Goal: Task Accomplishment & Management: Use online tool/utility

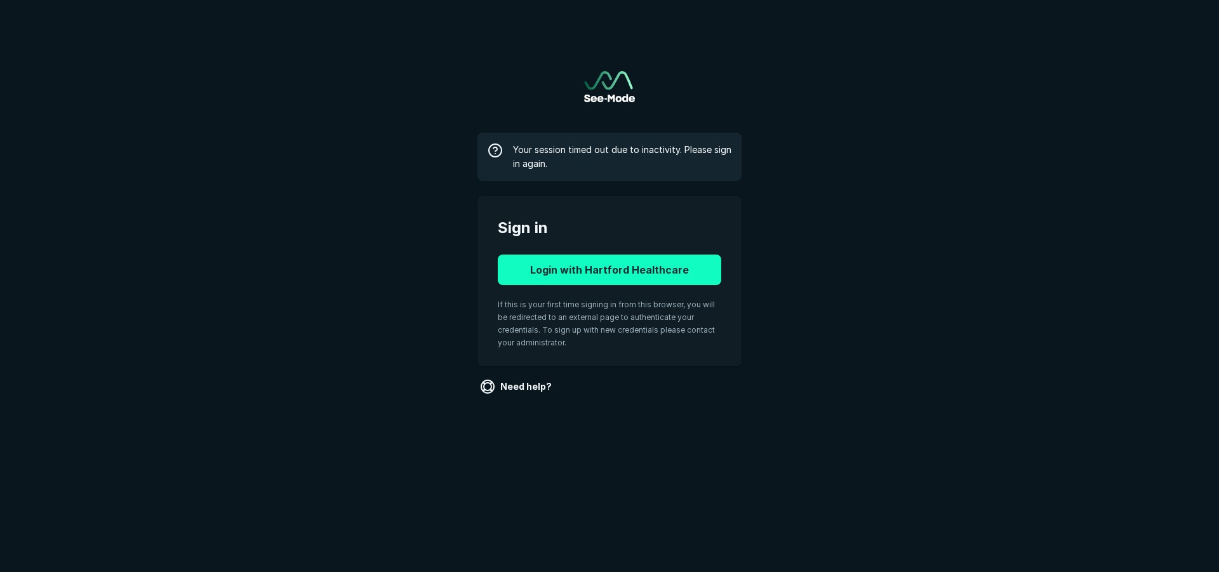
click at [696, 263] on button "Login with Hartford Healthcare" at bounding box center [609, 270] width 223 height 30
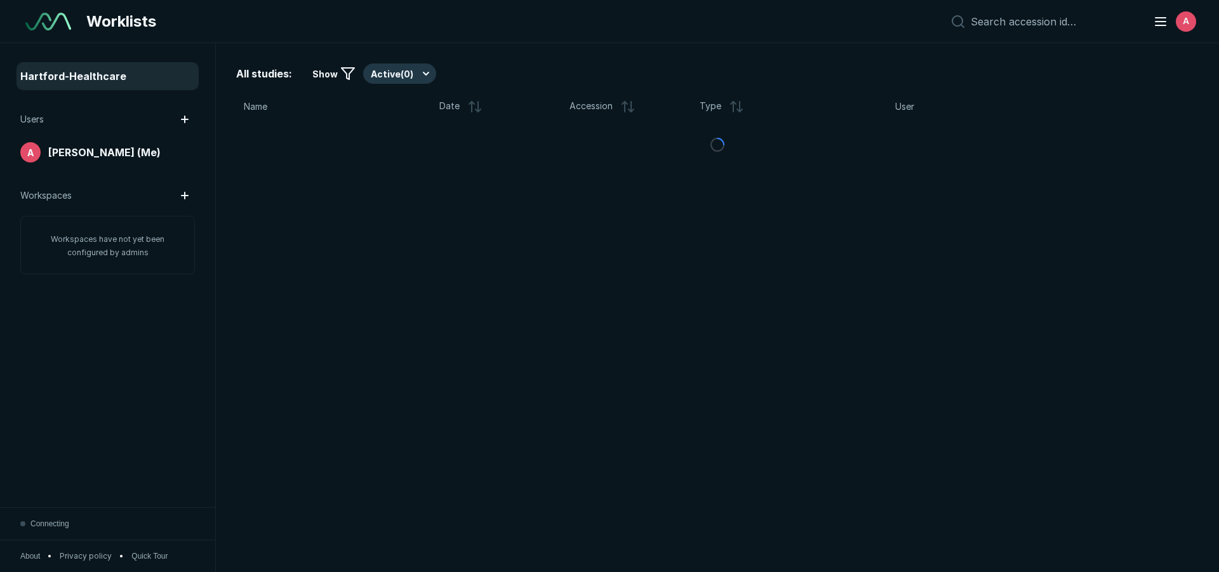
scroll to position [3984, 7116]
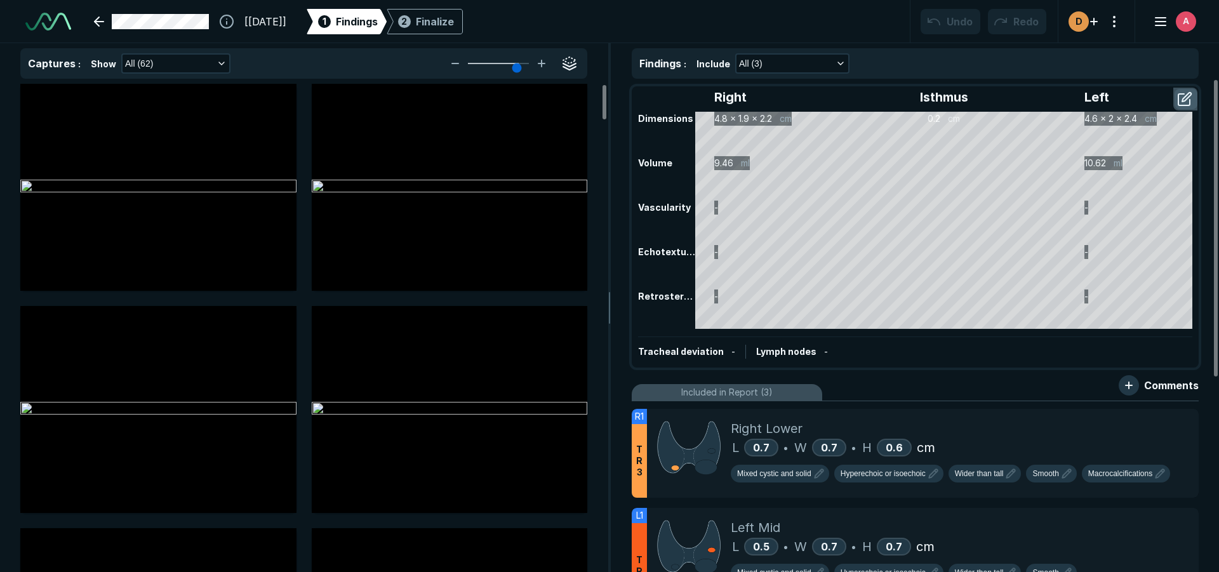
click at [1182, 102] on button "button" at bounding box center [1185, 99] width 23 height 20
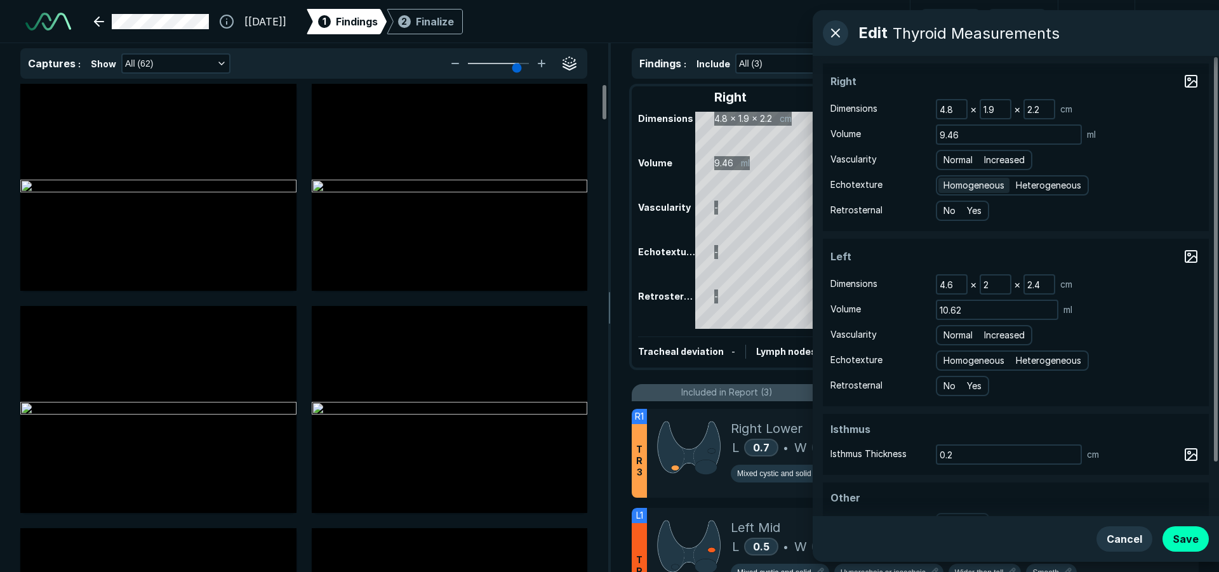
click at [981, 185] on span "Homogeneous" at bounding box center [973, 185] width 61 height 14
click at [950, 185] on input "Homogeneous" at bounding box center [945, 184] width 8 height 8
radio input "true"
click at [965, 359] on span "Homogeneous" at bounding box center [973, 361] width 61 height 14
click at [950, 359] on input "Homogeneous" at bounding box center [945, 359] width 8 height 8
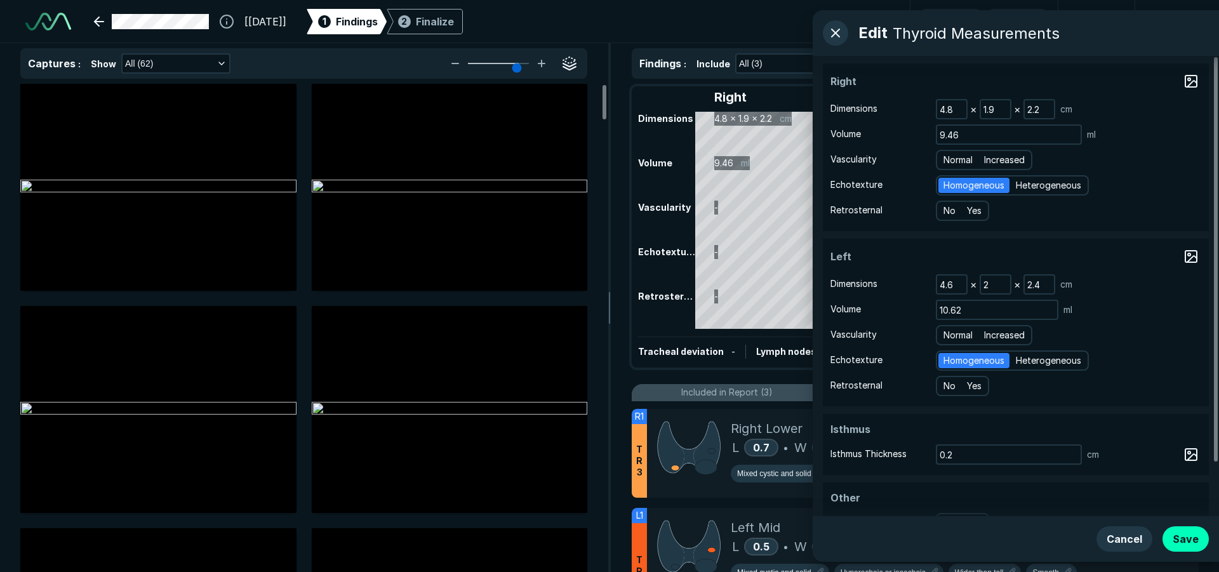
radio input "true"
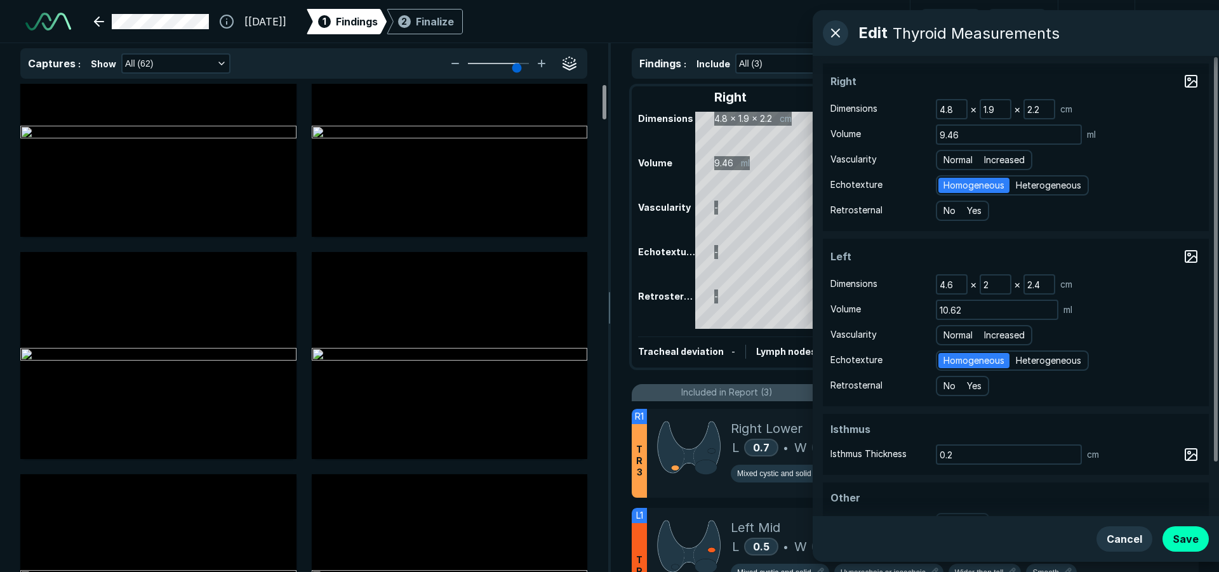
scroll to position [0, 0]
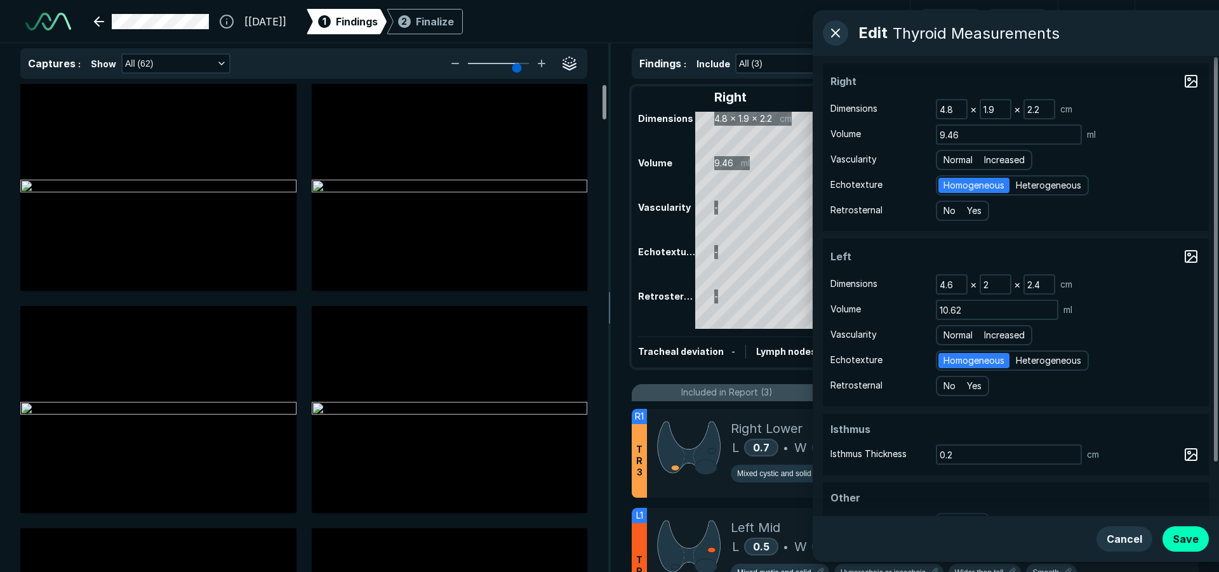
drag, startPoint x: 601, startPoint y: 104, endPoint x: 606, endPoint y: 98, distance: 8.1
click at [603, 96] on div at bounding box center [604, 102] width 4 height 34
click at [998, 161] on span "Increased" at bounding box center [1004, 160] width 41 height 14
click at [990, 161] on input "Increased" at bounding box center [986, 158] width 8 height 8
radio input "true"
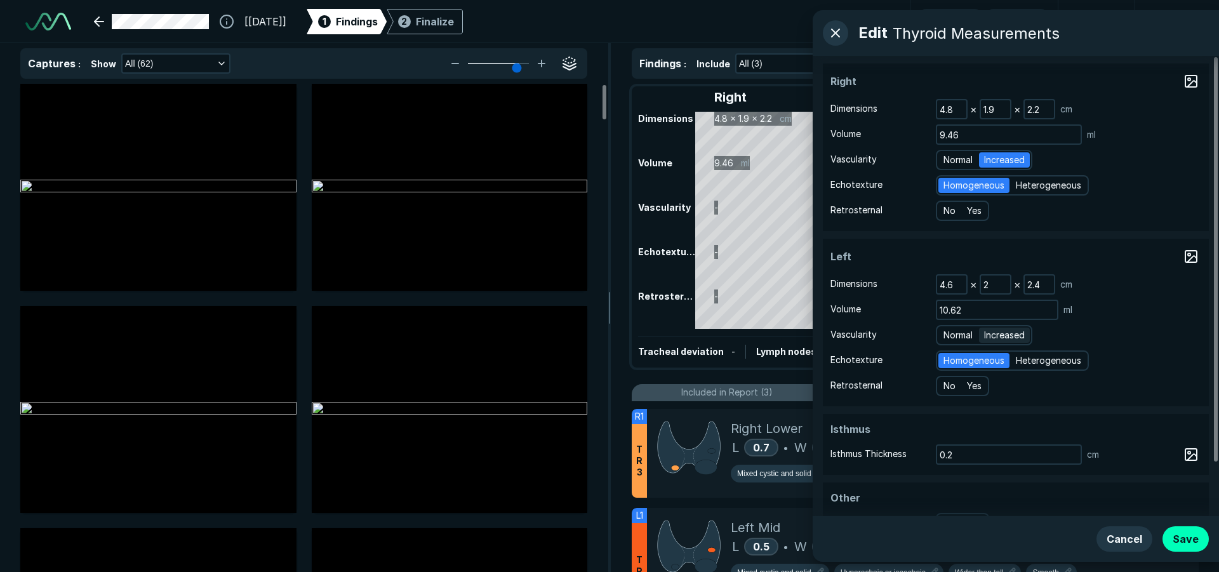
click at [1013, 335] on span "Increased" at bounding box center [1004, 335] width 41 height 14
click at [990, 335] on input "Increased" at bounding box center [986, 333] width 8 height 8
radio input "true"
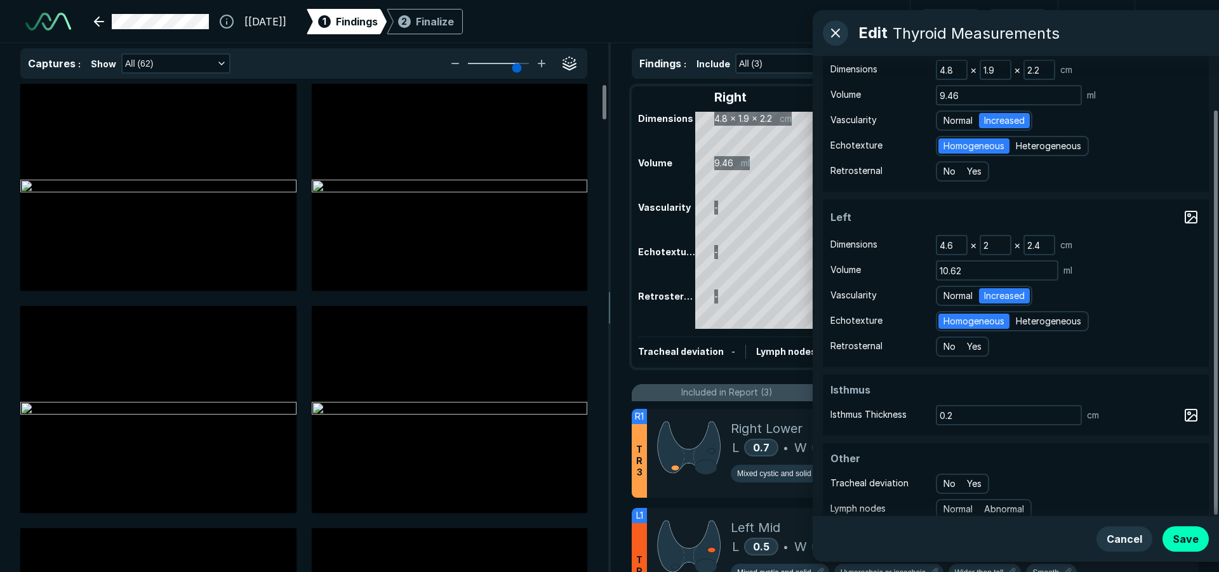
scroll to position [60, 0]
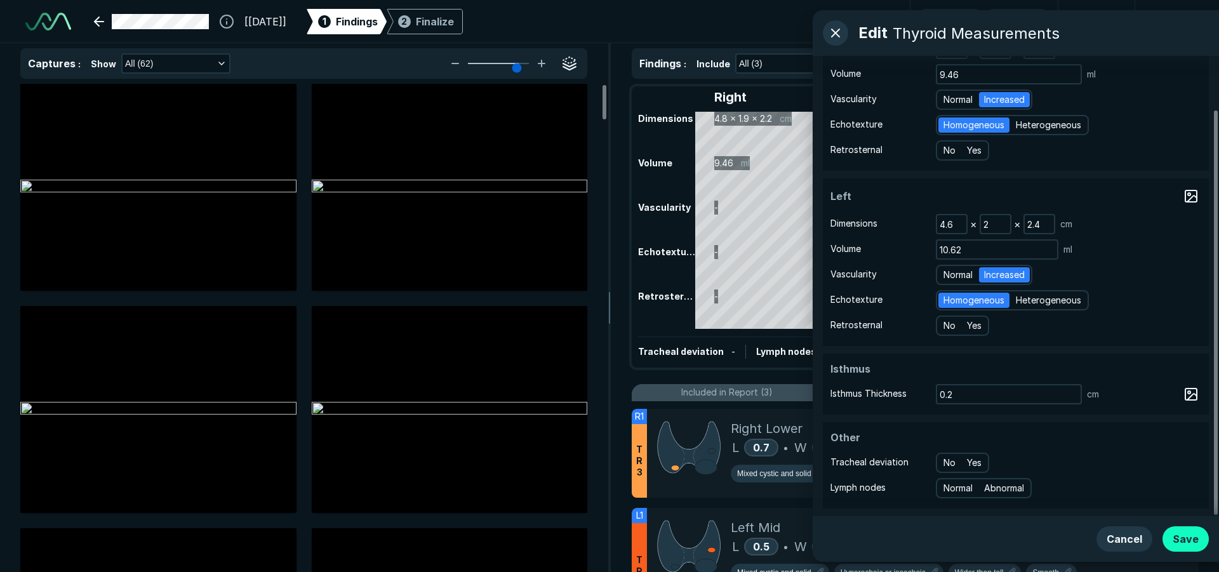
click at [1199, 539] on button "Save" at bounding box center [1185, 538] width 46 height 25
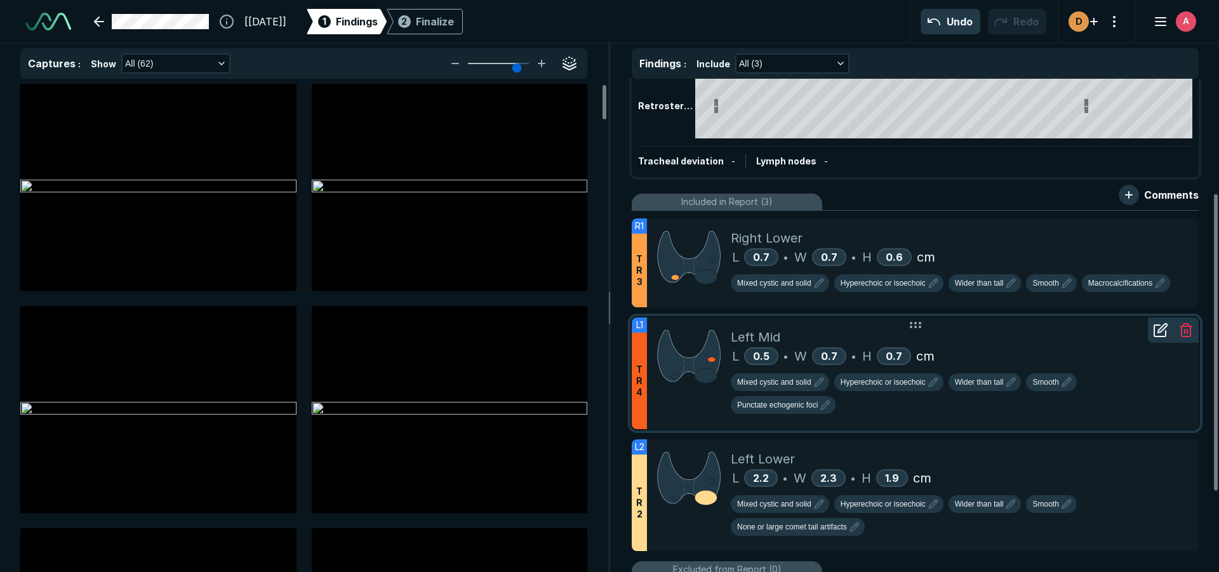
scroll to position [127, 0]
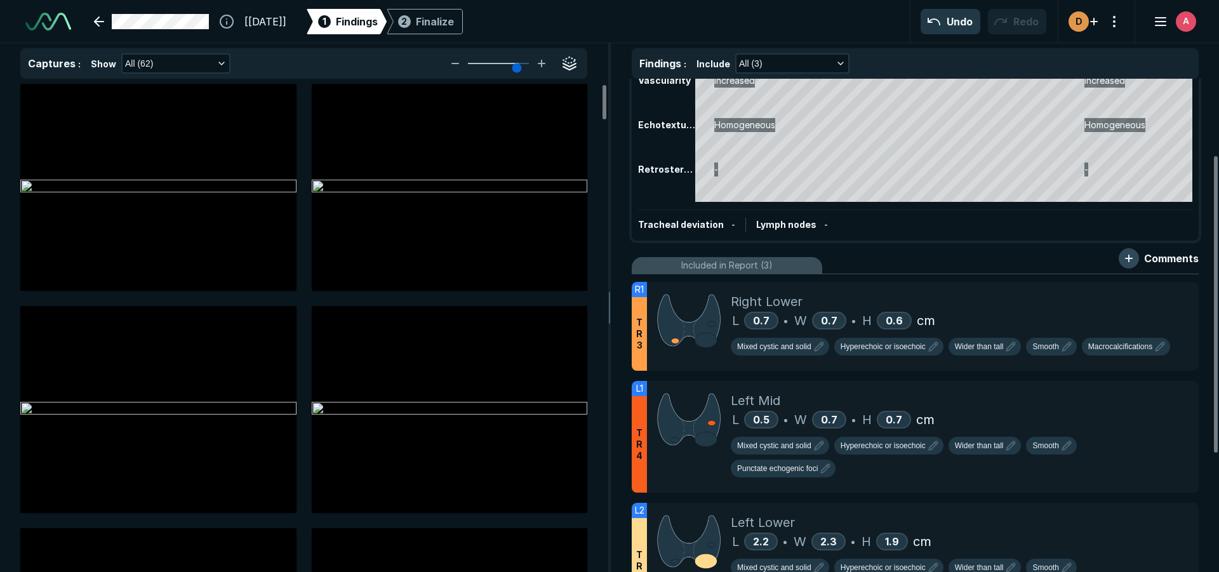
click at [1131, 261] on button "button" at bounding box center [1128, 258] width 20 height 20
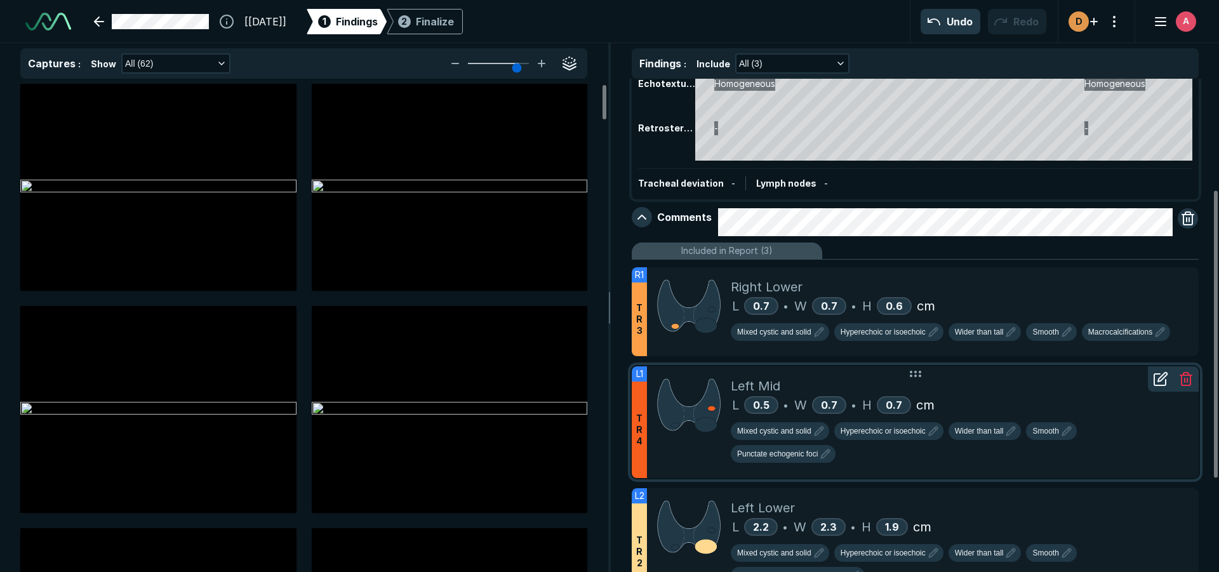
scroll to position [190, 0]
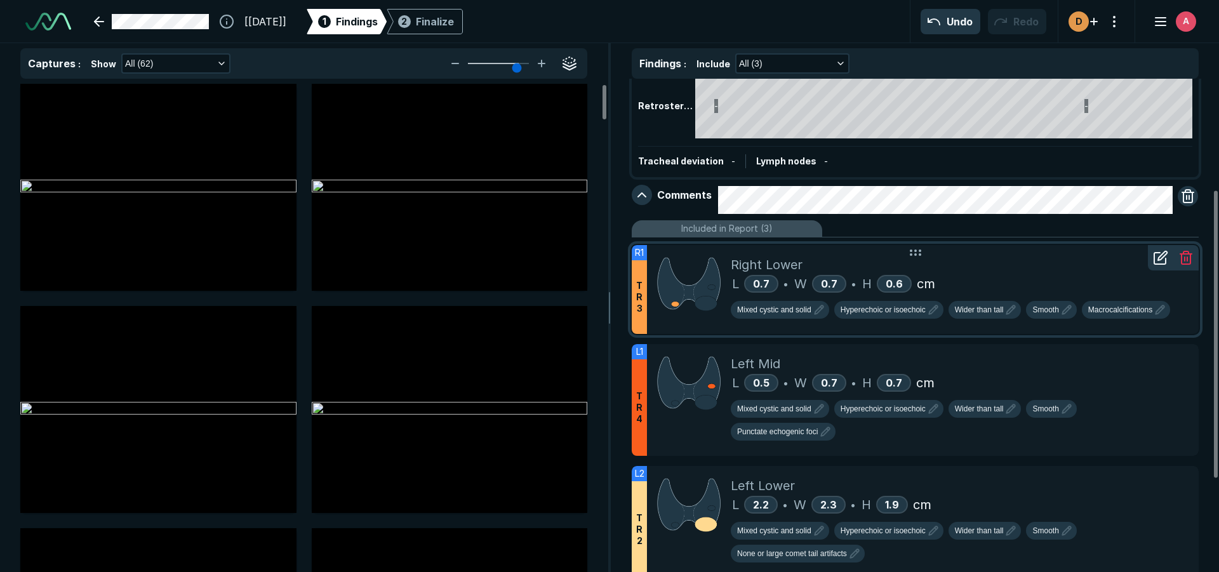
click at [1158, 260] on icon at bounding box center [1162, 255] width 9 height 9
type textarea "x"
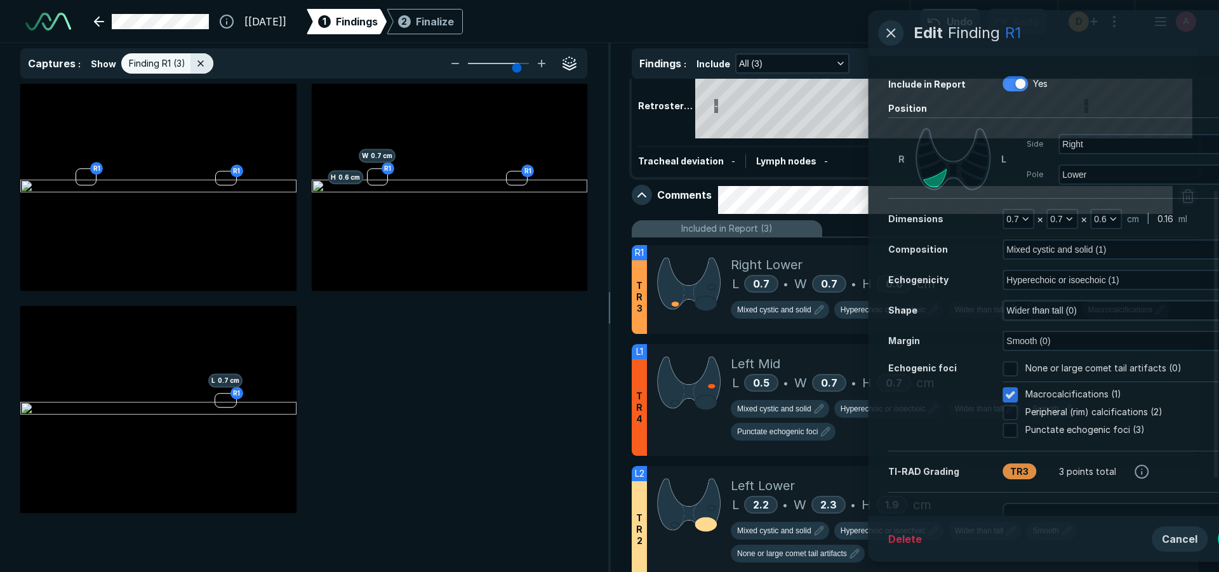
scroll to position [3689, 4162]
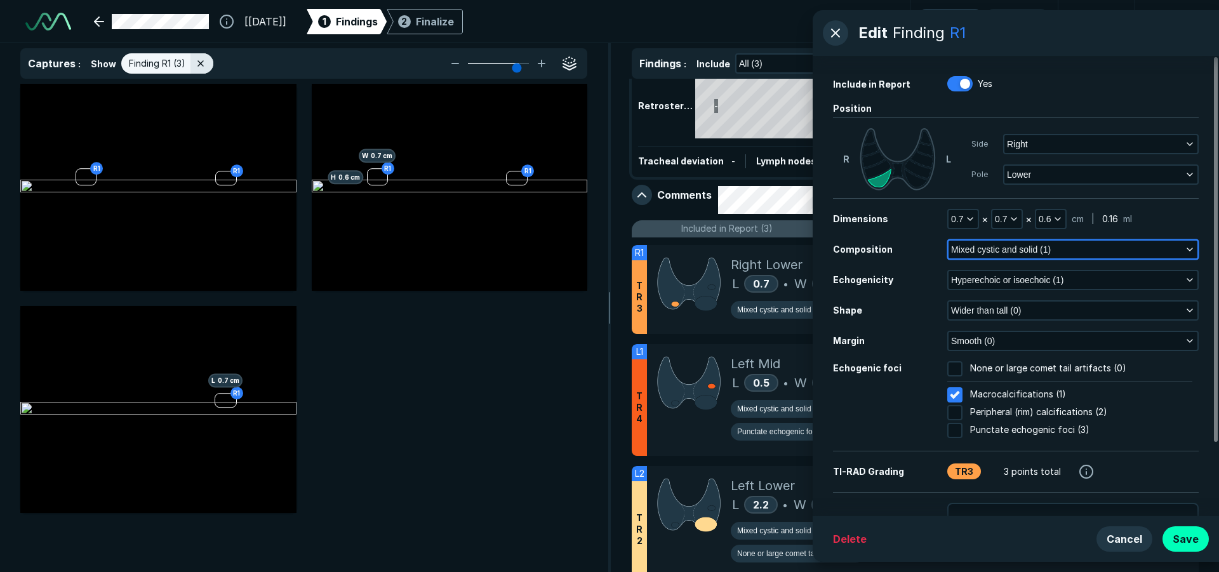
click at [1188, 250] on polyline "button" at bounding box center [1189, 249] width 5 height 3
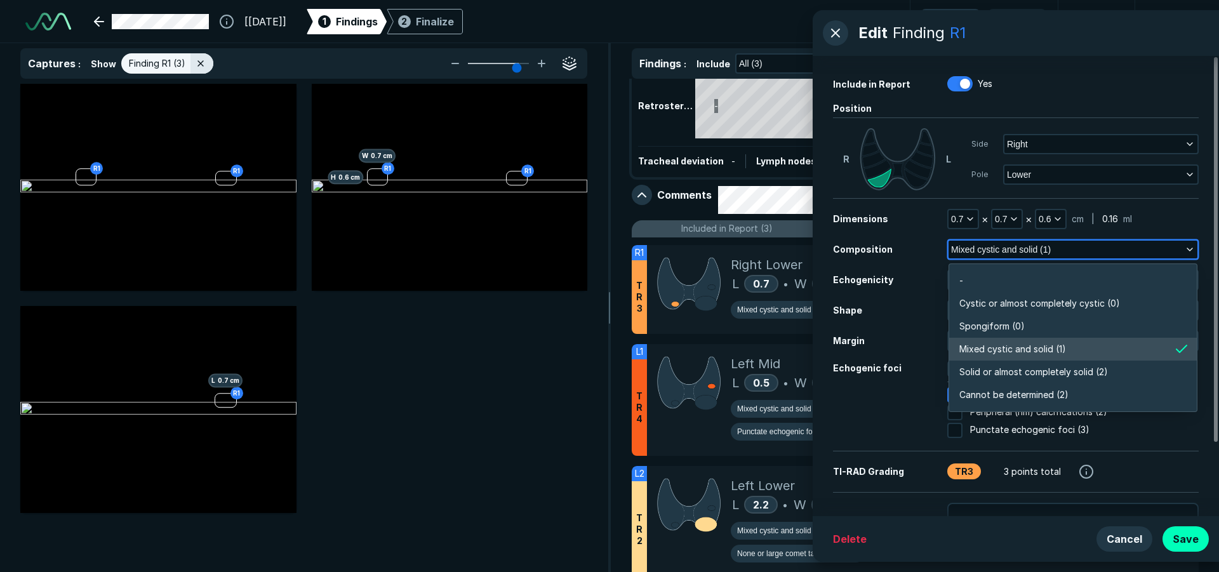
scroll to position [2221, 2745]
click at [1098, 371] on span "Solid or almost completely solid (2)" at bounding box center [1033, 372] width 149 height 14
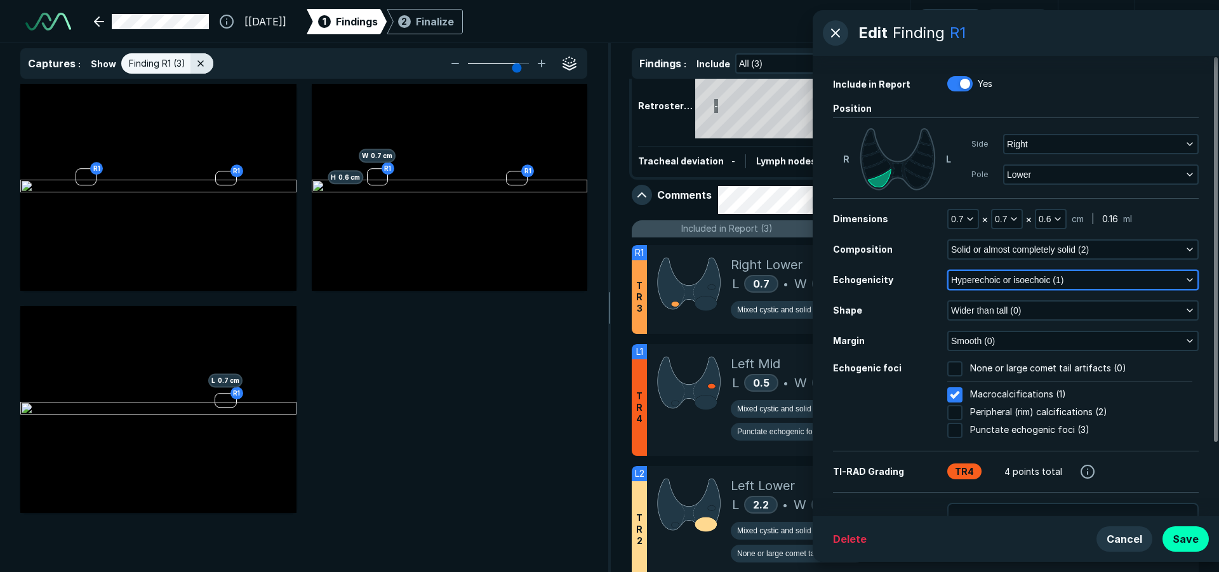
click at [1191, 277] on icon "button" at bounding box center [1189, 280] width 10 height 10
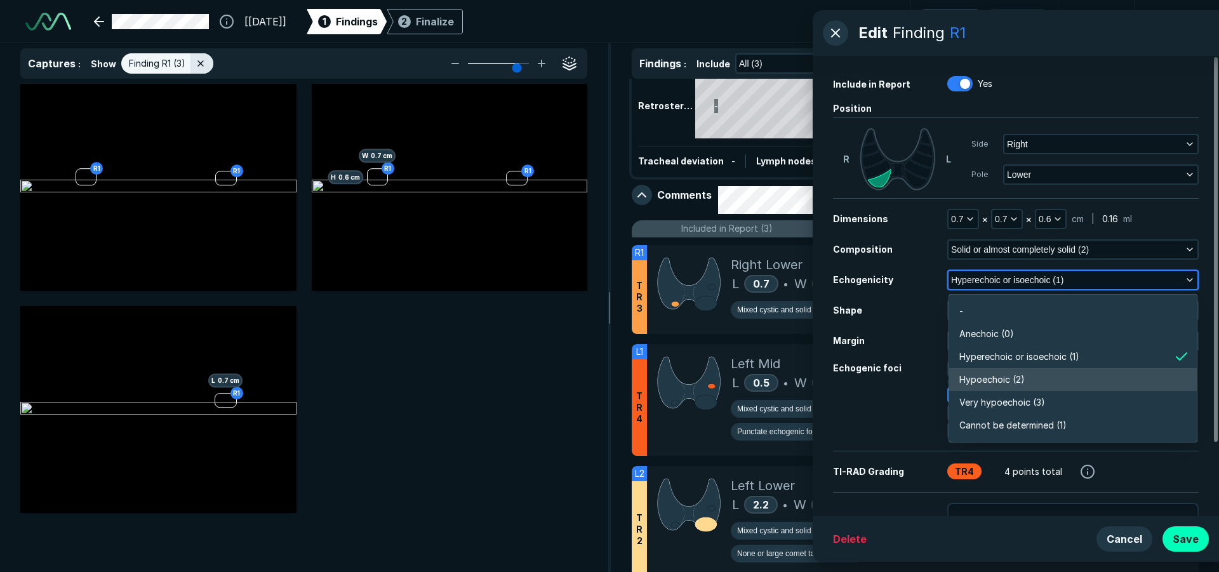
click at [1072, 375] on li "Hypoechoic (2)" at bounding box center [1073, 379] width 248 height 23
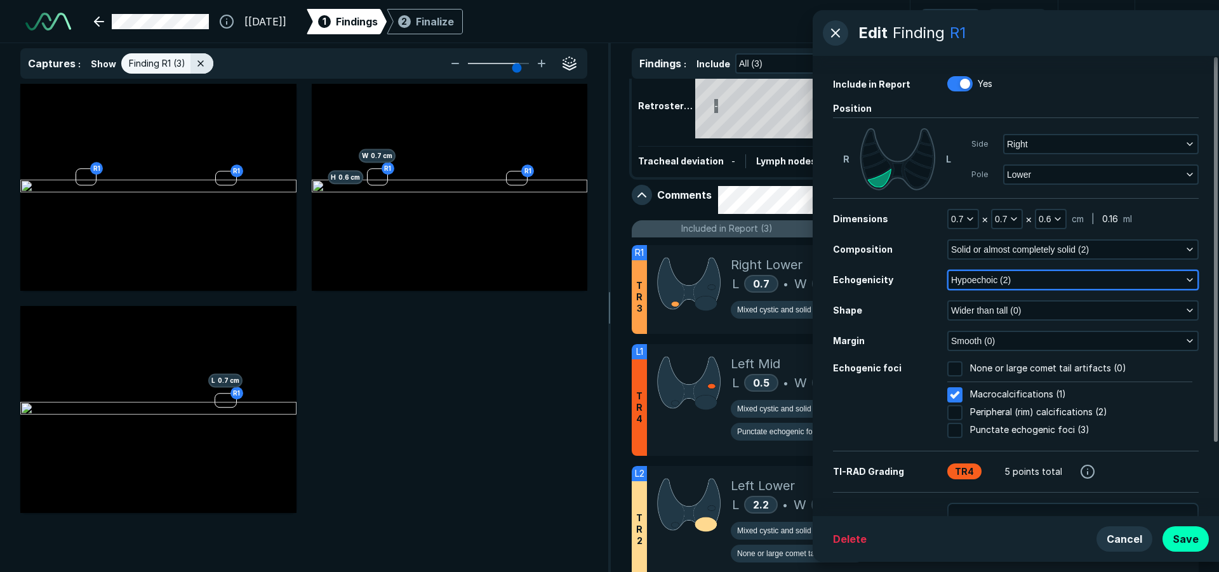
click at [1191, 281] on polyline "button" at bounding box center [1189, 280] width 5 height 3
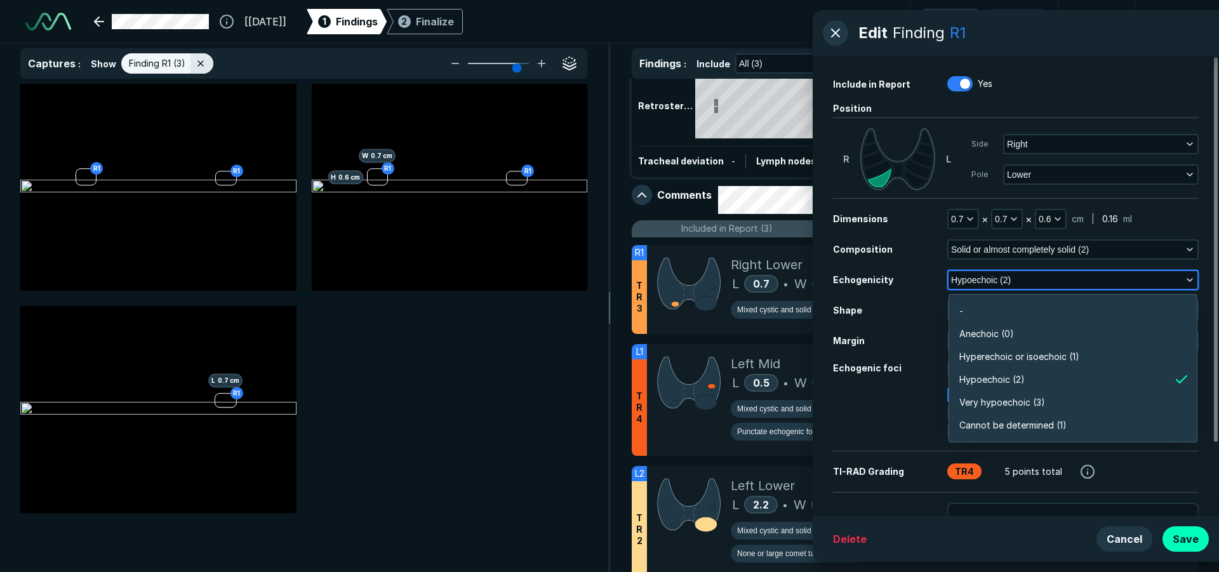
click at [1195, 276] on button "Hypoechoic (2)" at bounding box center [1072, 280] width 249 height 18
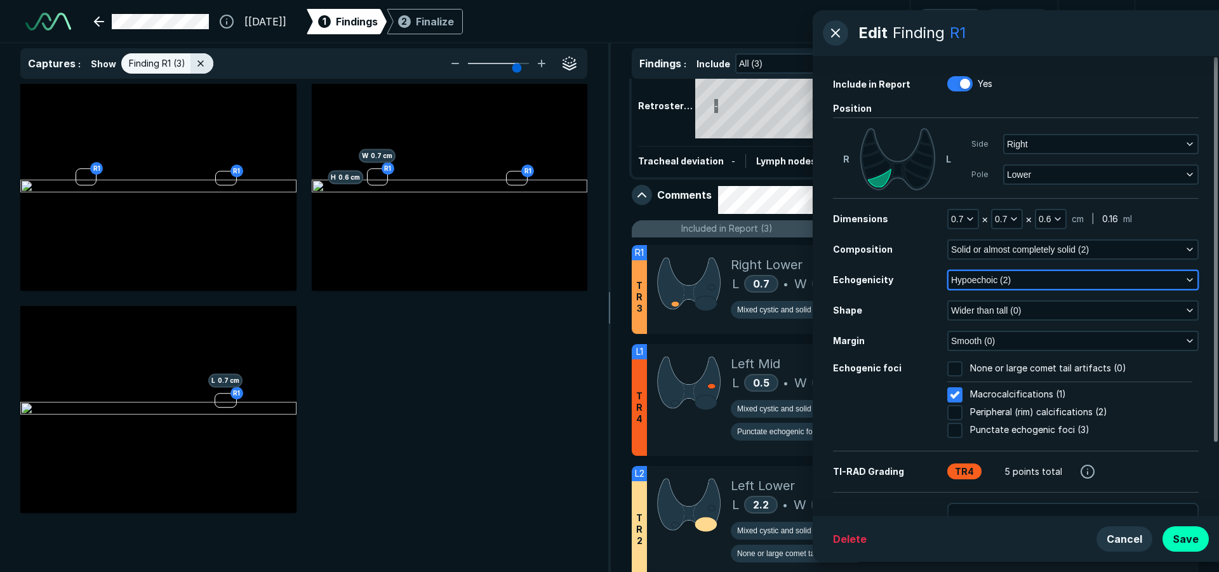
click at [1188, 281] on icon "button" at bounding box center [1189, 280] width 10 height 10
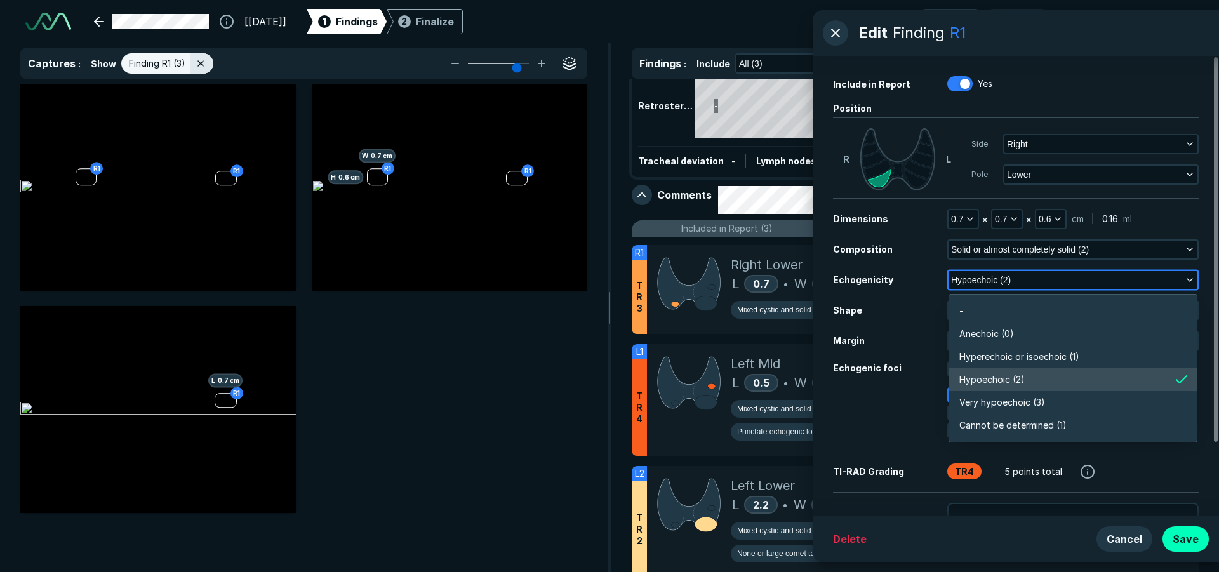
click at [1061, 382] on li "Hypoechoic (2)" at bounding box center [1073, 379] width 248 height 23
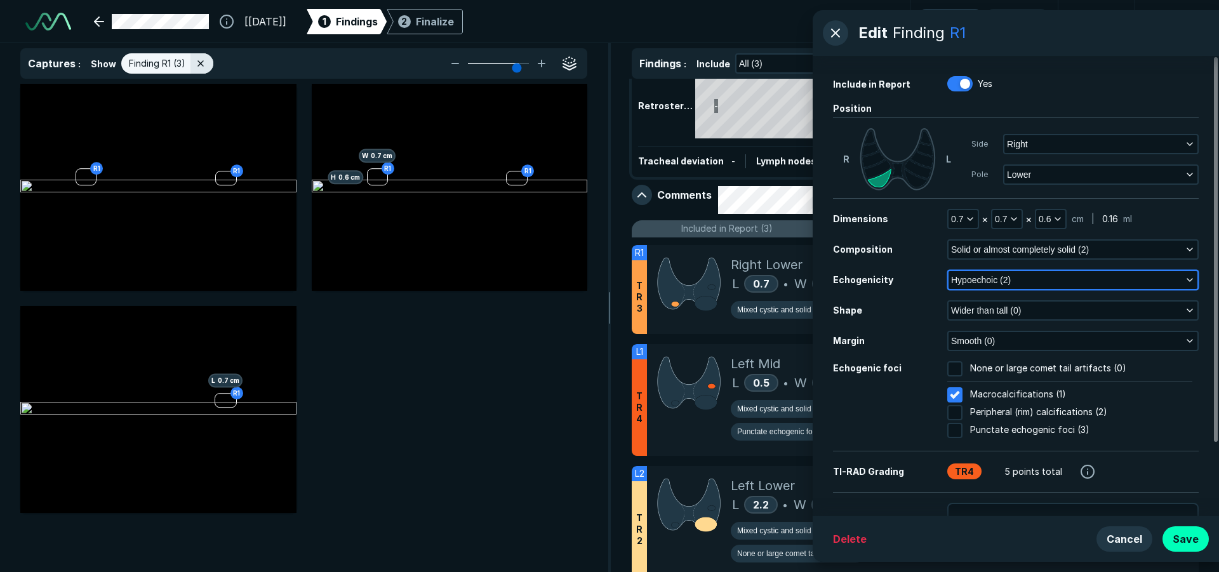
click at [1190, 281] on polyline "button" at bounding box center [1189, 280] width 5 height 3
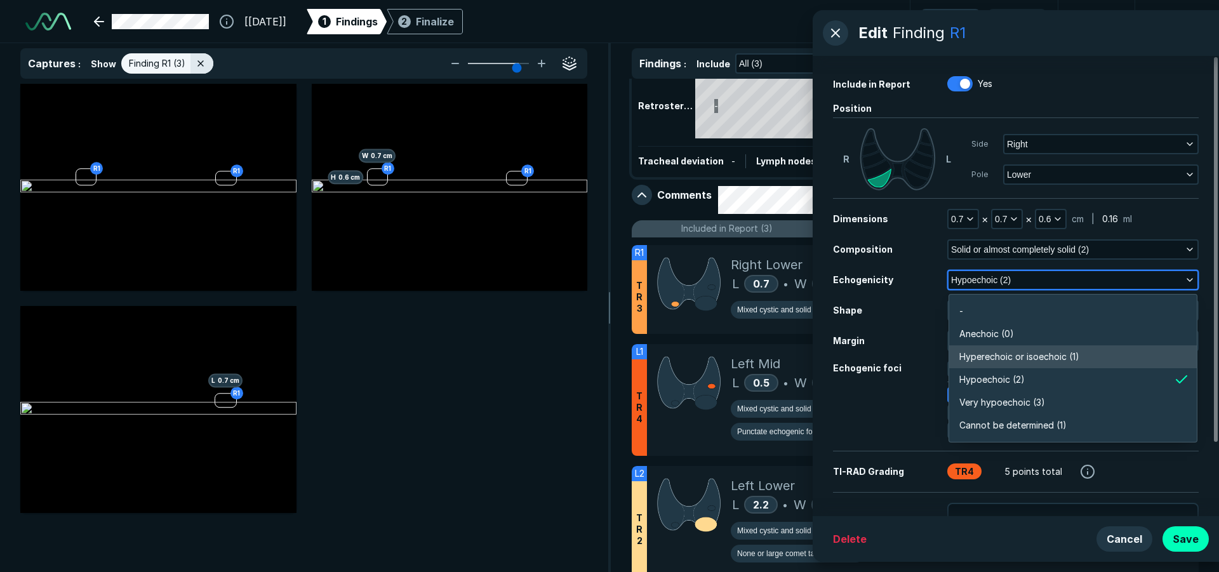
click at [1111, 349] on li "Hyperechoic or isoechoic (1)" at bounding box center [1073, 356] width 248 height 23
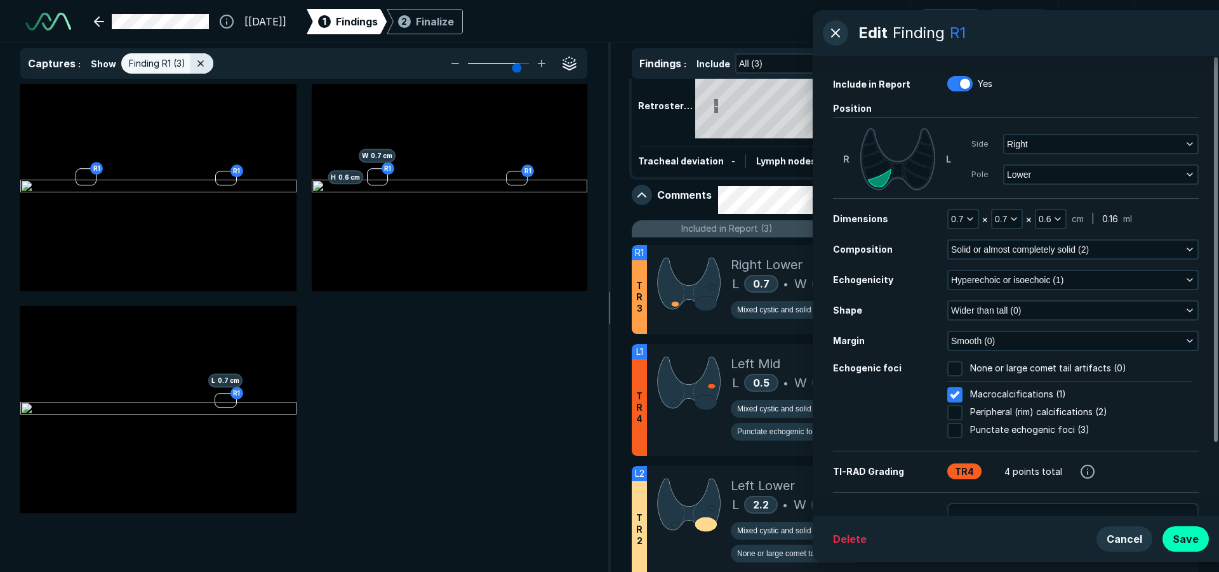
click at [1038, 371] on span "None or large comet tail artifacts (0)" at bounding box center [1048, 368] width 156 height 15
click at [962, 371] on input "None or large comet tail artifacts (0)" at bounding box center [954, 368] width 15 height 15
checkbox input "true"
checkbox input "false"
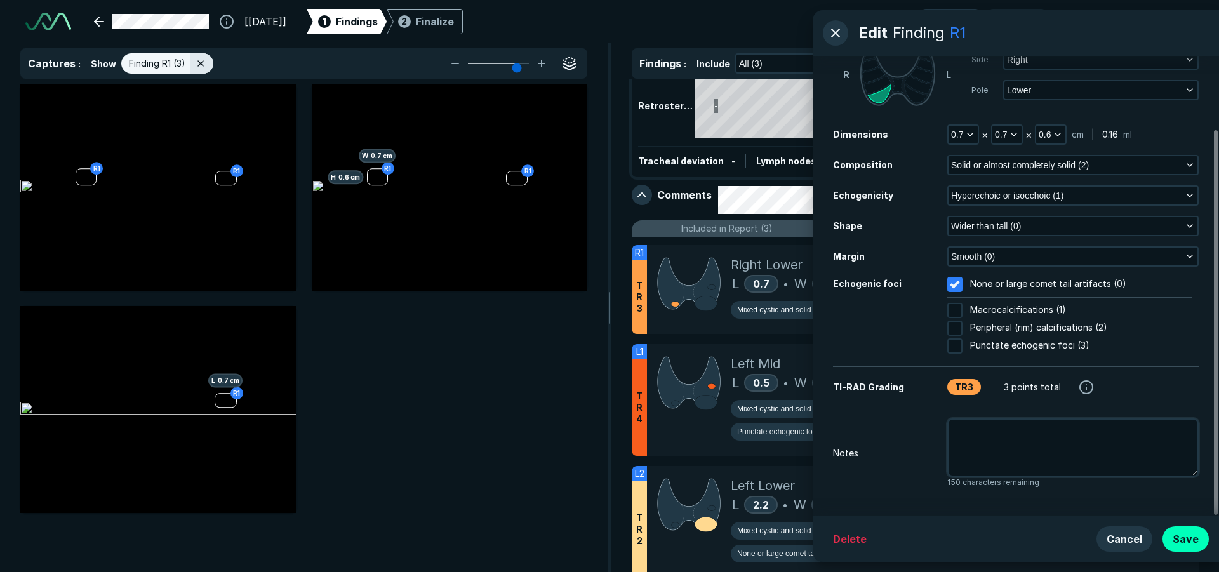
scroll to position [87, 0]
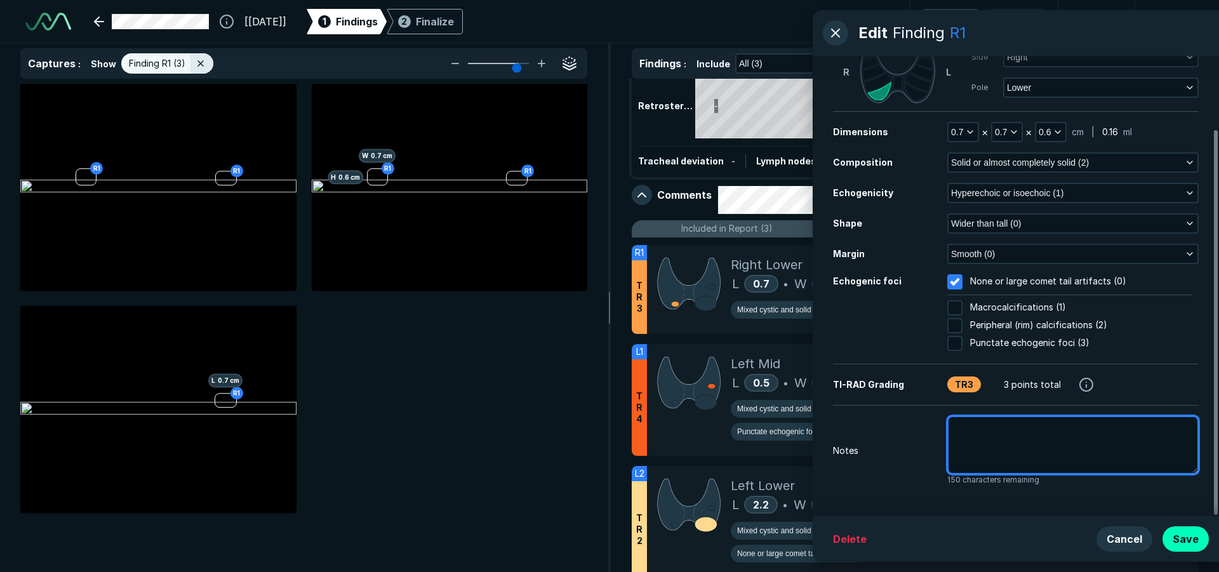
click at [1065, 434] on textarea at bounding box center [1072, 445] width 251 height 58
type textarea "x"
type textarea "P"
type textarea "x"
type textarea "Pr"
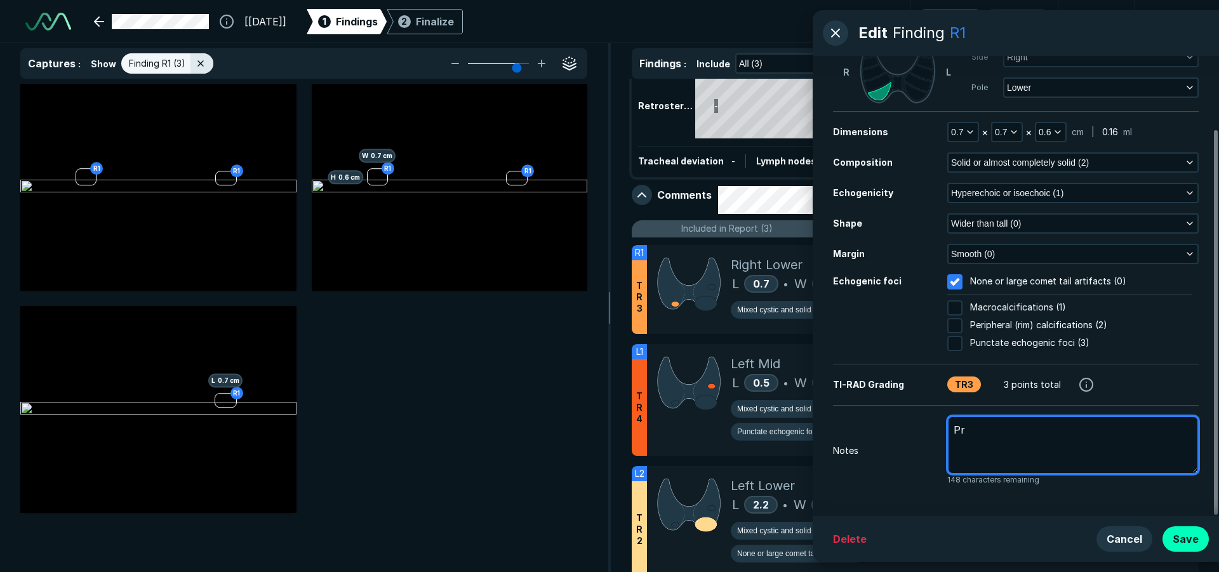
type textarea "x"
type textarea "Pri"
type textarea "x"
type textarea "Prio"
type textarea "x"
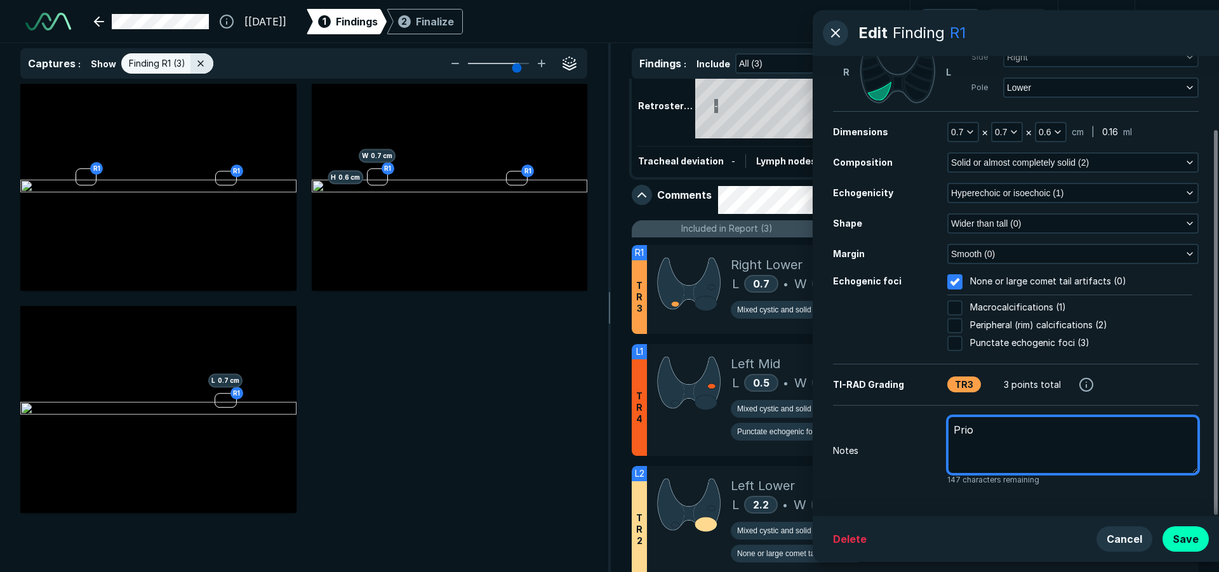
type textarea "Prior"
type textarea "x"
type textarea "Prior"
type textarea "x"
type textarea "Prior m"
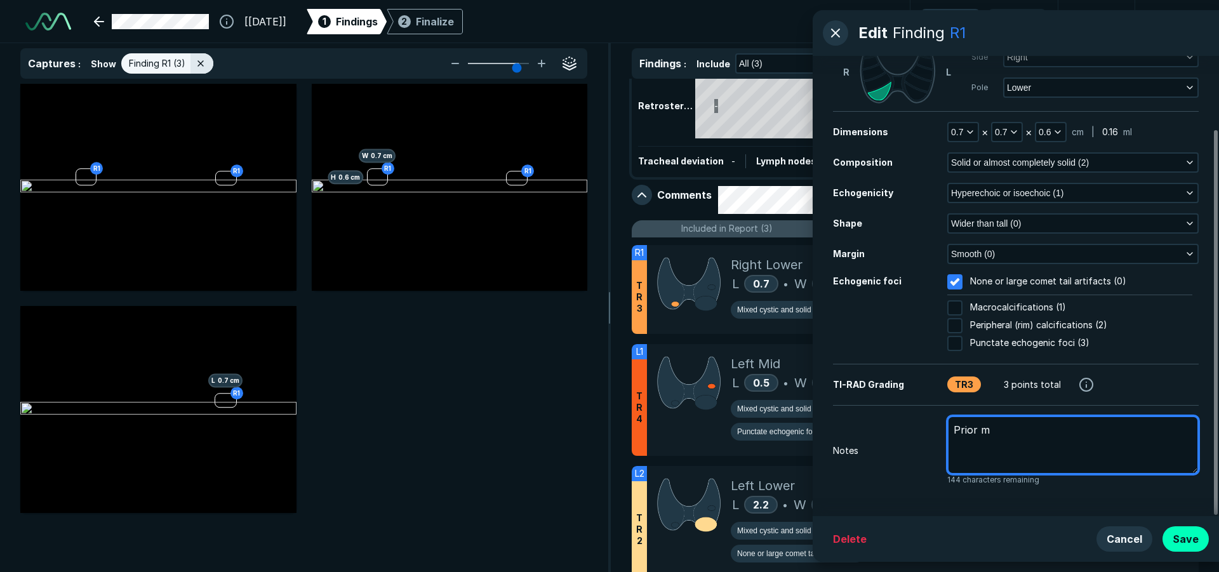
type textarea "x"
type textarea "Prior me"
type textarea "x"
type textarea "Prior mea"
type textarea "x"
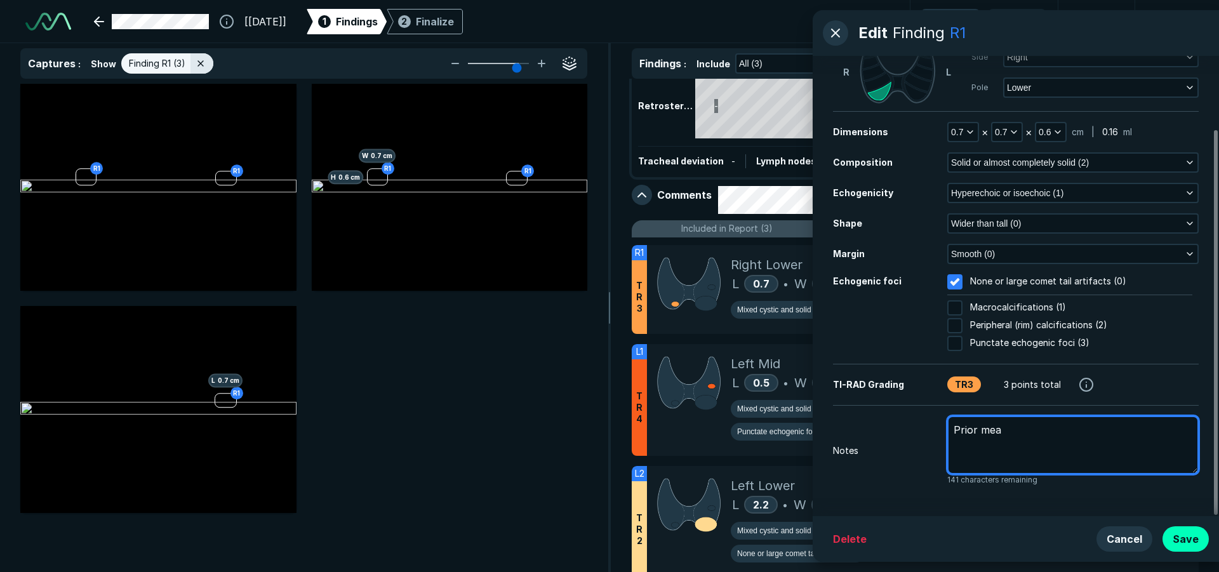
type textarea "Prior meas"
type textarea "x"
type textarea "Prior measu"
type textarea "x"
type textarea "Prior measur"
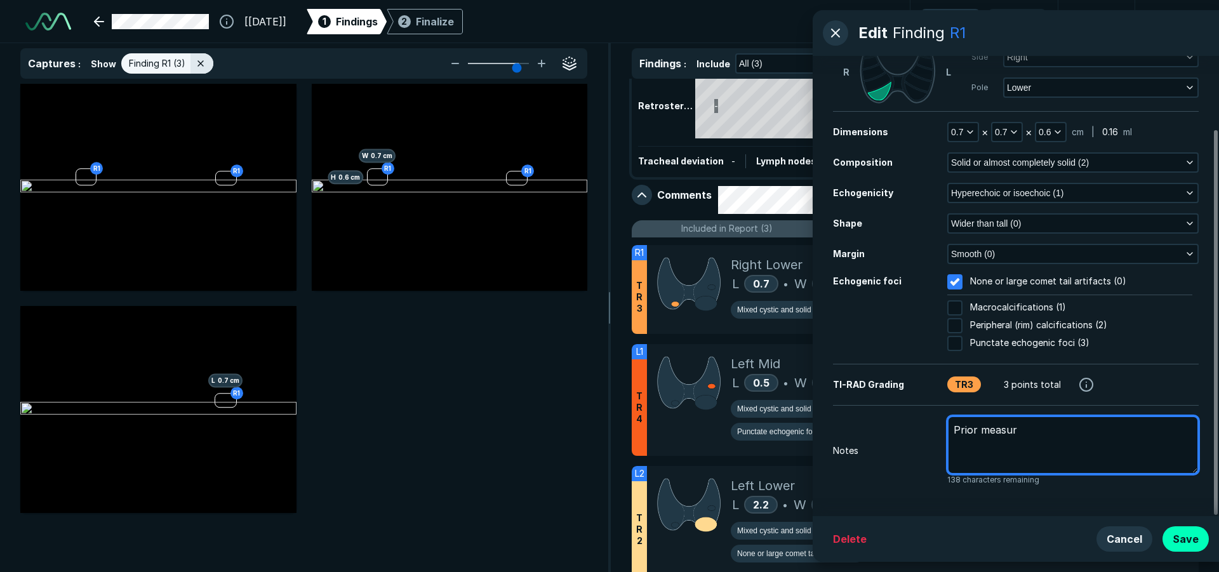
type textarea "x"
type textarea "Prior measurm"
type textarea "x"
type textarea "Prior measurme"
type textarea "x"
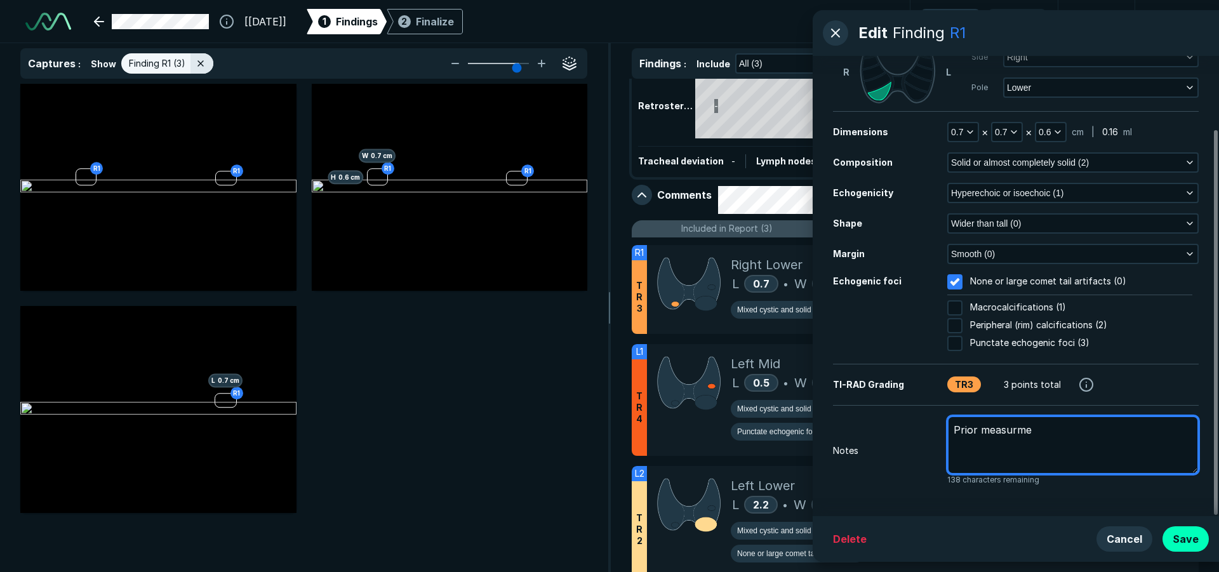
type textarea "Prior measurmen"
type textarea "x"
type textarea "Prior measurmeny"
type textarea "x"
type textarea "Prior measurmenys"
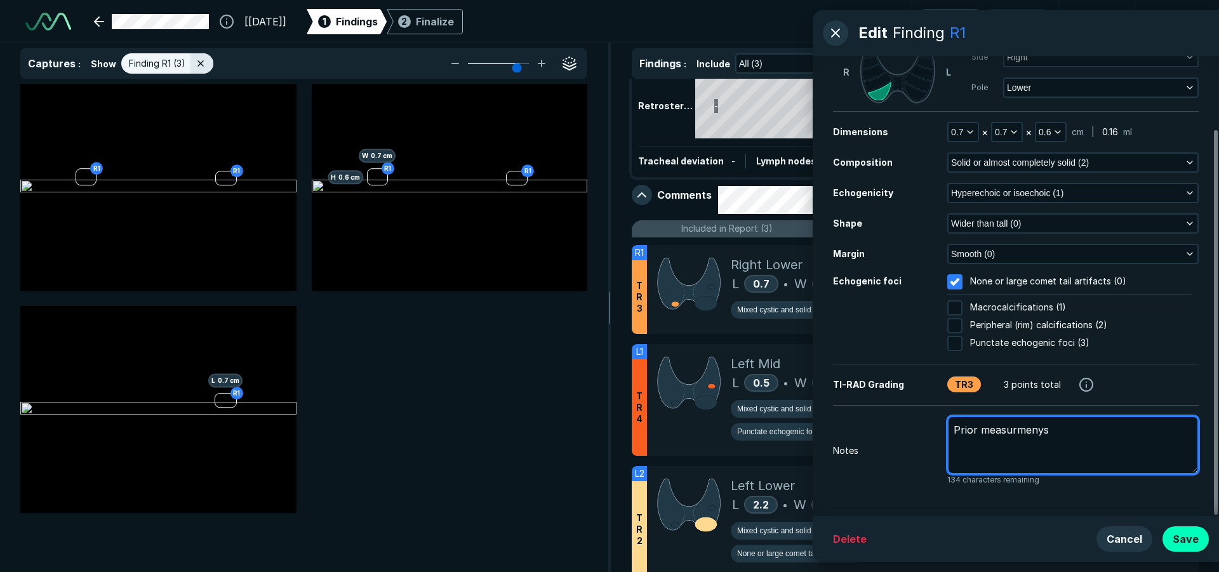
type textarea "x"
type textarea "Prior measurmenys"
type textarea "x"
type textarea "Prior measurements"
type textarea "x"
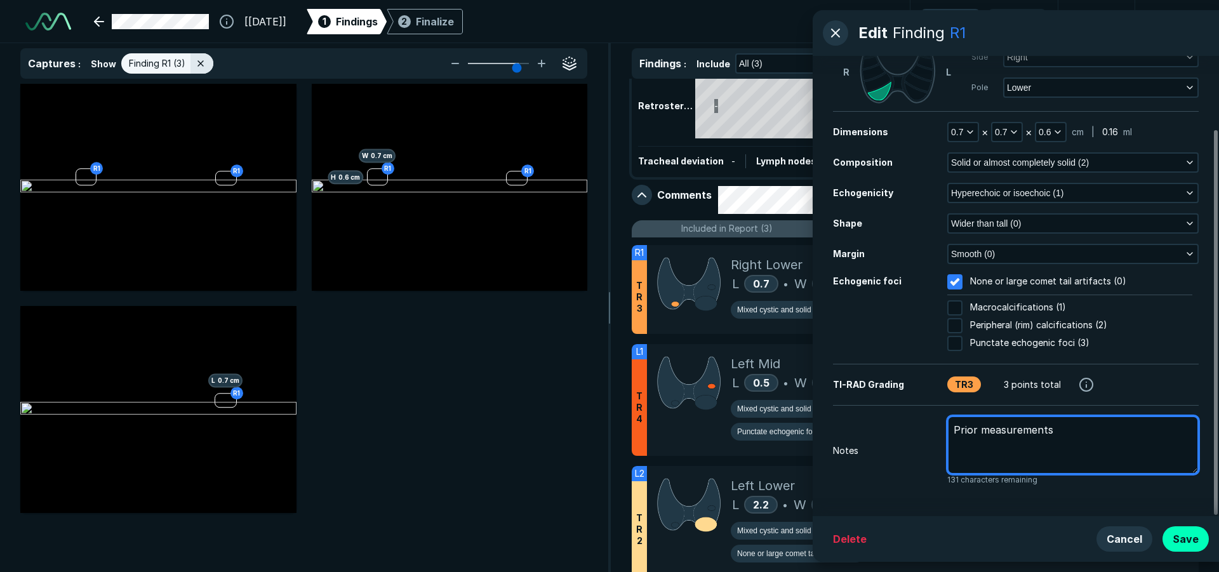
type textarea "Prior measurements"
type textarea "x"
type textarea "Prior measurements 0"
type textarea "x"
type textarea "Prior measurements 0."
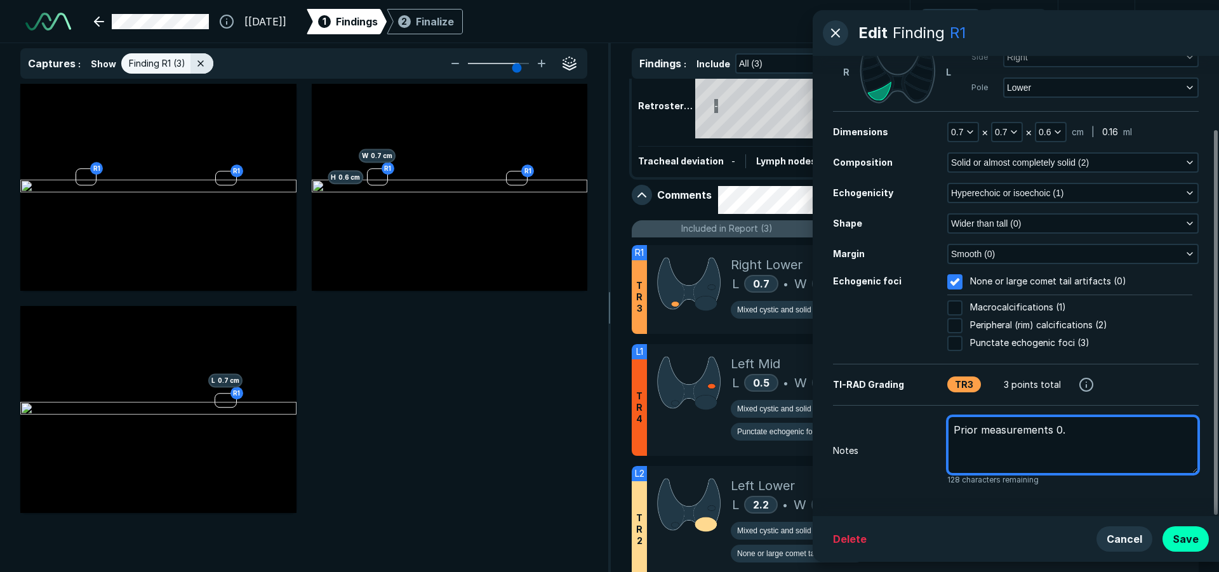
type textarea "x"
type textarea "Prior measurements 0.7"
type textarea "x"
type textarea "Prior measurements 0.7"
type textarea "x"
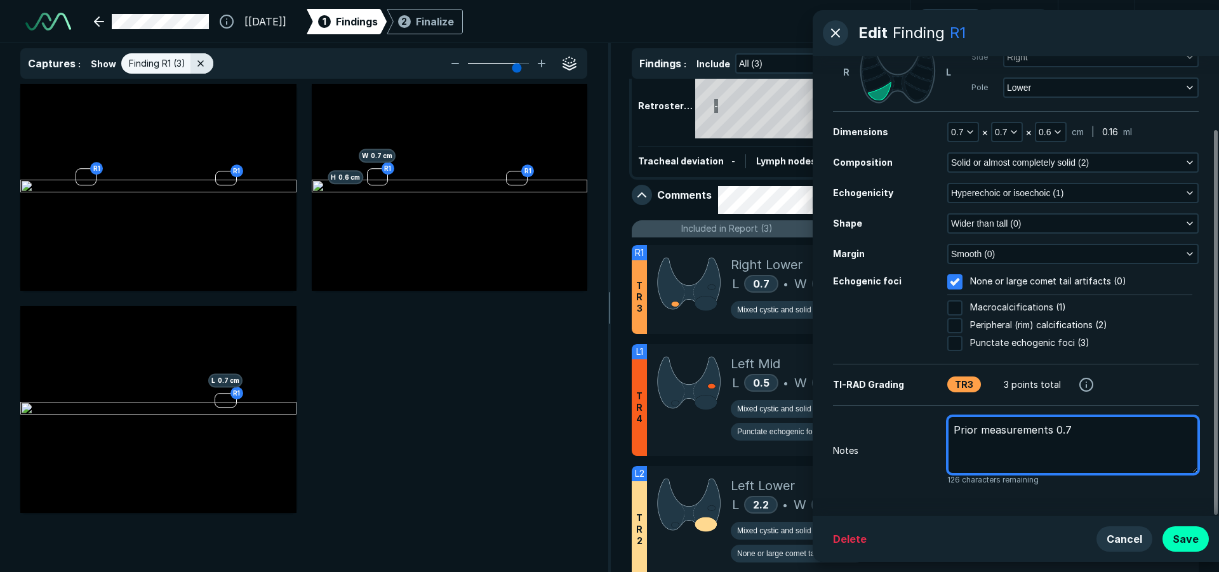
type textarea "Prior measurements 0.7 x"
type textarea "x"
type textarea "Prior measurements 0.7 x"
type textarea "x"
type textarea "Prior measurements 0.7 x 0"
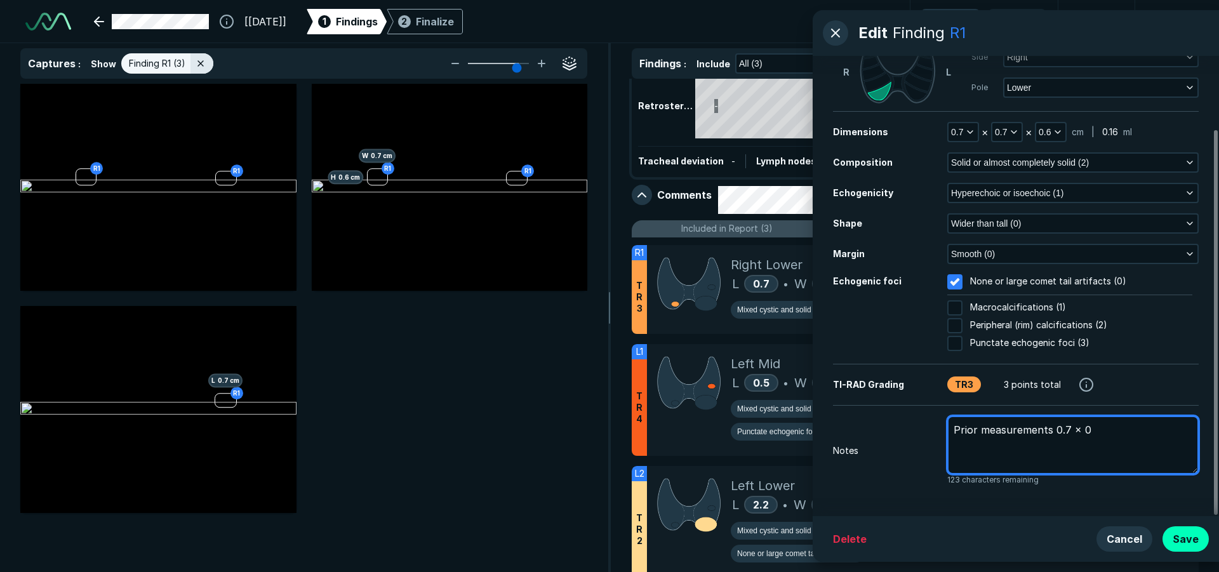
type textarea "x"
type textarea "Prior measurements 0.7 x 0."
type textarea "x"
type textarea "Prior measurements 0.7 x 0.5"
type textarea "x"
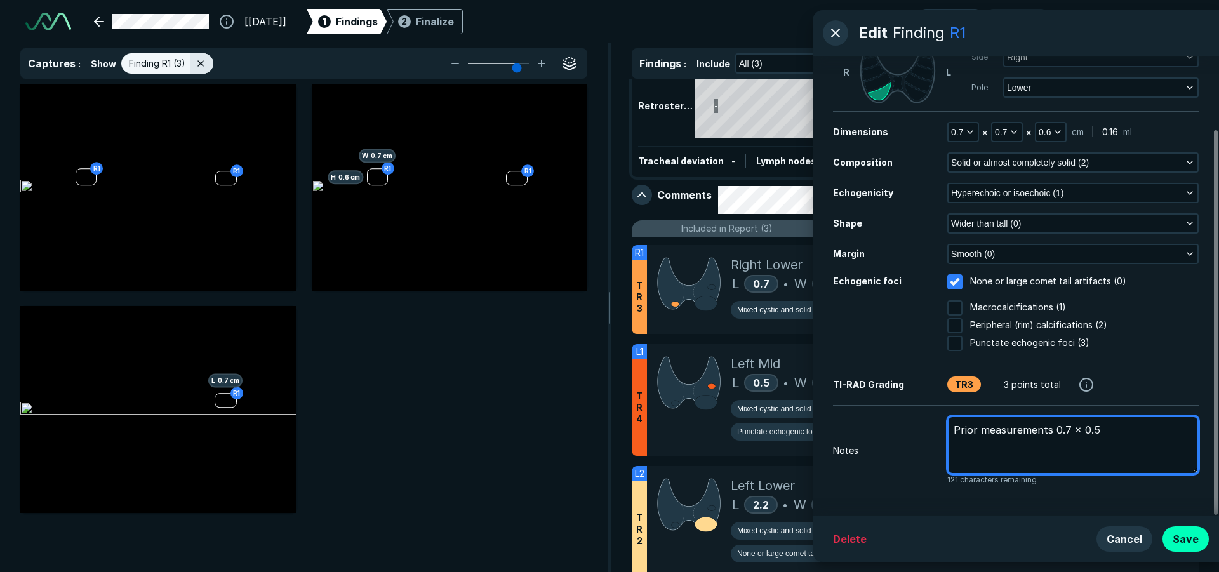
type textarea "Prior measurements 0.7 x 0.5"
type textarea "x"
type textarea "Prior measurements 0.7 x 0.5 x"
type textarea "x"
type textarea "Prior measurements 0.7 x 0.5 x"
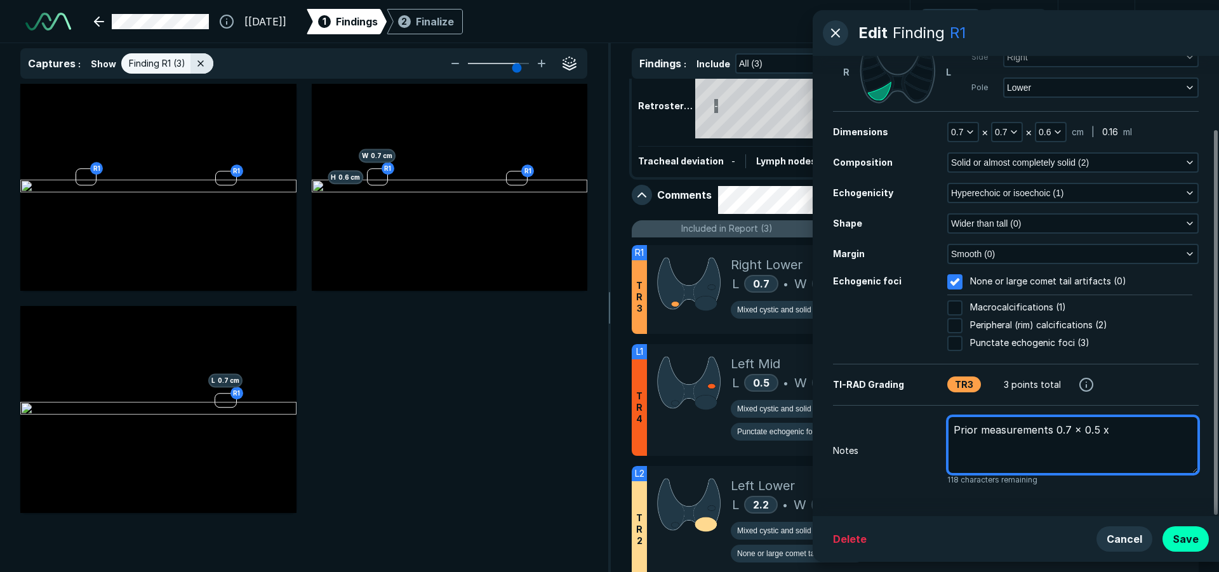
type textarea "x"
type textarea "Prior measurements 0.7 x 0.5 x 0"
type textarea "x"
type textarea "Prior measurements 0.7 x 0.5 x 0."
type textarea "x"
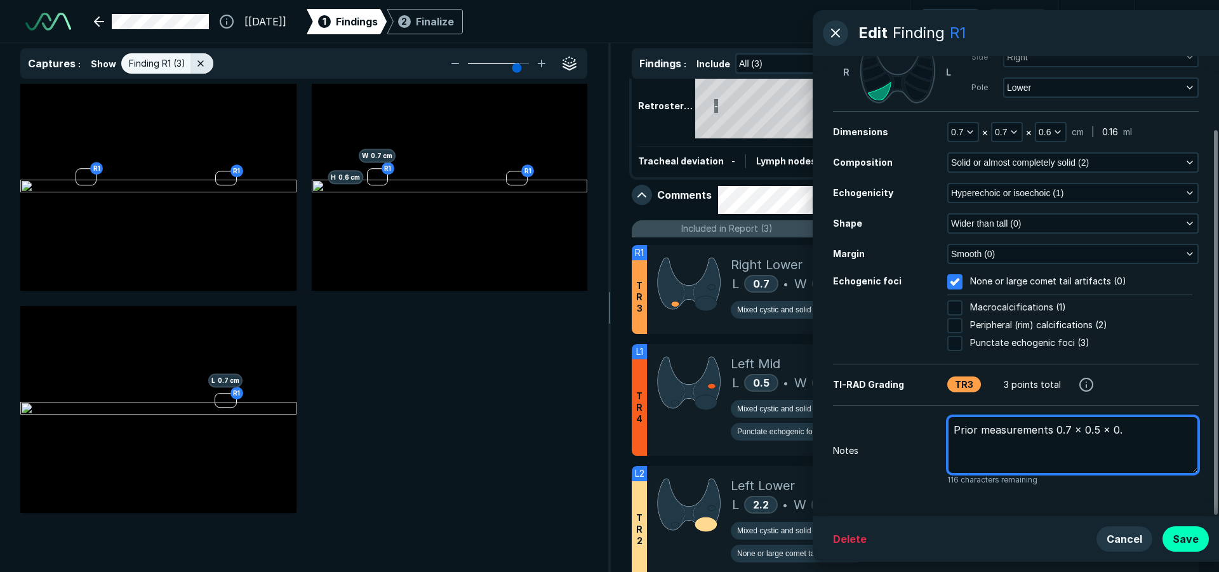
type textarea "Prior measurements 0.7 x 0.5 x 0.3"
type textarea "x"
type textarea "Prior measurements 0.7 x 0.5 x 0.3"
type textarea "x"
type textarea "Prior measurements 0.7 x 0.5 x 0.3 c"
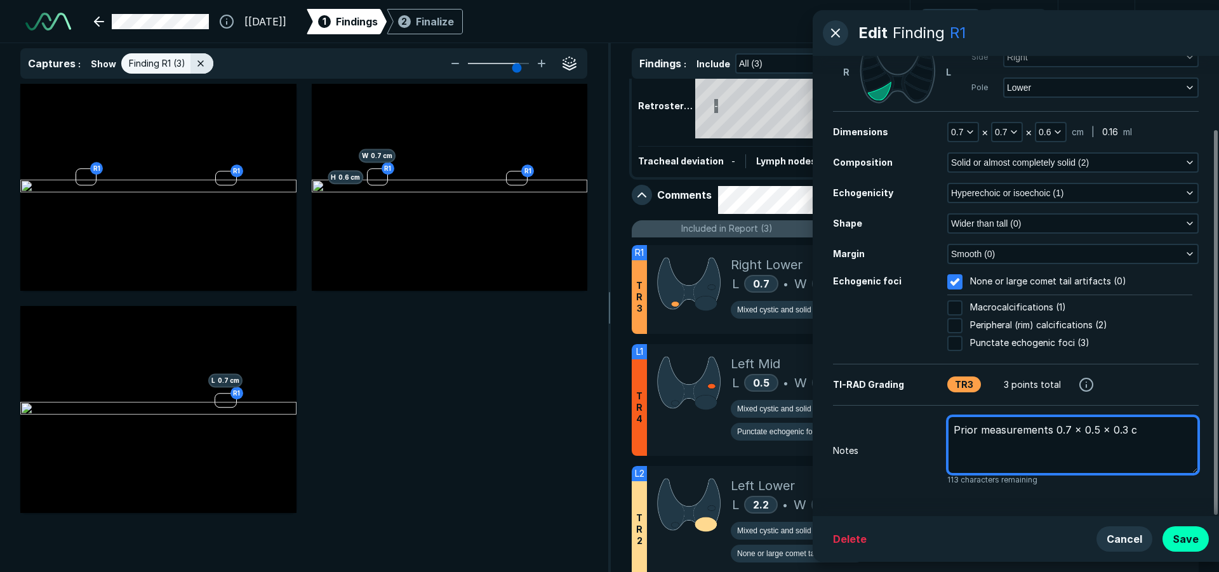
type textarea "x"
type textarea "Prior measurements 0.7 x 0.5 x 0.3 cm"
type textarea "x"
type textarea "Prior measurements 0.7 x 0.5 x 0.3 cm"
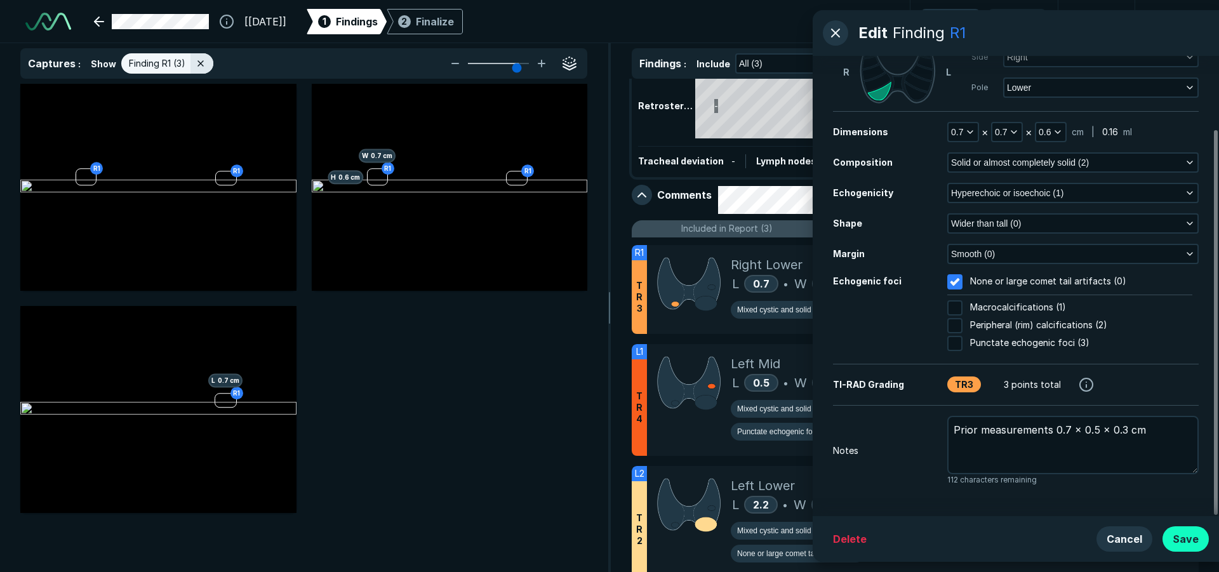
click at [1186, 542] on button "Save" at bounding box center [1185, 538] width 46 height 25
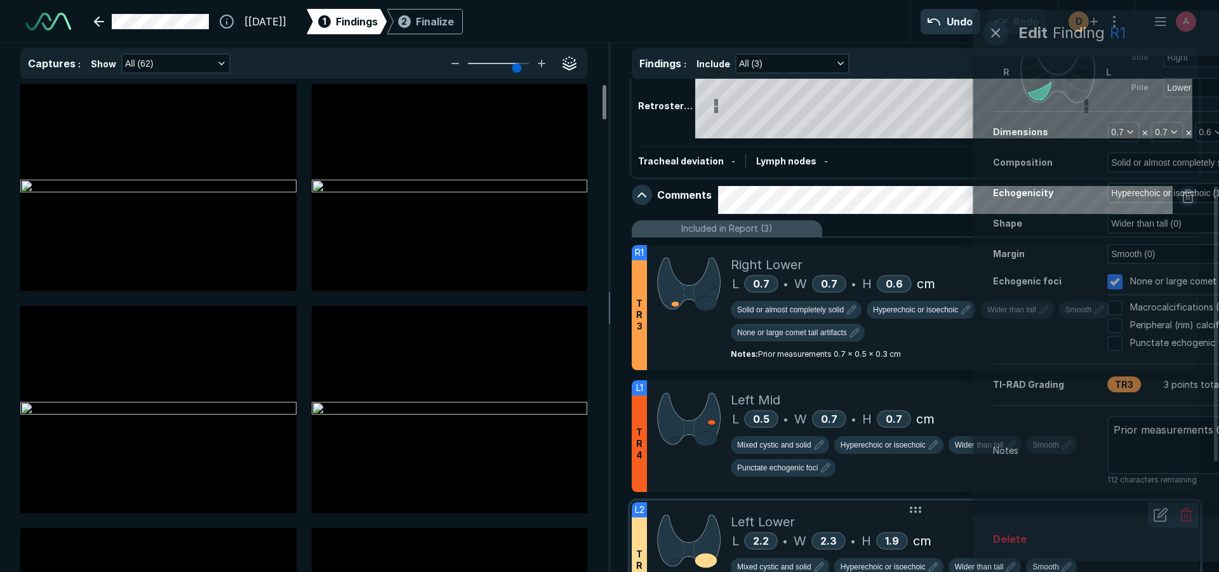
scroll to position [3689, 4162]
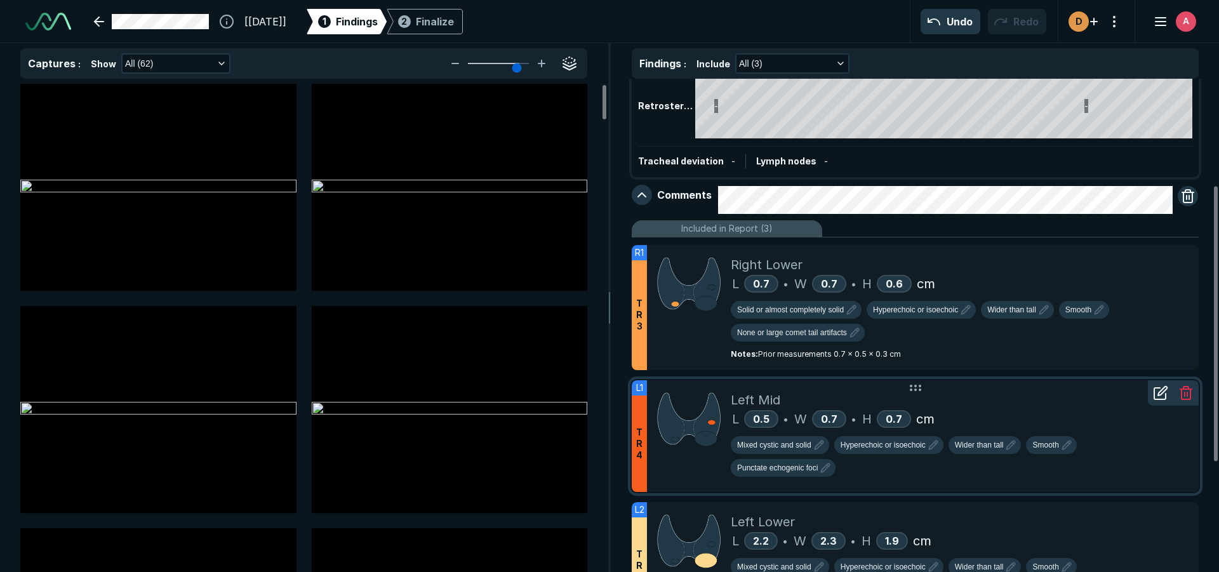
click at [1160, 394] on icon at bounding box center [1160, 392] width 15 height 15
type textarea "x"
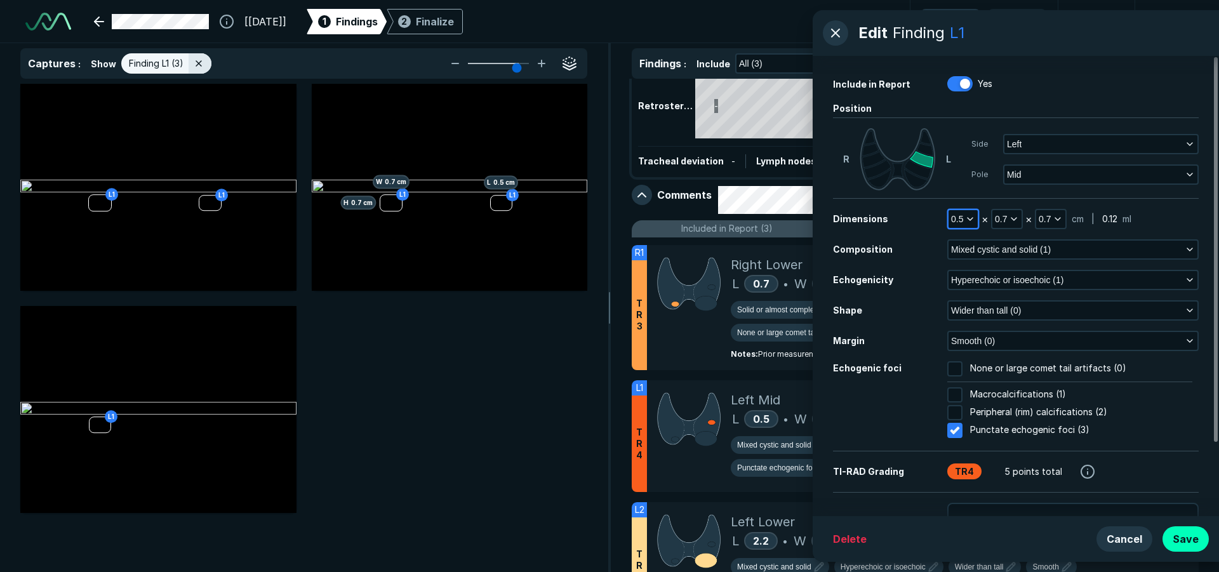
click at [964, 216] on button "0.5" at bounding box center [962, 219] width 29 height 18
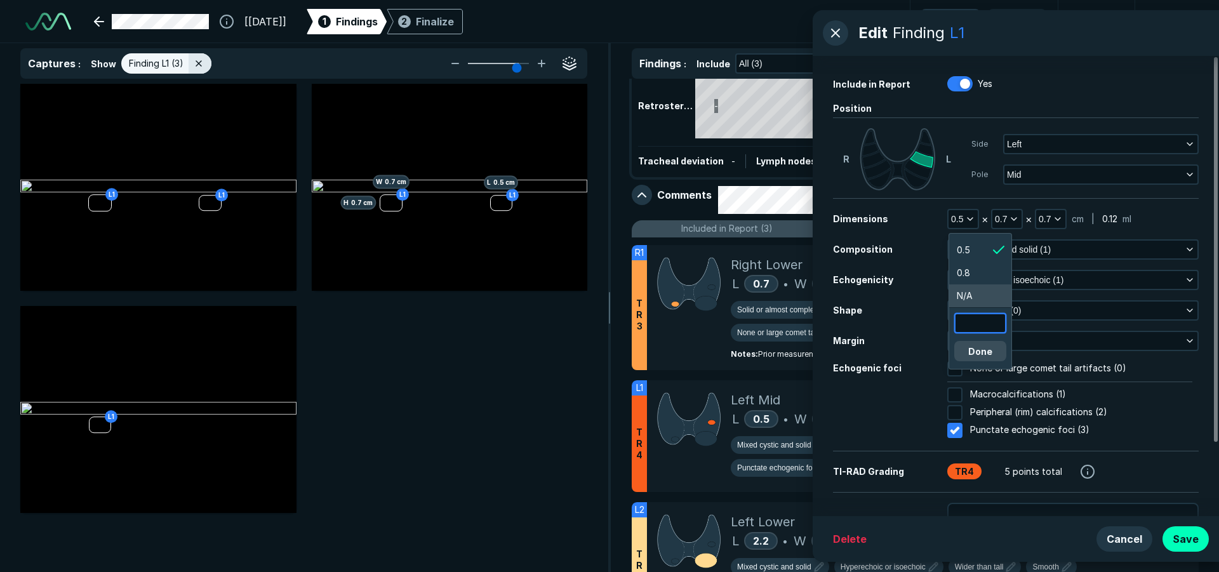
click at [981, 326] on input "text" at bounding box center [980, 323] width 50 height 18
click at [1190, 220] on div "0.5 × 0.7 × 0.7 cm | 0.12 ml" at bounding box center [1072, 219] width 251 height 20
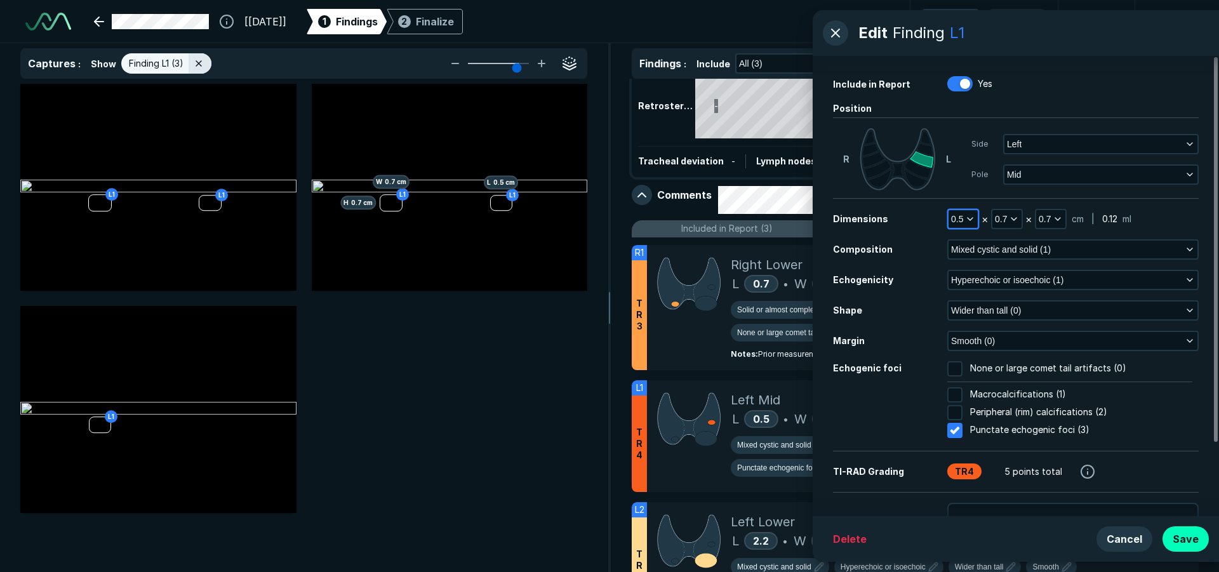
click at [961, 218] on span "0.5" at bounding box center [957, 219] width 12 height 14
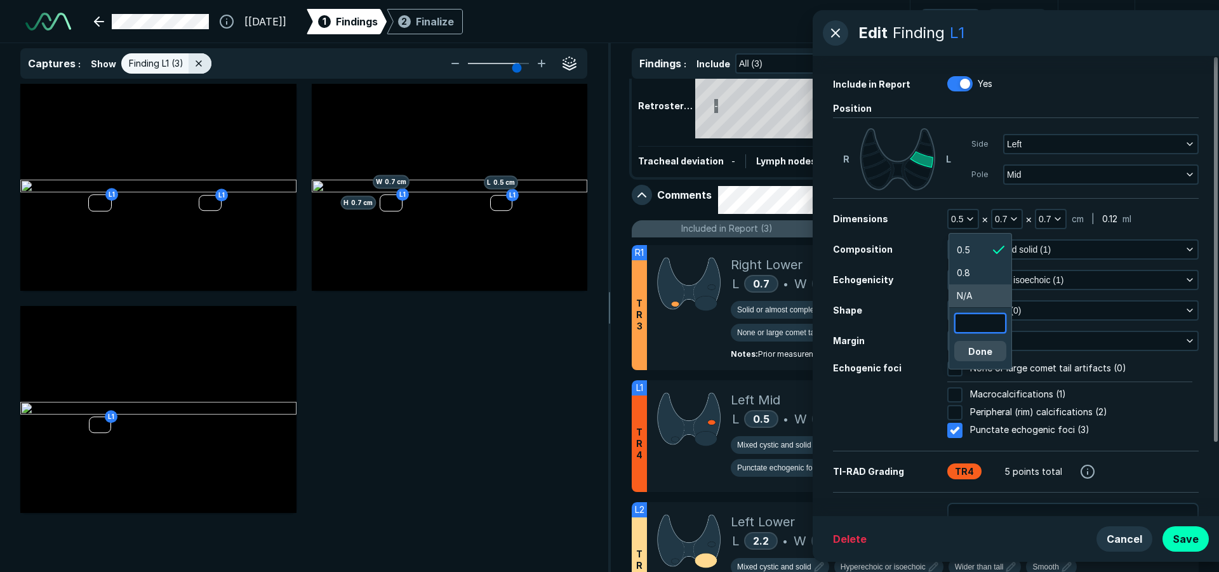
click at [994, 328] on input "text" at bounding box center [980, 323] width 50 height 18
type input "0.7"
click at [988, 348] on button "Done" at bounding box center [980, 351] width 52 height 20
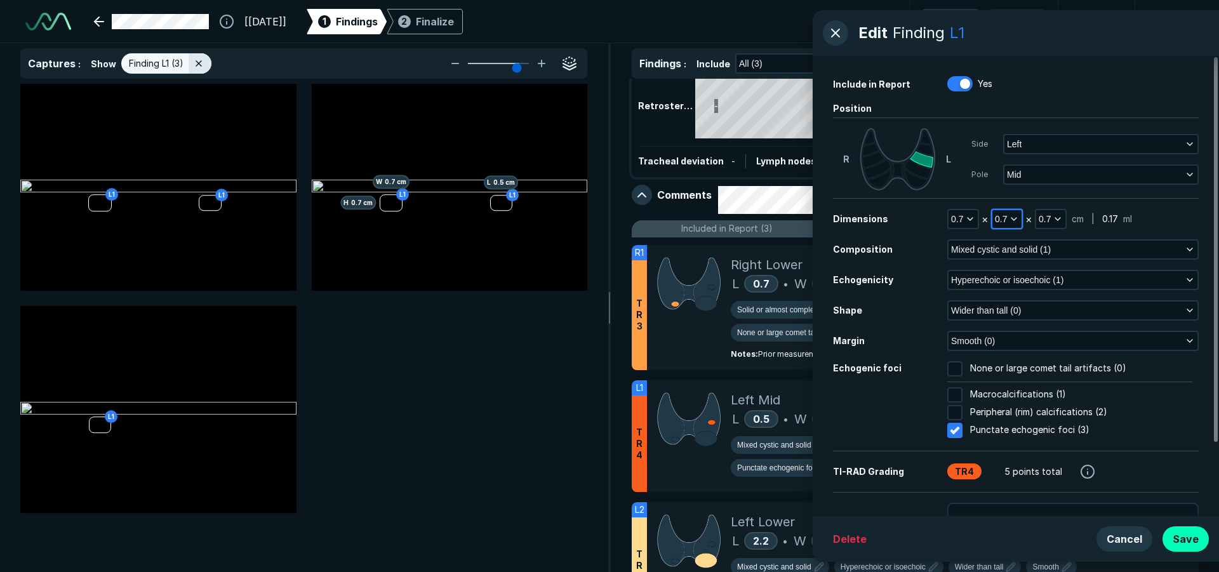
click at [1007, 216] on span "0.7" at bounding box center [1001, 219] width 12 height 14
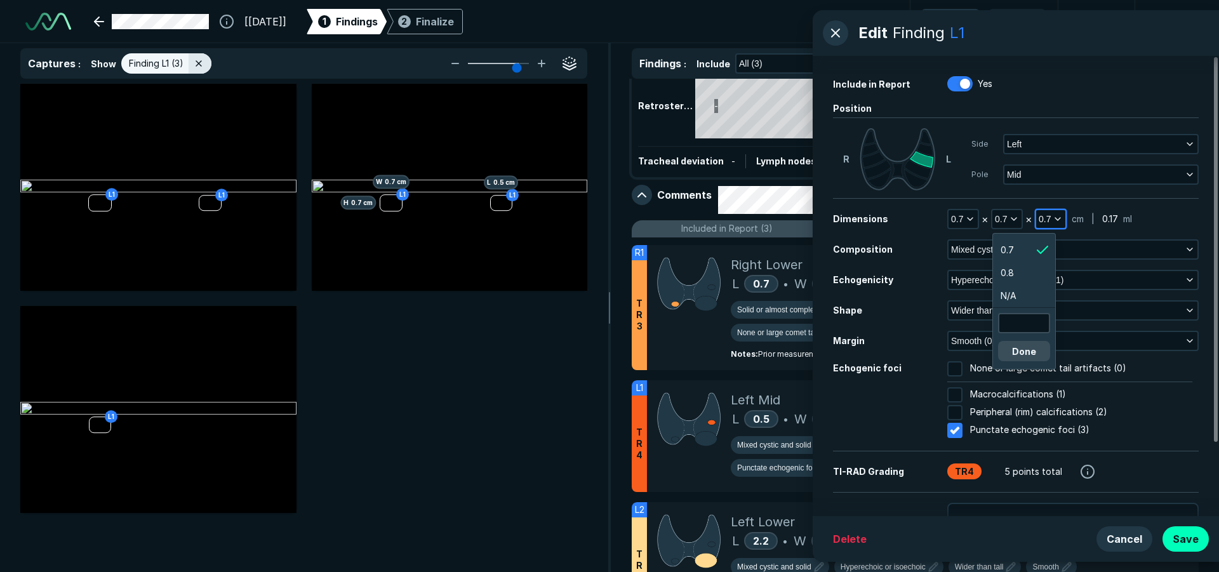
click at [1047, 216] on span "0.7" at bounding box center [1044, 219] width 12 height 14
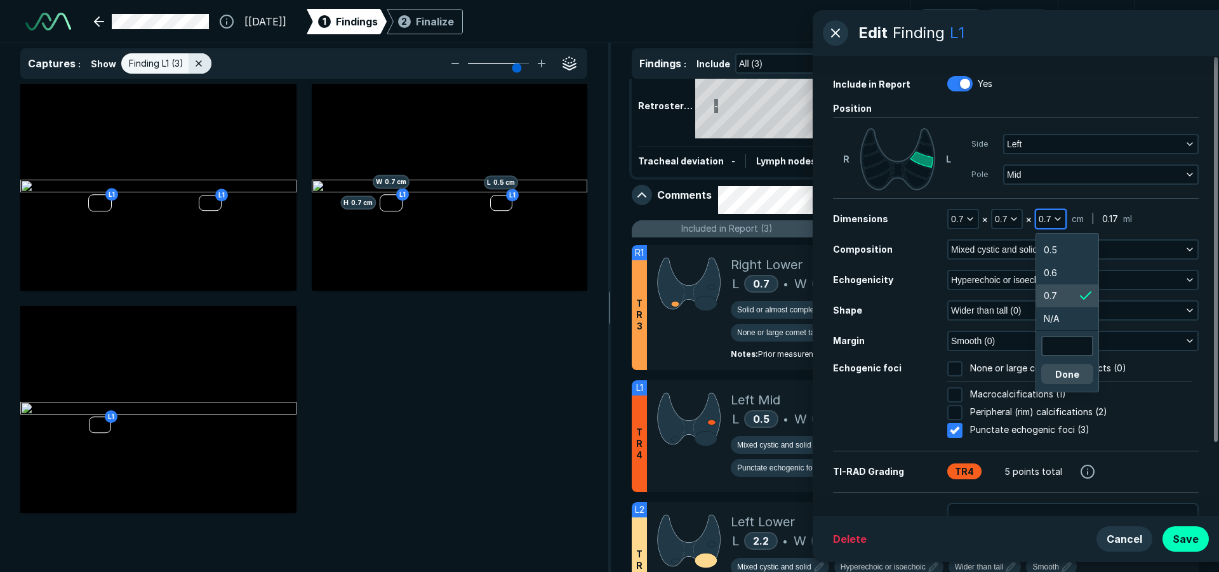
scroll to position [2270, 1911]
click at [1052, 246] on span "0.5" at bounding box center [1050, 250] width 13 height 14
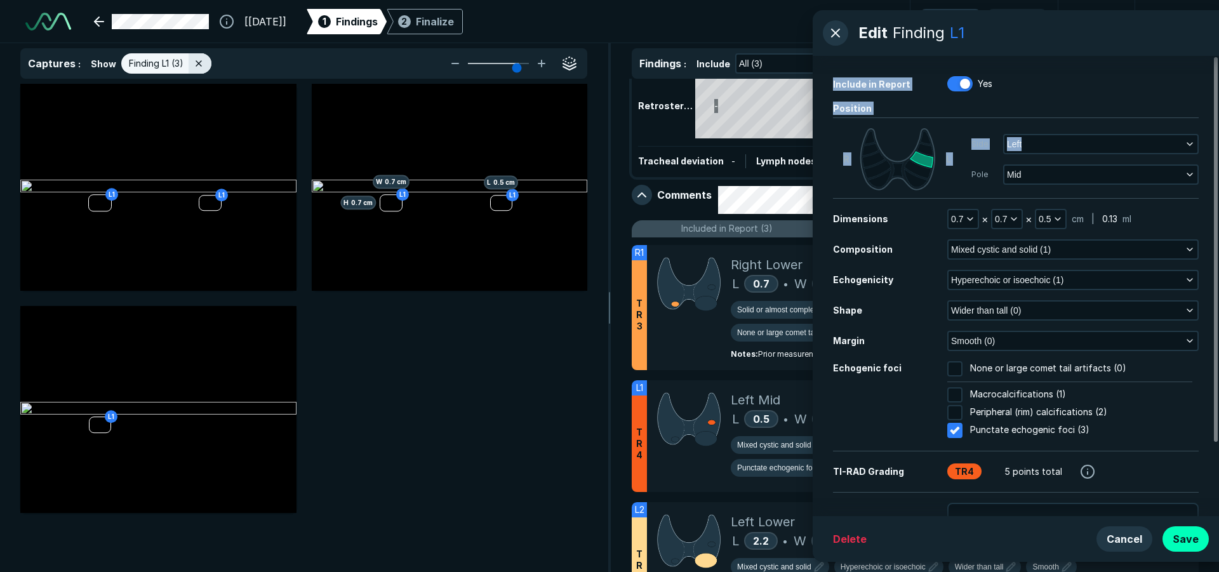
drag, startPoint x: 1068, startPoint y: 39, endPoint x: 1109, endPoint y: 107, distance: 78.6
click at [1114, 124] on div "Edit Finding L1 Include in Report Yes Position [PERSON_NAME] Side Left Pole Mid…" at bounding box center [1016, 286] width 406 height 552
click at [1186, 252] on icon "button" at bounding box center [1189, 249] width 10 height 10
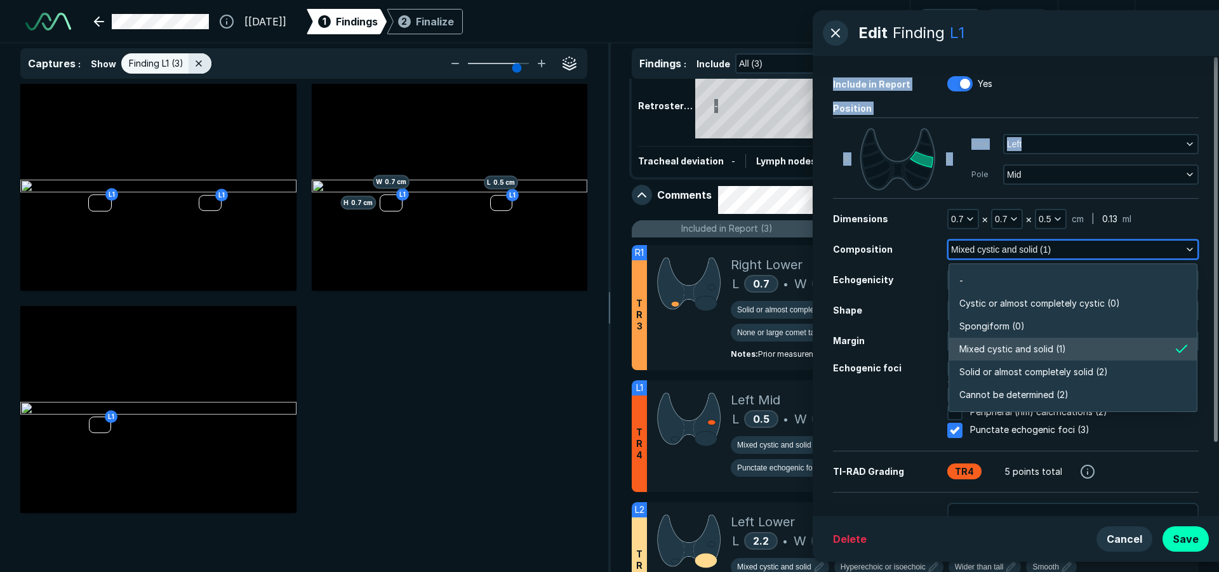
scroll to position [2221, 2745]
click at [1104, 322] on li "Spongiform (0)" at bounding box center [1073, 326] width 248 height 23
checkbox input "false"
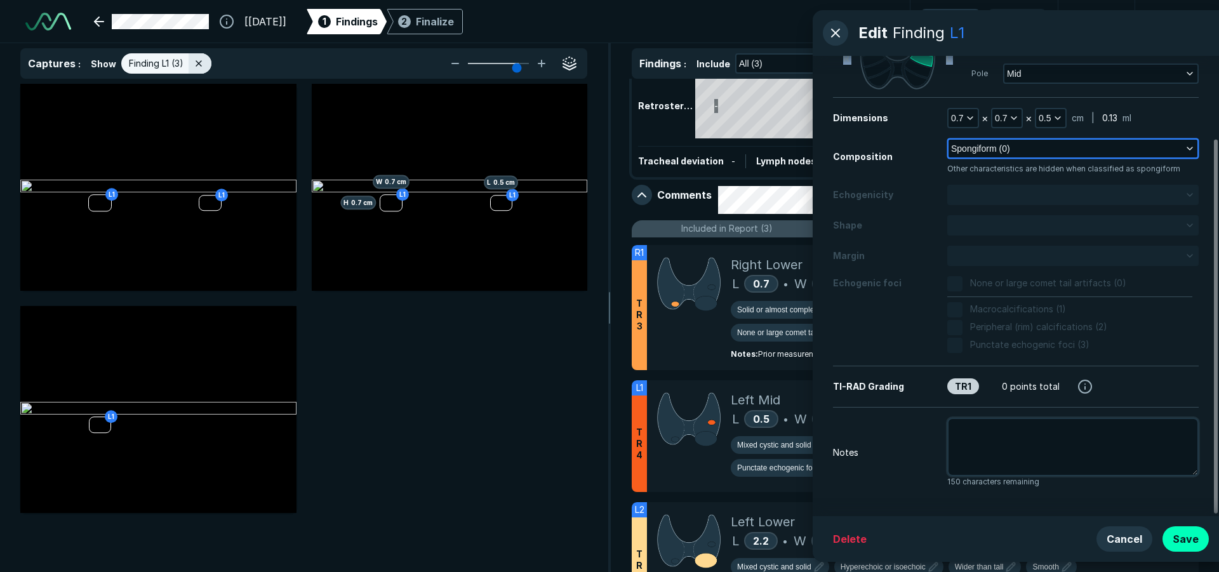
scroll to position [103, 0]
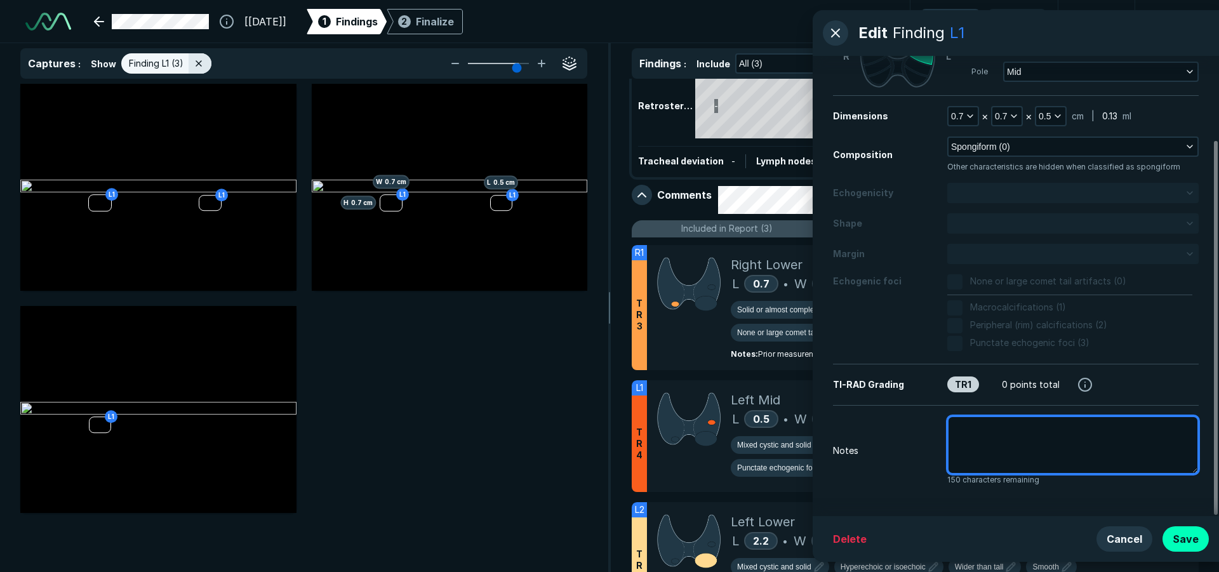
click at [1064, 437] on textarea at bounding box center [1072, 445] width 251 height 58
type textarea "x"
type textarea "P"
type textarea "x"
type textarea "Pr"
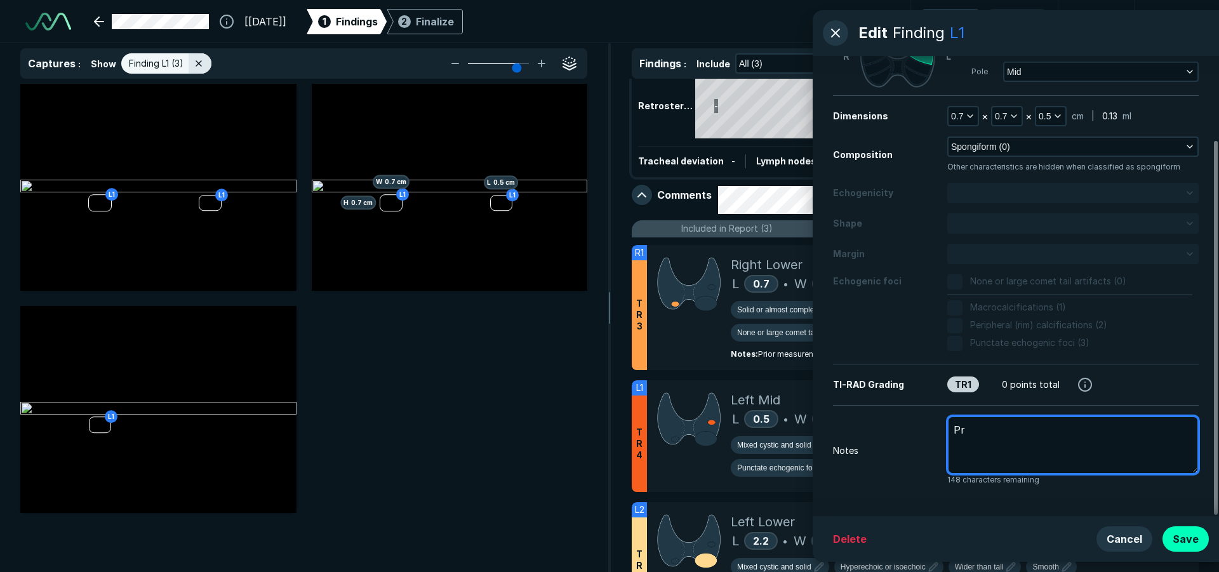
type textarea "x"
type textarea "Pri"
type textarea "x"
type textarea "Prio"
type textarea "x"
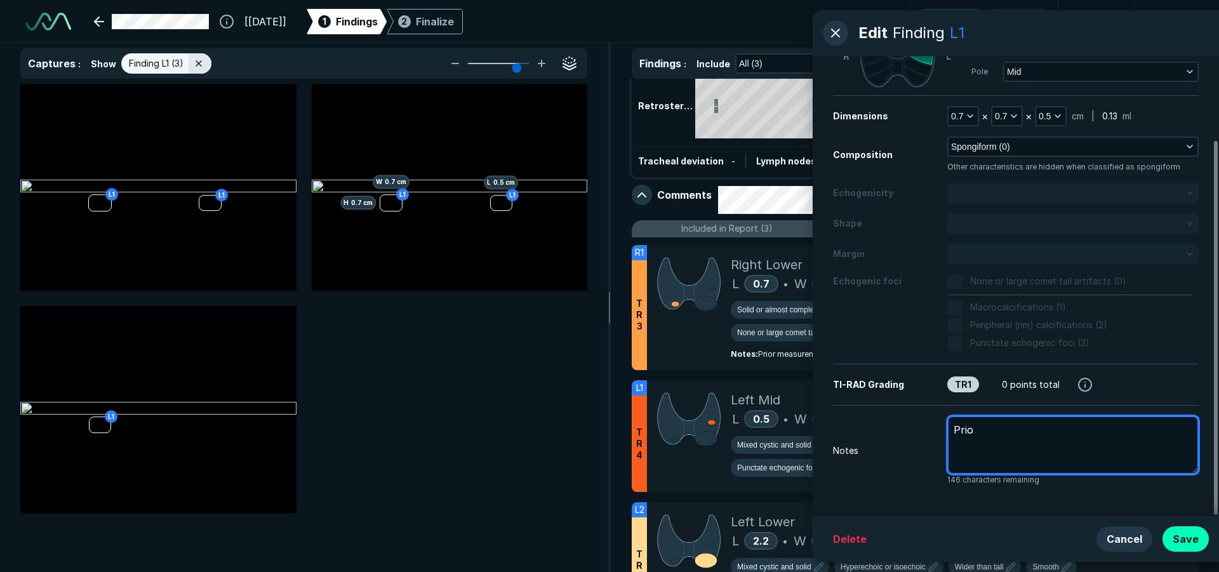
type textarea "Prior"
type textarea "x"
type textarea "Prior"
type textarea "x"
type textarea "Prior m"
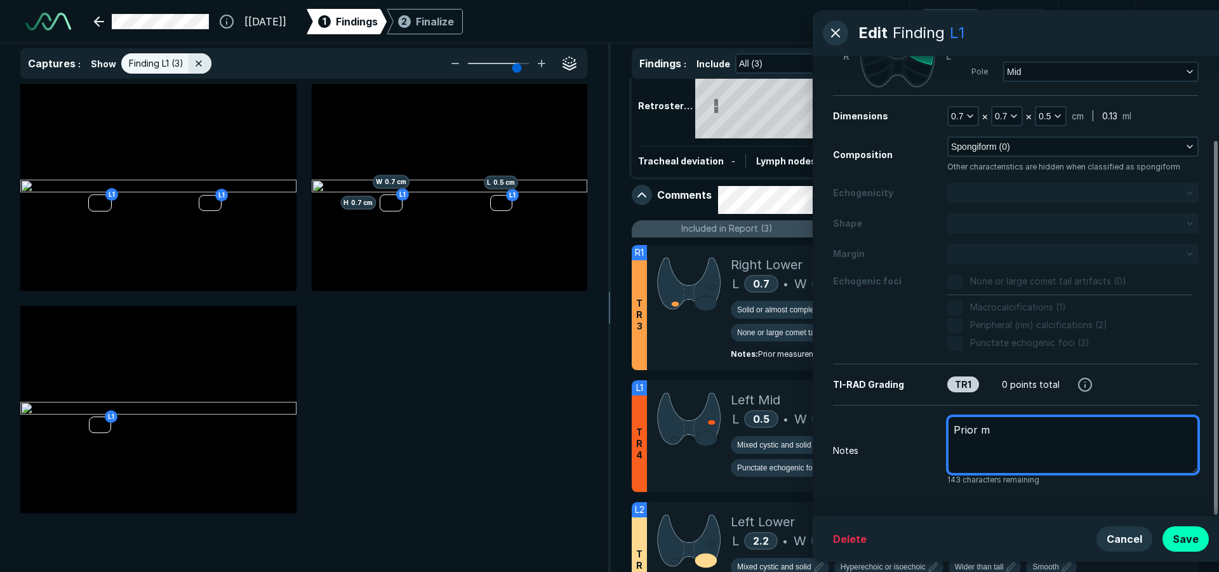
type textarea "x"
type textarea "Prior me"
type textarea "x"
type textarea "Prior mea"
type textarea "x"
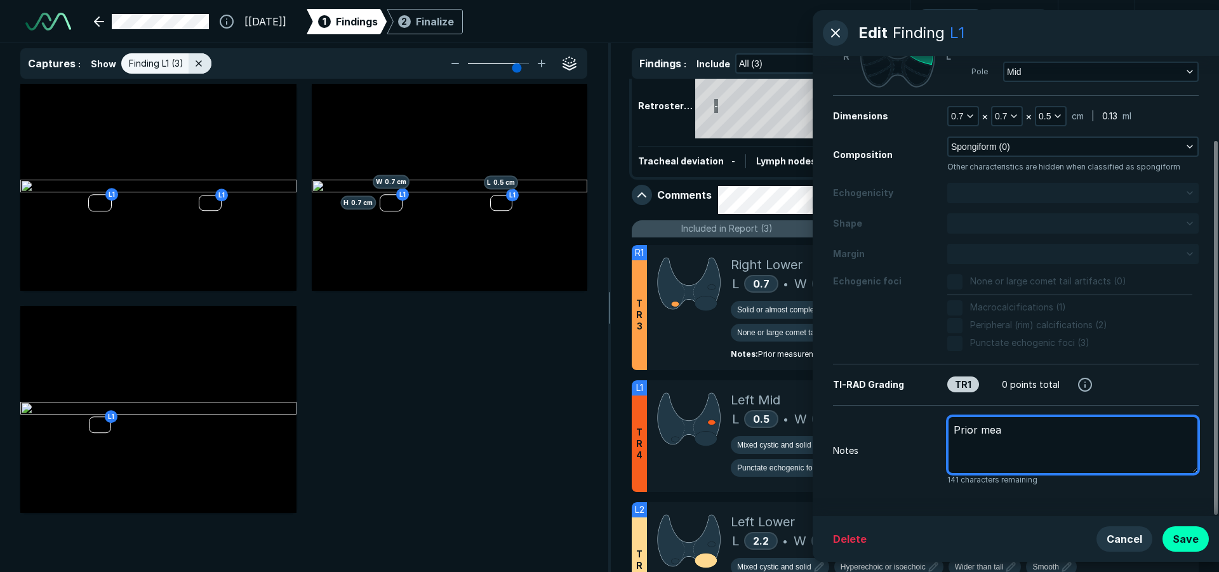
type textarea "Prior meas"
type textarea "x"
type textarea "Prior measu"
type textarea "x"
type textarea "Prior measur"
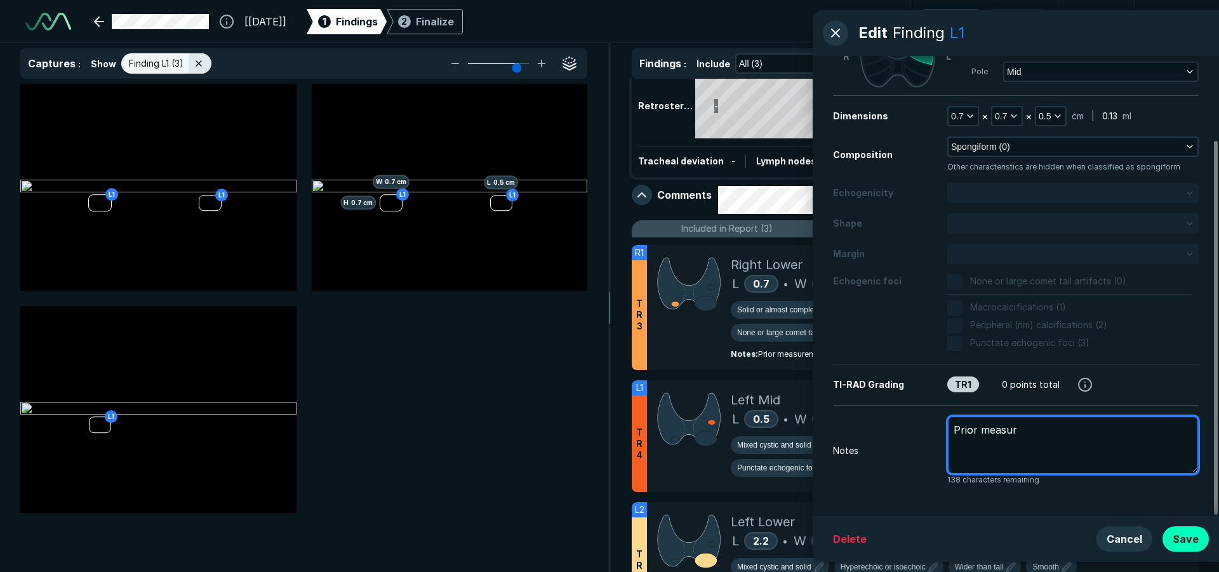
type textarea "x"
type textarea "Prior measurm"
type textarea "x"
type textarea "Prior measurme"
type textarea "x"
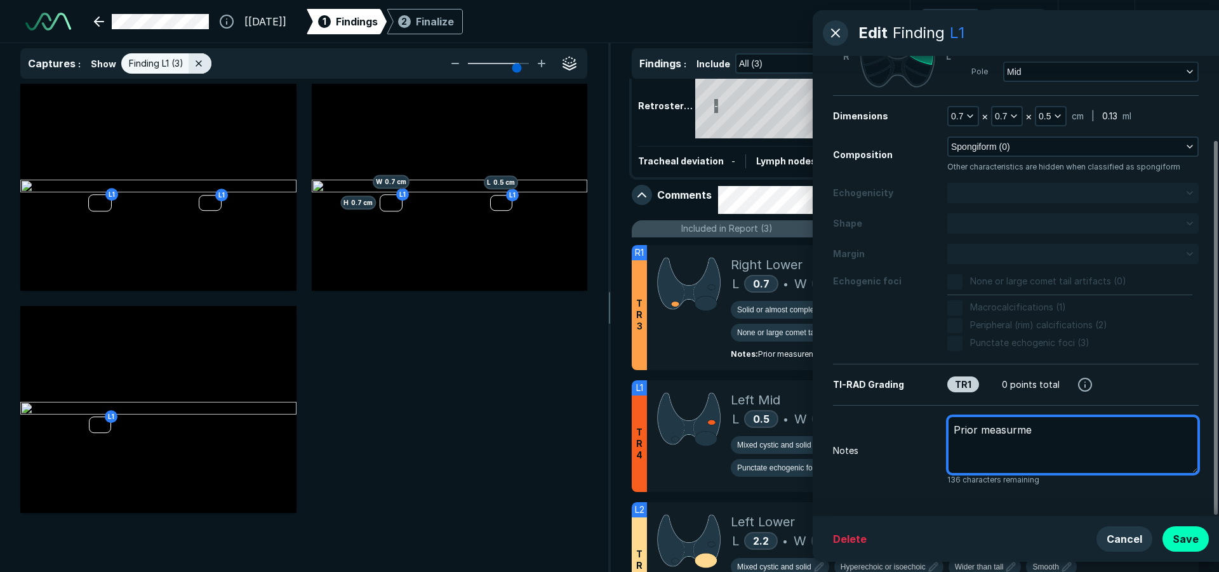
type textarea "Prior measurmen"
type textarea "x"
type textarea "Prior measurment"
type textarea "x"
type textarea "Prior measurments"
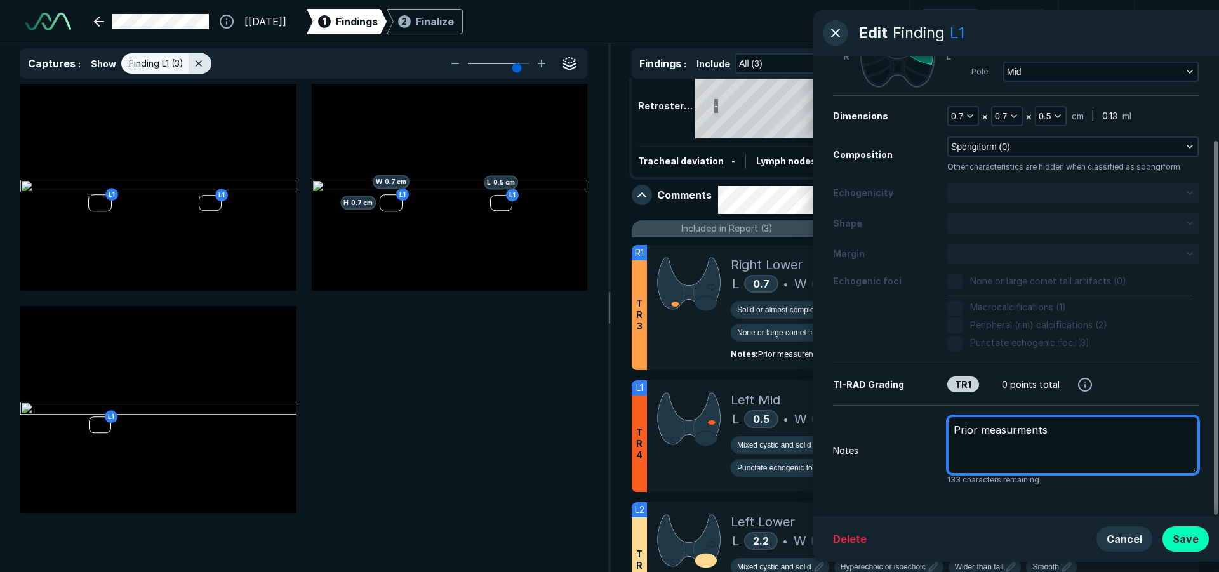
type textarea "x"
type textarea "Prior measurments"
type textarea "x"
type textarea "Prior measurements"
type textarea "x"
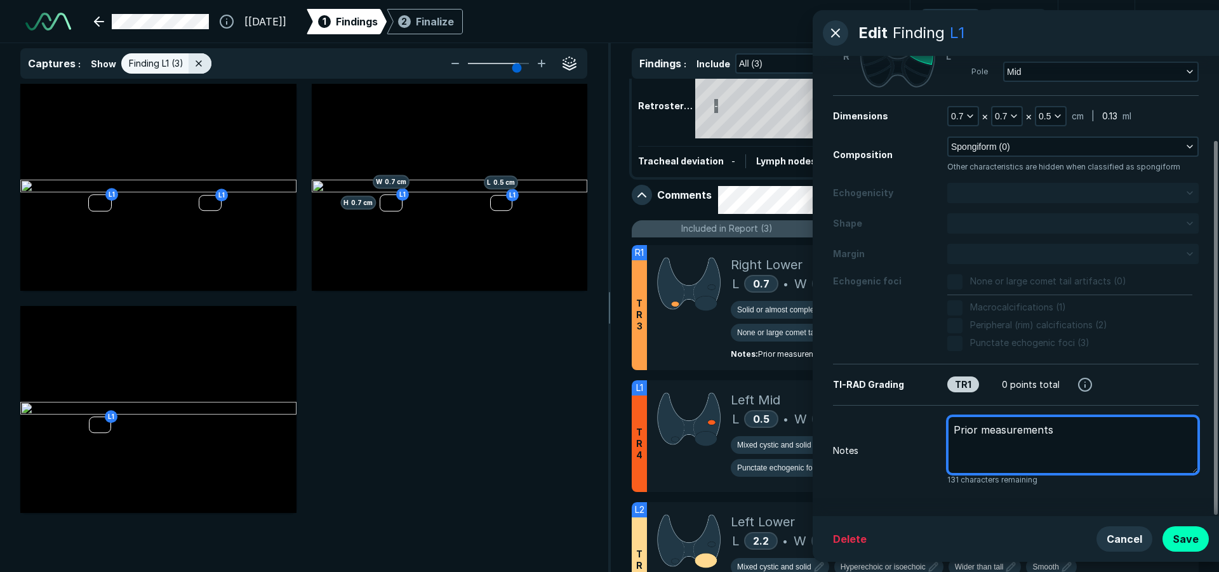
type textarea "Prior measurements"
type textarea "x"
type textarea "Prior measurements 0"
type textarea "x"
type textarea "Prior measurements 0."
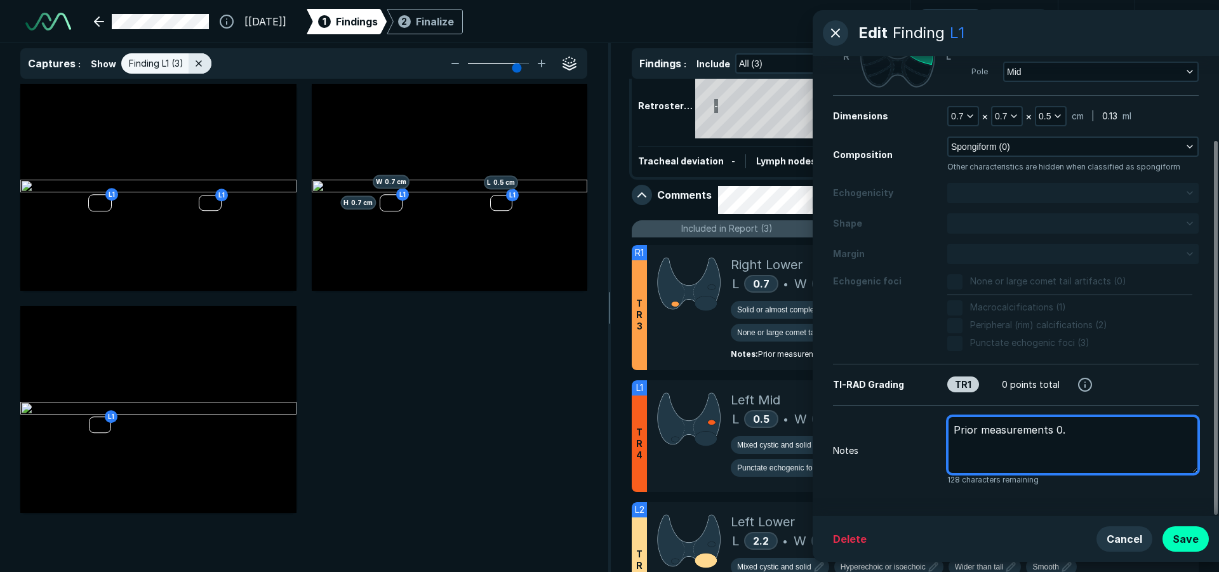
type textarea "x"
type textarea "Prior measurements 0.6"
type textarea "x"
type textarea "Prior measurements 0.6"
type textarea "x"
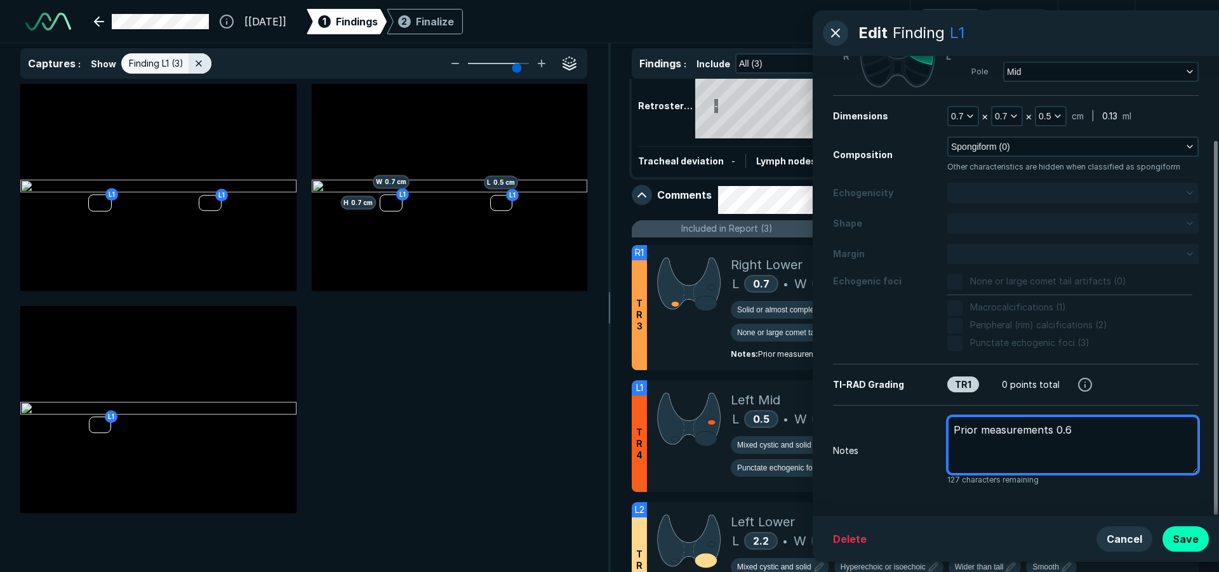
type textarea "Prior measurements 0.6 x"
type textarea "x"
type textarea "Prior measurements 0.6 x"
type textarea "x"
type textarea "Prior measurements 0.6 x 0"
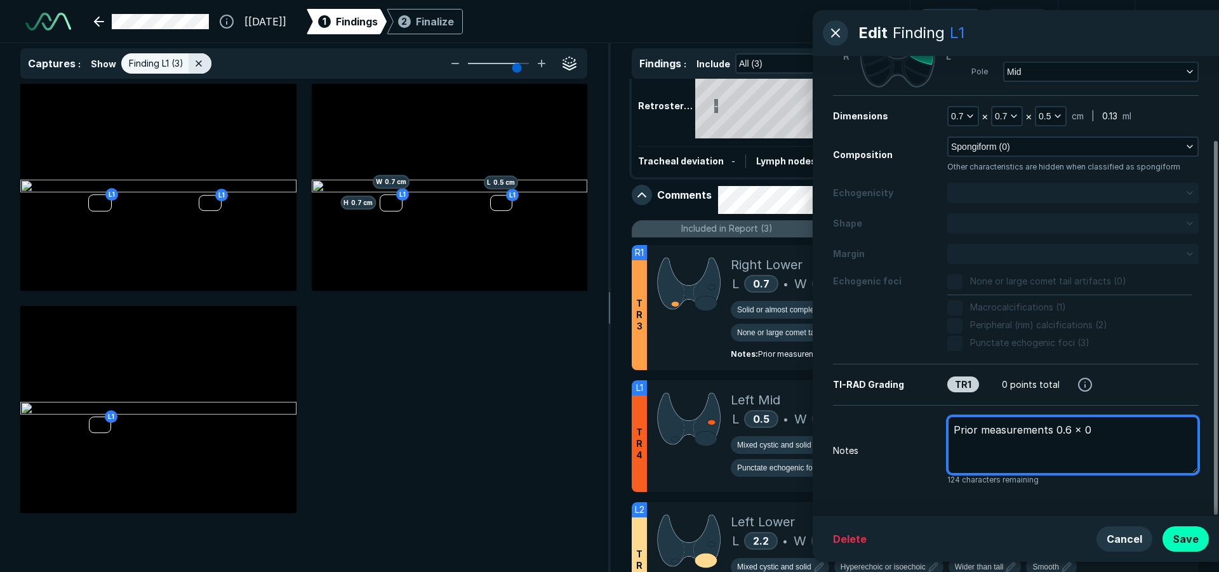
type textarea "x"
type textarea "Prior measurements 0.6 x 0."
type textarea "x"
type textarea "Prior measurements 0.6 x 0.6"
type textarea "x"
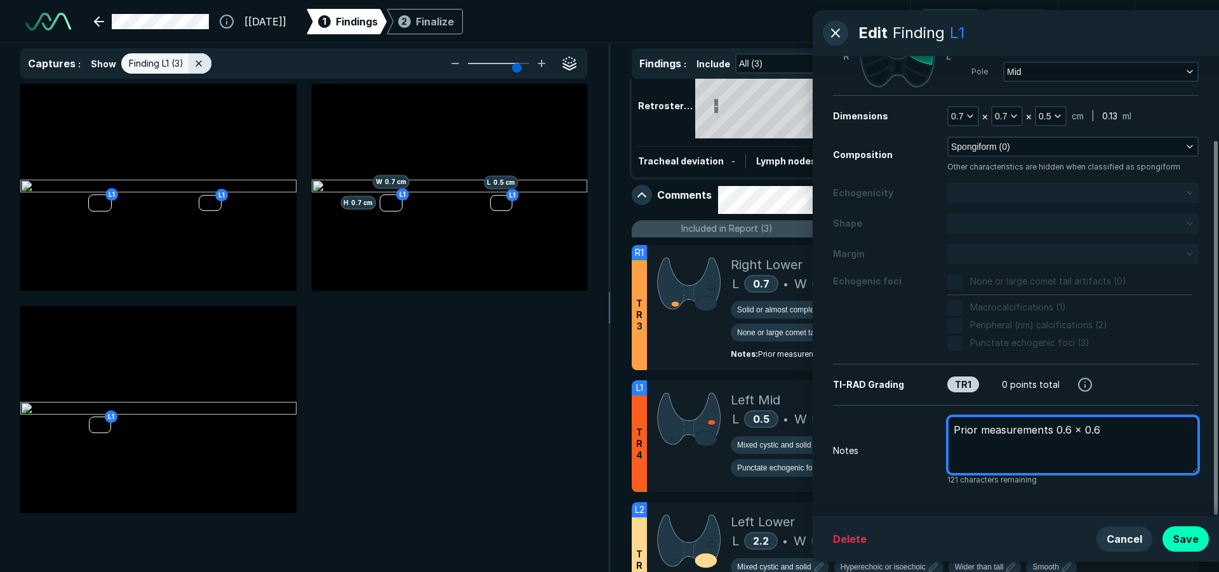
type textarea "Prior measurements 0.6 x 0.6"
type textarea "x"
type textarea "Prior measurements 0.6 x 0.6 x"
type textarea "x"
type textarea "Prior measurements 0.6 x 0.6 x"
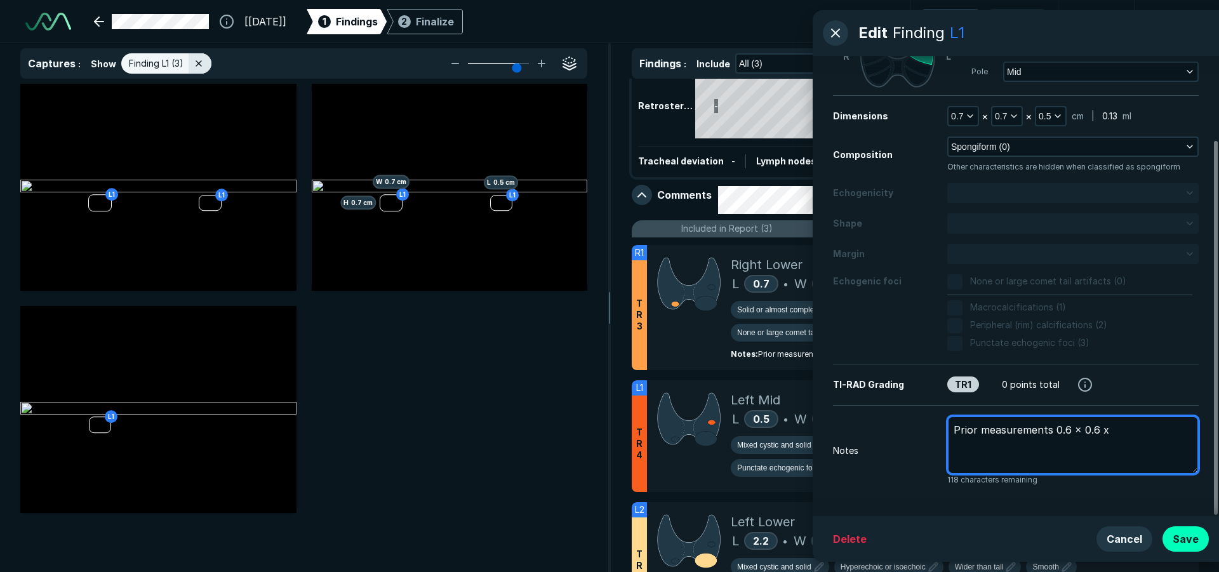
type textarea "x"
type textarea "Prior measurements 0.6 x 0.6 x 0"
type textarea "x"
type textarea "Prior measurements 0.6 x 0.6 x 0."
type textarea "x"
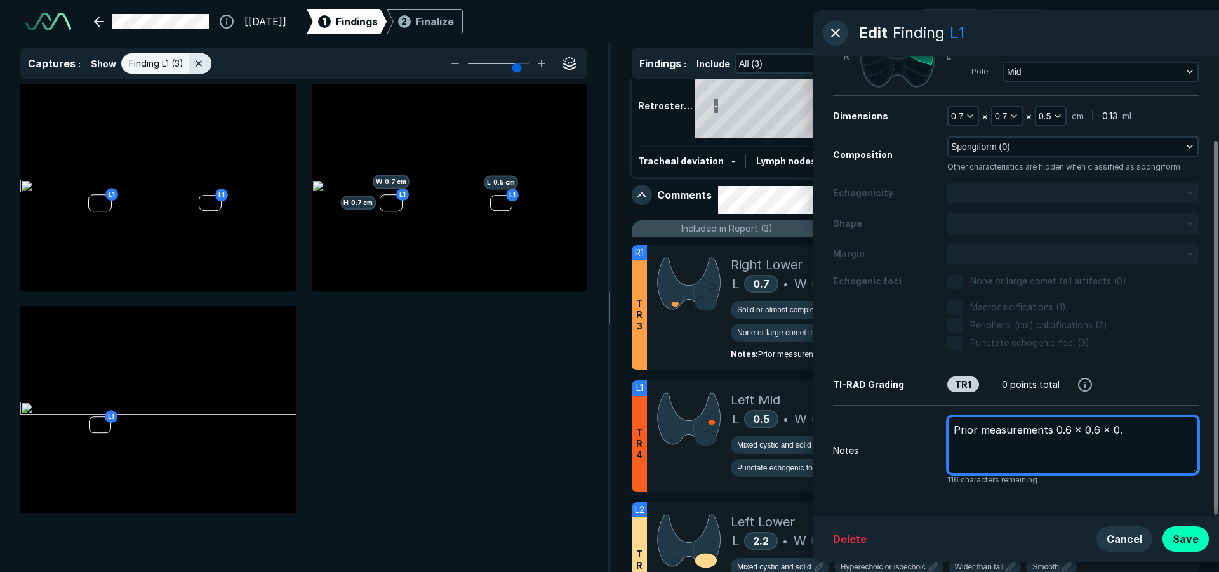
type textarea "Prior measurements 0.6 x 0.6 x 0.6"
type textarea "x"
type textarea "Prior measurements 0.6 x 0.6 x 0.6"
type textarea "x"
type textarea "Prior measurements 0.6 x 0.6 x 0.6 c"
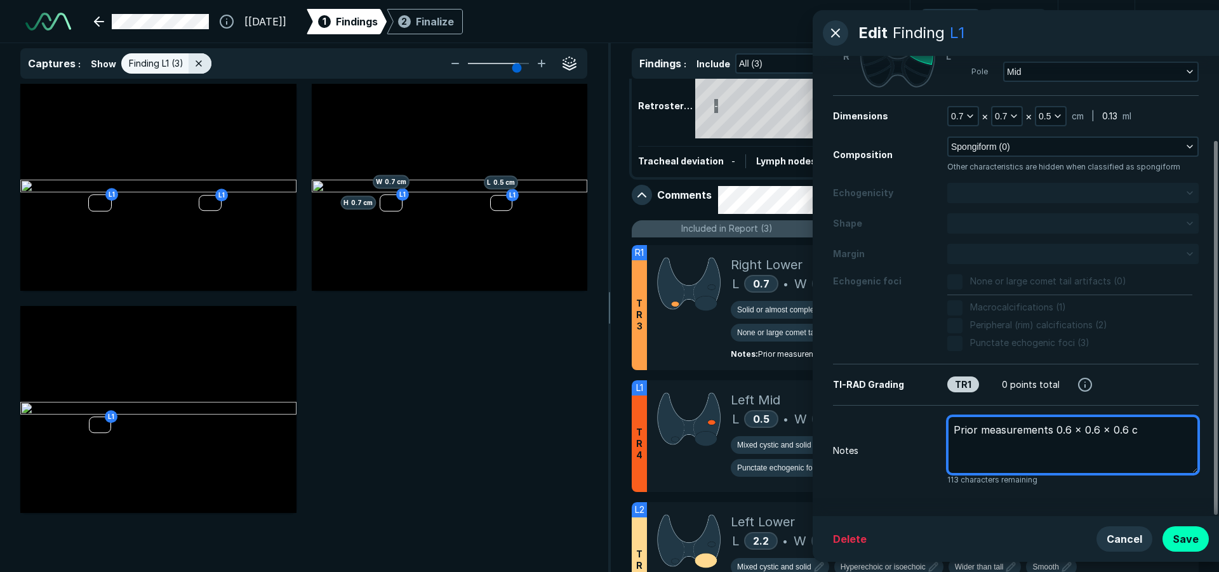
type textarea "x"
type textarea "Prior measurements 0.6 x 0.6 x 0.6 cm"
type textarea "x"
type textarea "Prior measurements 0.6 x 0.6 x 0.6 cm"
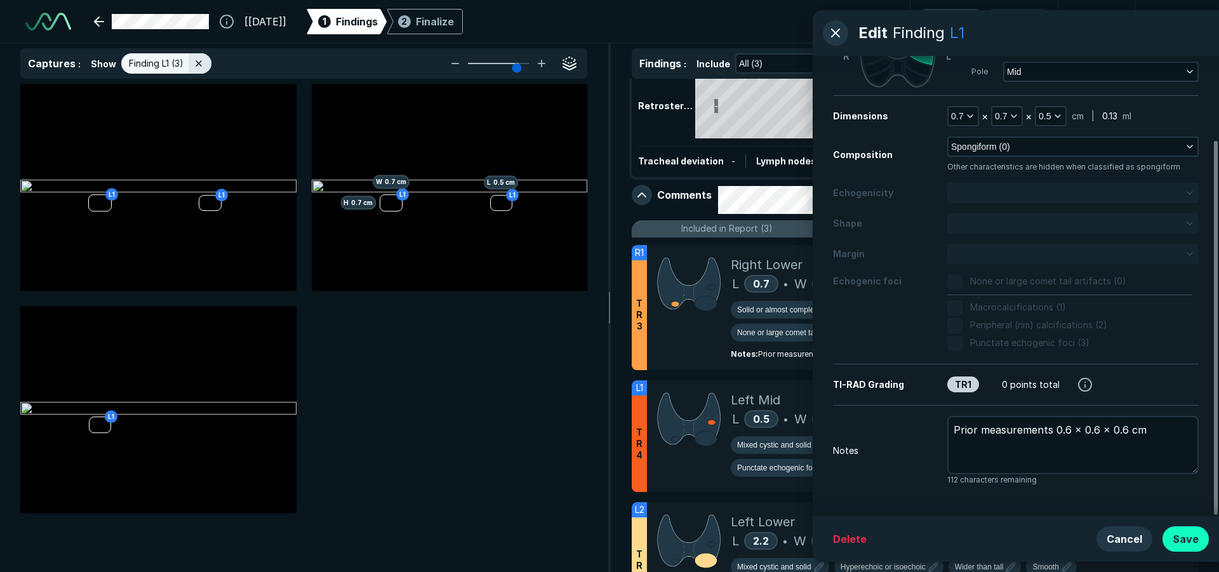
click at [1191, 545] on button "Save" at bounding box center [1185, 538] width 46 height 25
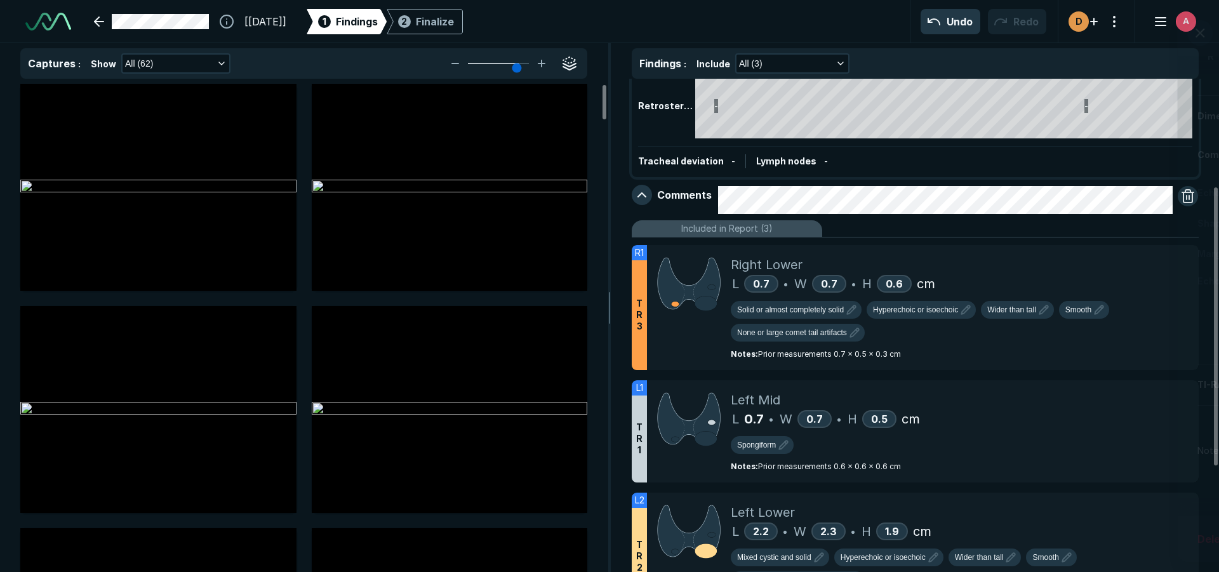
scroll to position [3689, 4162]
click at [1156, 240] on icon at bounding box center [1160, 232] width 15 height 15
type textarea "x"
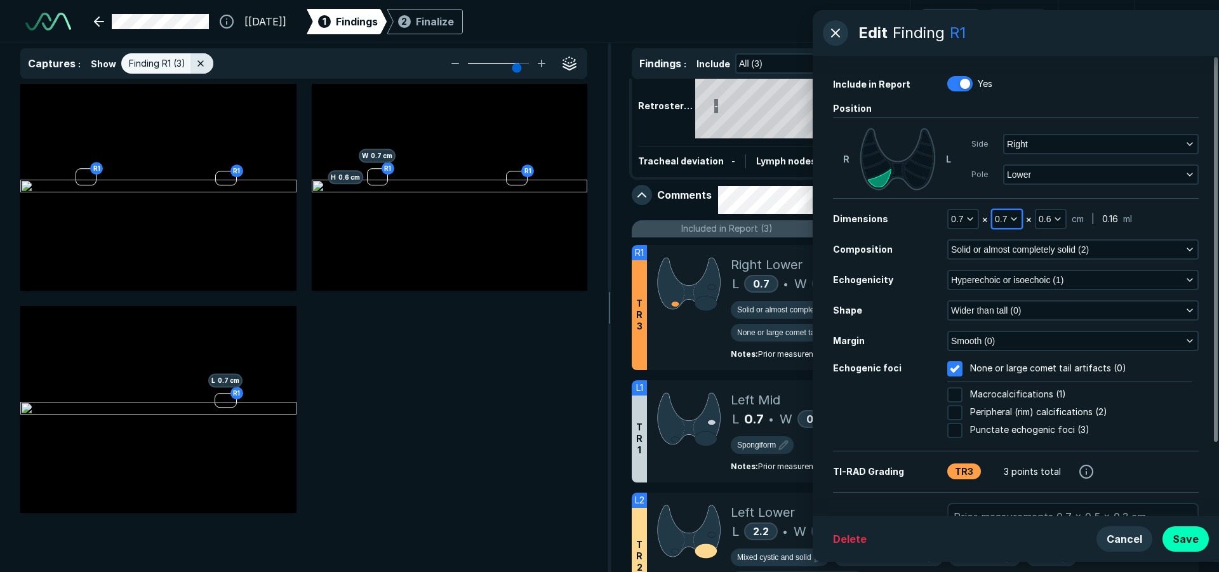
click at [1005, 220] on span "0.7" at bounding box center [1001, 219] width 12 height 14
click at [1021, 329] on input "text" at bounding box center [1024, 323] width 50 height 18
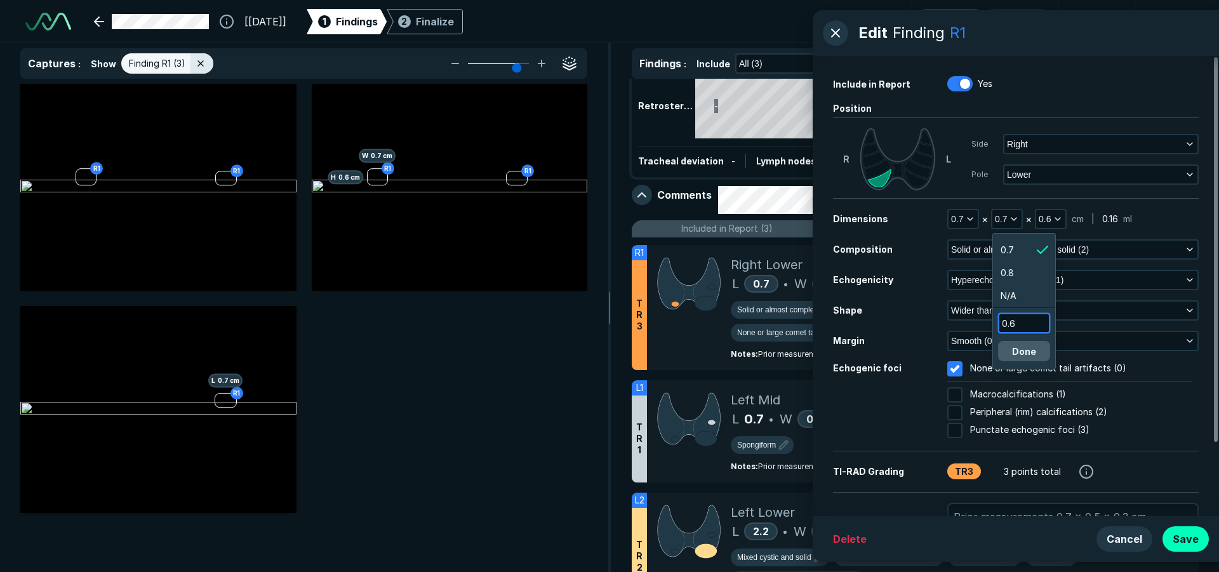
type input "0.6"
click at [1038, 352] on button "Done" at bounding box center [1024, 351] width 52 height 20
type textarea "x"
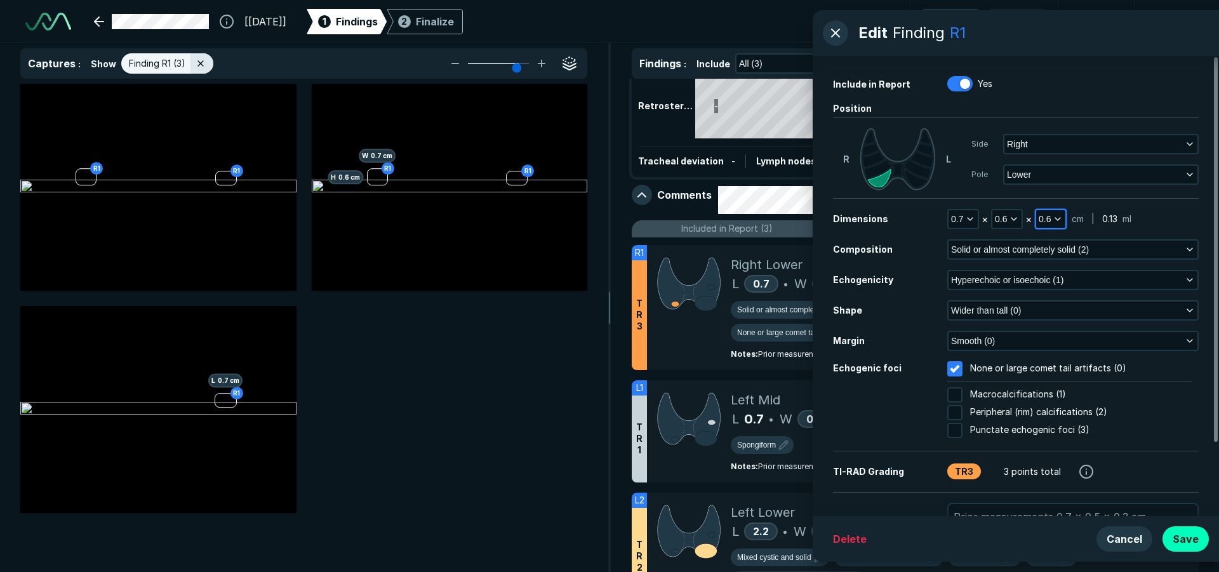
click at [1049, 216] on span "0.6" at bounding box center [1044, 219] width 12 height 14
click at [1060, 299] on input "text" at bounding box center [1067, 300] width 50 height 18
type input "0.5"
click at [1075, 328] on button "Done" at bounding box center [1067, 328] width 52 height 20
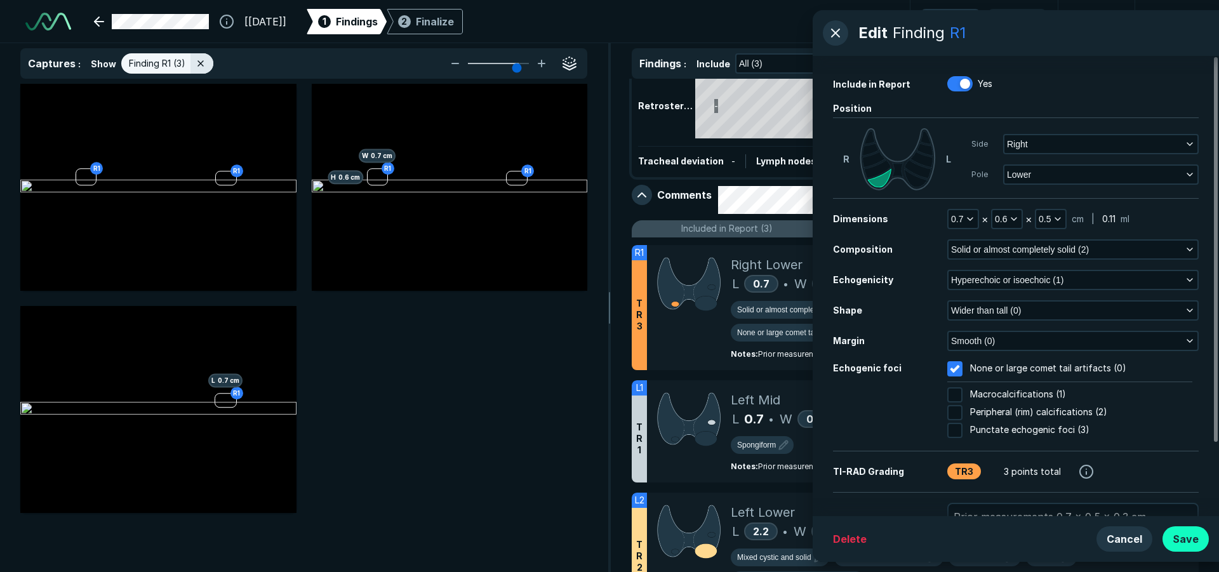
click at [1188, 541] on button "Save" at bounding box center [1185, 538] width 46 height 25
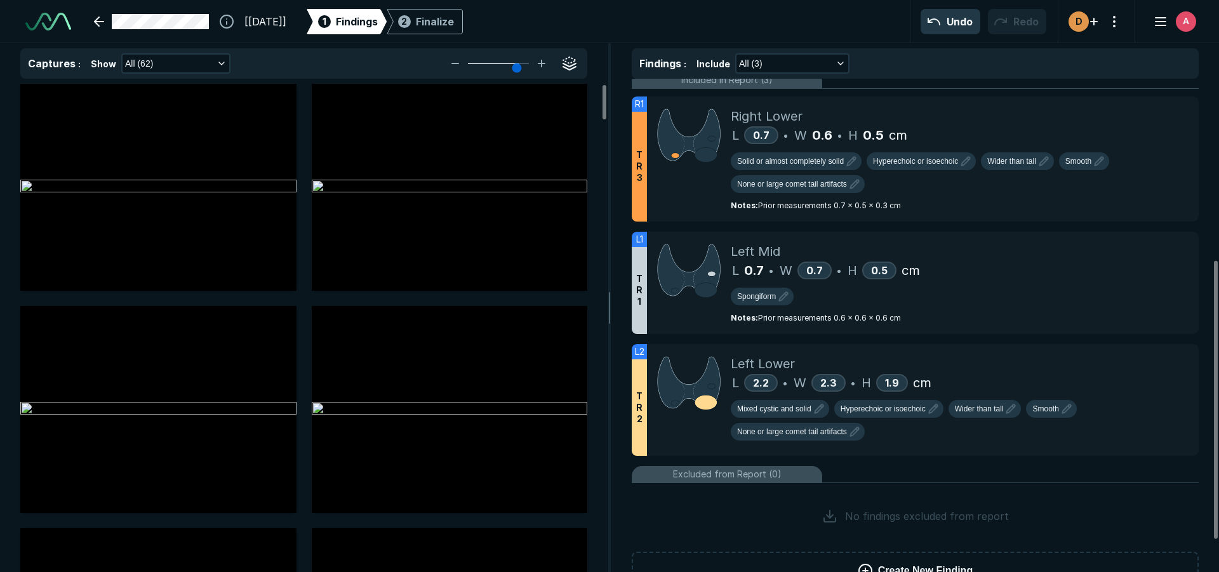
scroll to position [377, 0]
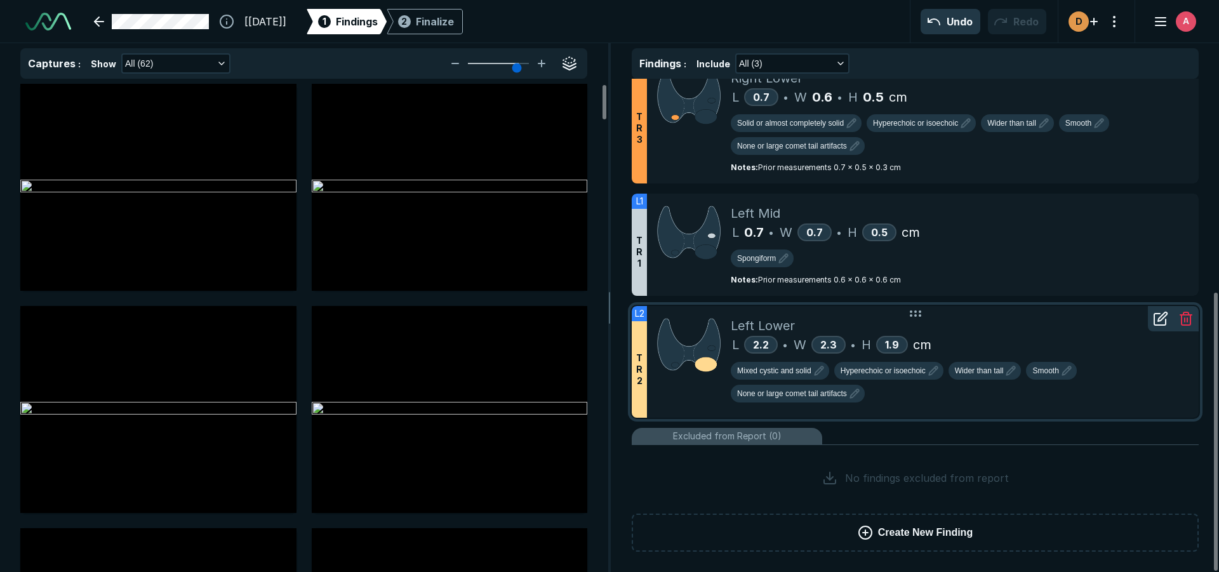
click at [1157, 320] on icon at bounding box center [1160, 318] width 15 height 15
type textarea "x"
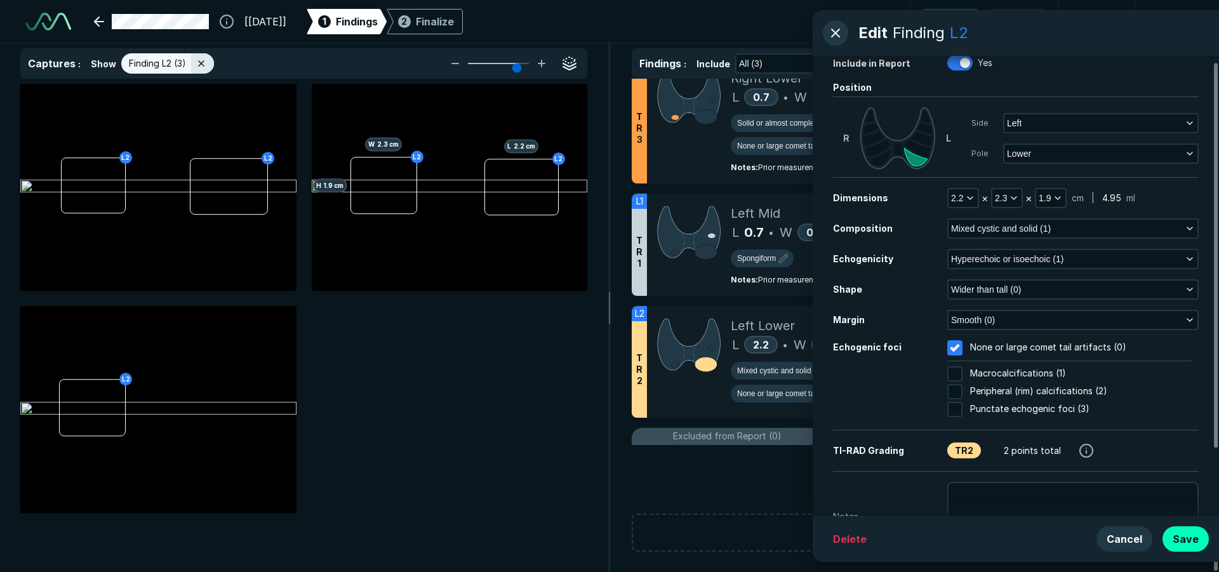
scroll to position [0, 0]
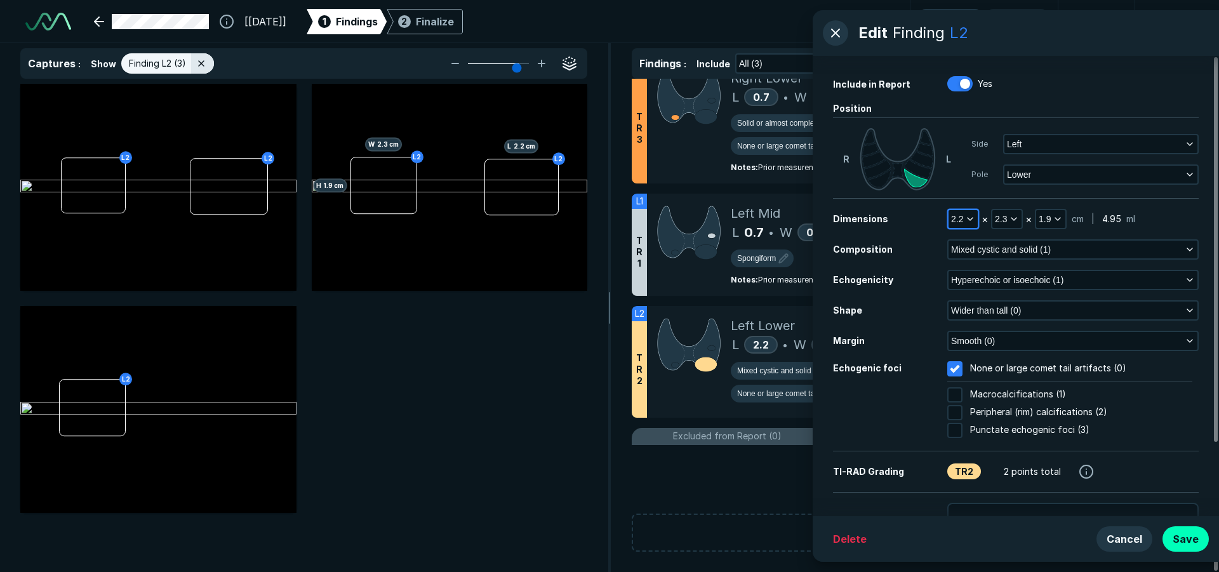
click at [960, 217] on span "2.2" at bounding box center [957, 219] width 12 height 14
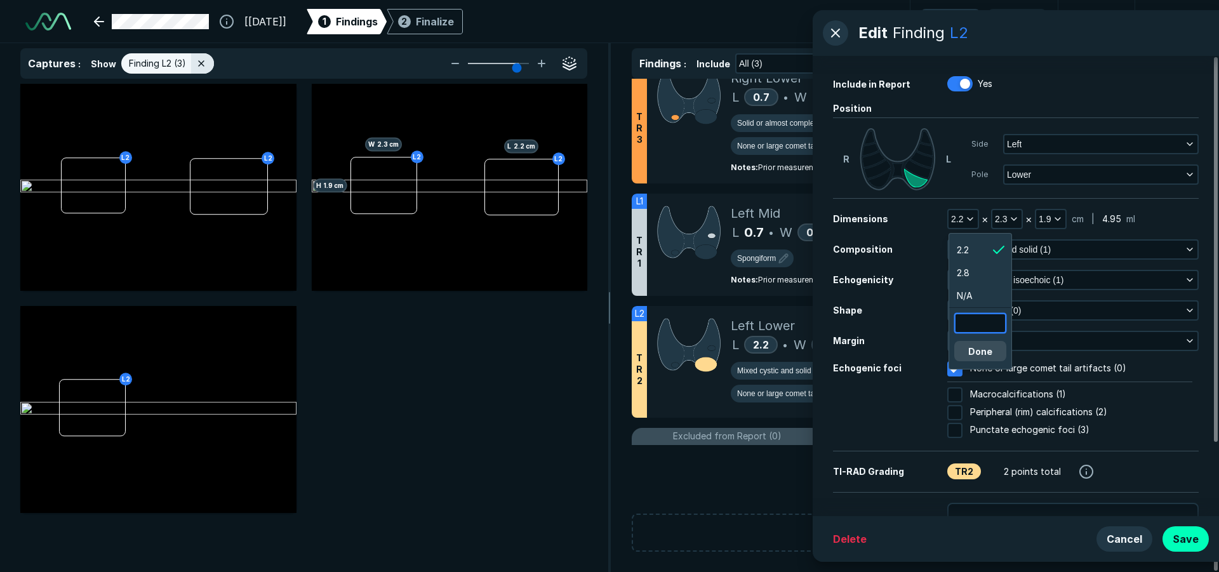
click at [981, 325] on input "text" at bounding box center [980, 323] width 50 height 18
type input "2.3"
click at [986, 348] on button "Done" at bounding box center [980, 351] width 52 height 20
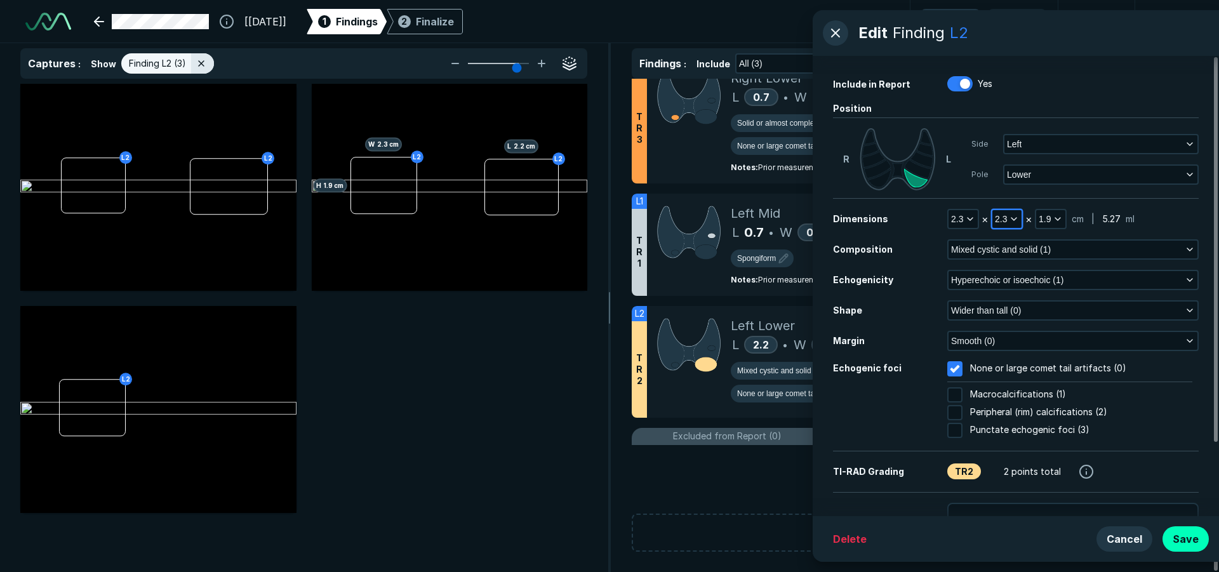
click at [1004, 218] on span "2.3" at bounding box center [1001, 219] width 12 height 14
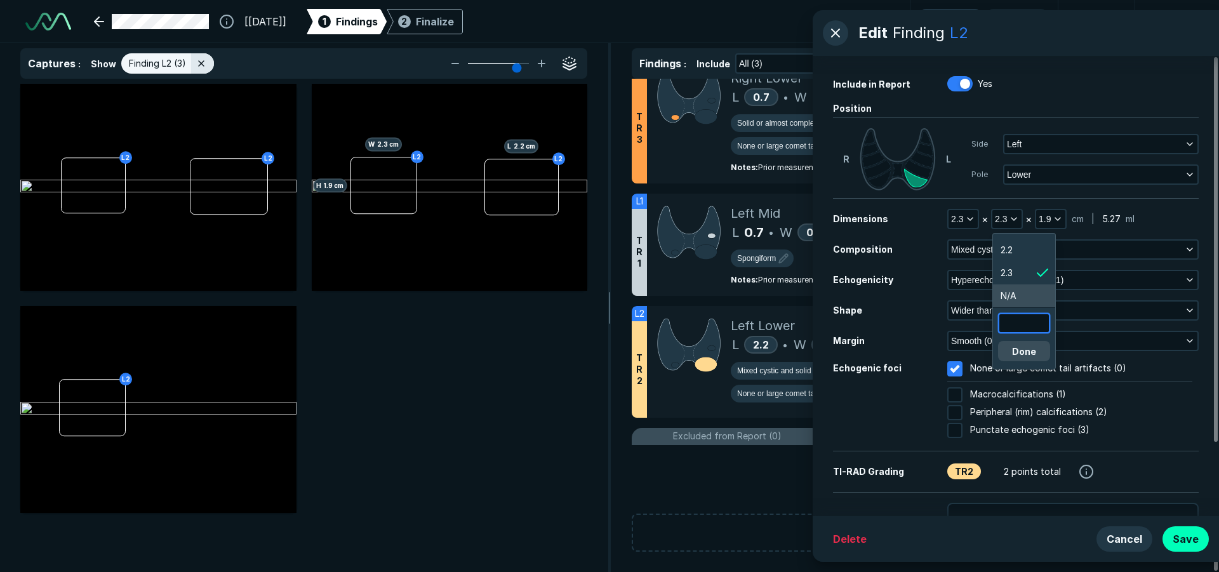
click at [1017, 324] on input "text" at bounding box center [1024, 323] width 50 height 18
type input "2.2"
click at [1021, 350] on button "Done" at bounding box center [1024, 351] width 52 height 20
click at [1051, 220] on button "1.9" at bounding box center [1050, 219] width 29 height 18
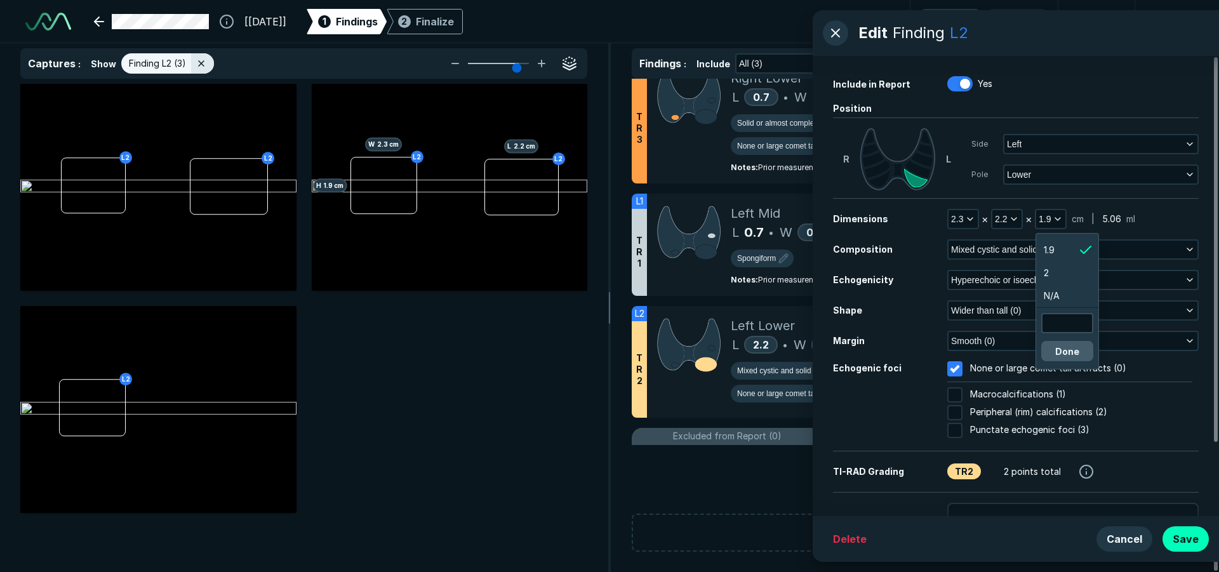
click at [1076, 349] on button "Done" at bounding box center [1067, 351] width 52 height 20
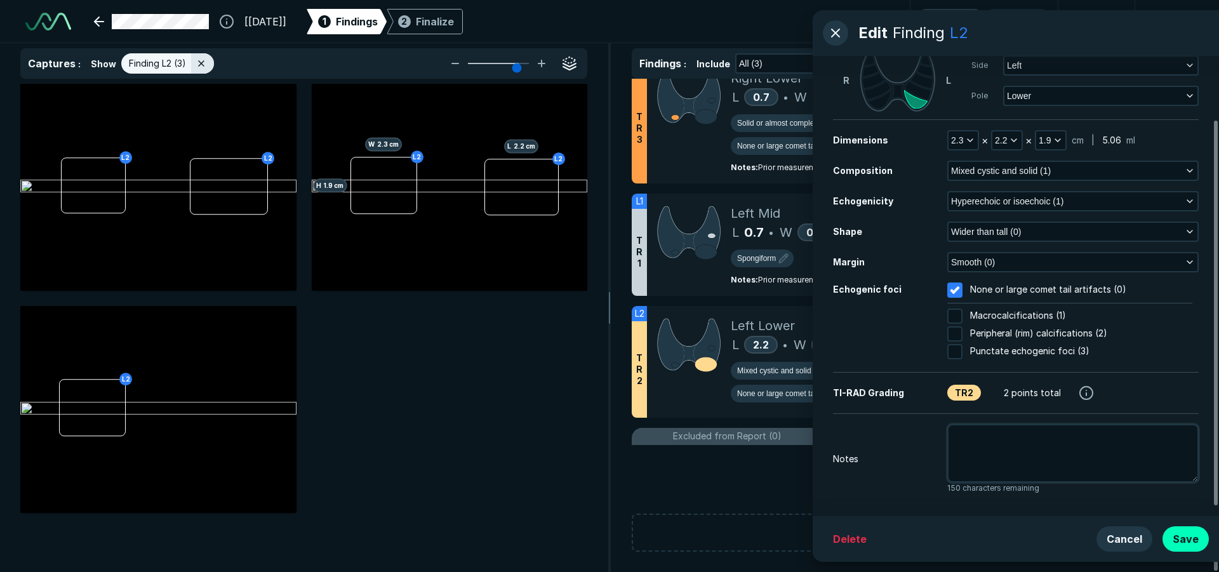
scroll to position [87, 0]
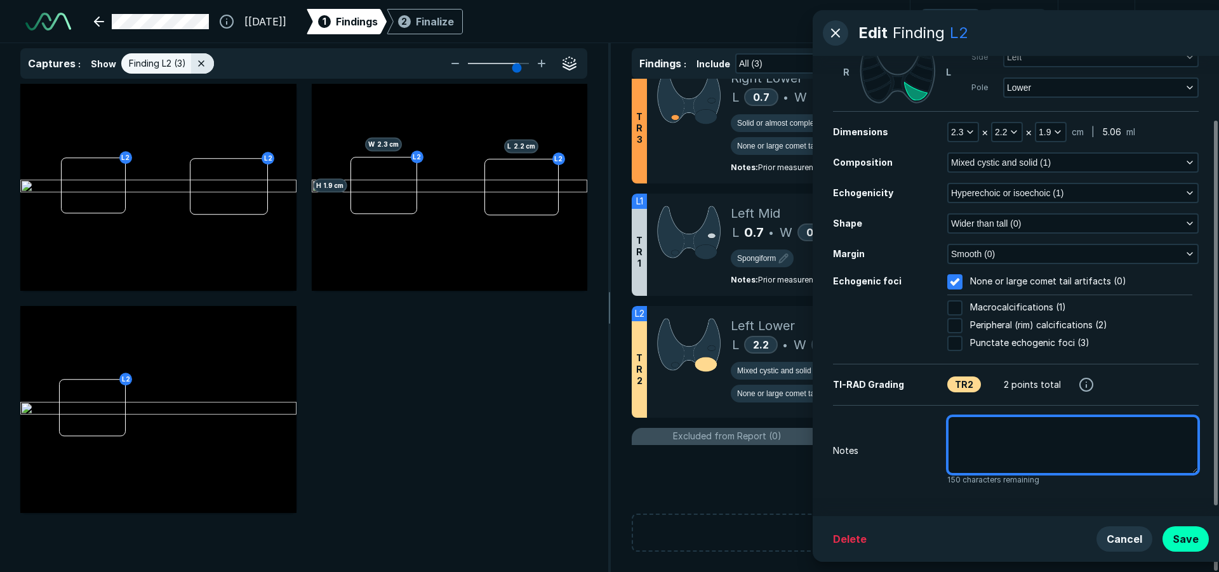
click at [1094, 463] on textarea at bounding box center [1072, 445] width 251 height 58
type textarea "x"
type textarea "P"
type textarea "x"
type textarea "Pr"
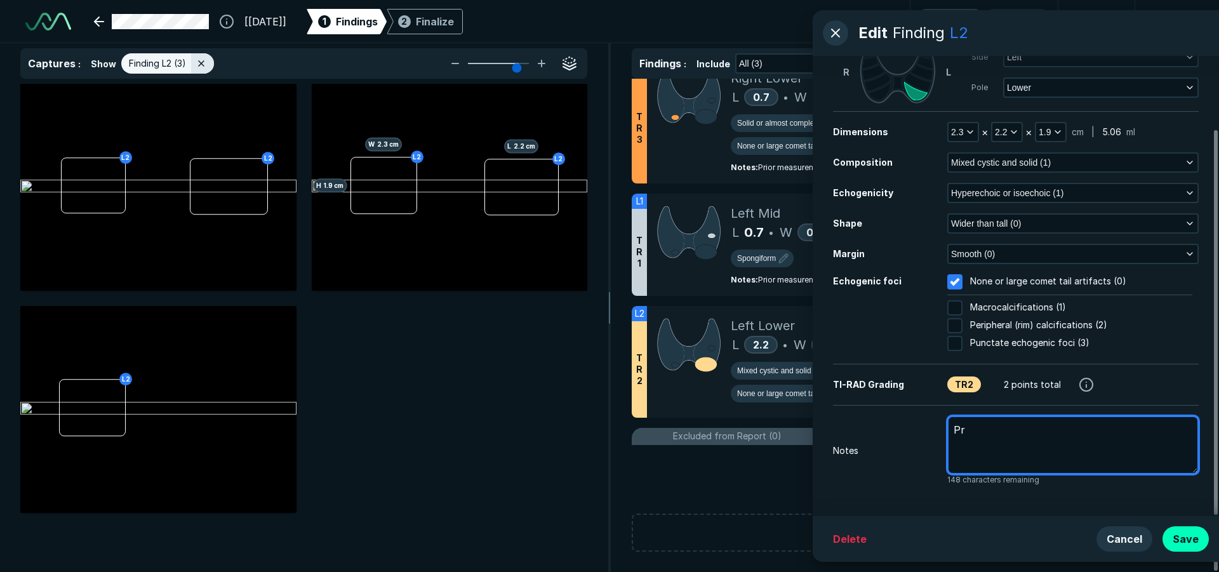
type textarea "x"
type textarea "Pri"
type textarea "x"
type textarea "Prio"
type textarea "x"
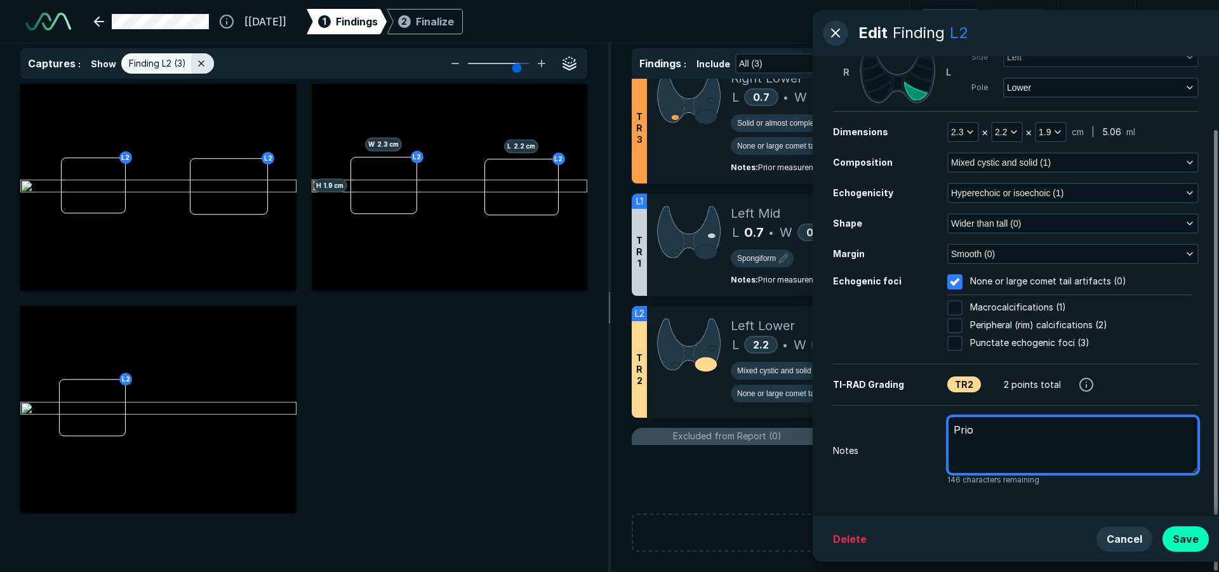
type textarea "Prior"
type textarea "x"
type textarea "Prior"
type textarea "x"
type textarea "Prior m"
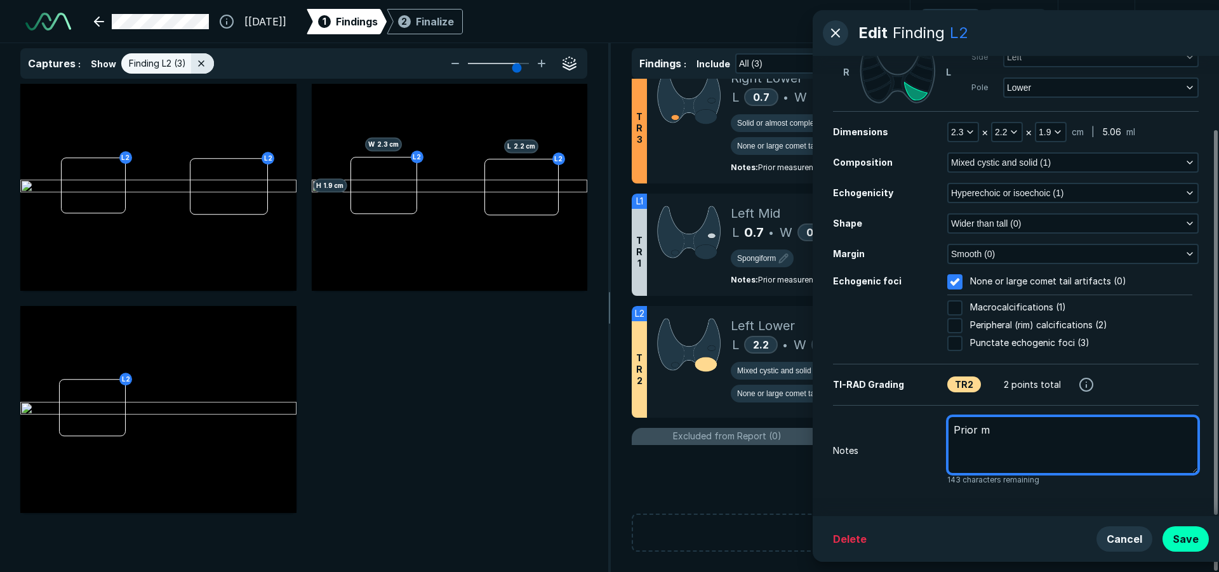
type textarea "x"
type textarea "Prior me"
type textarea "x"
type textarea "Prior mea"
type textarea "x"
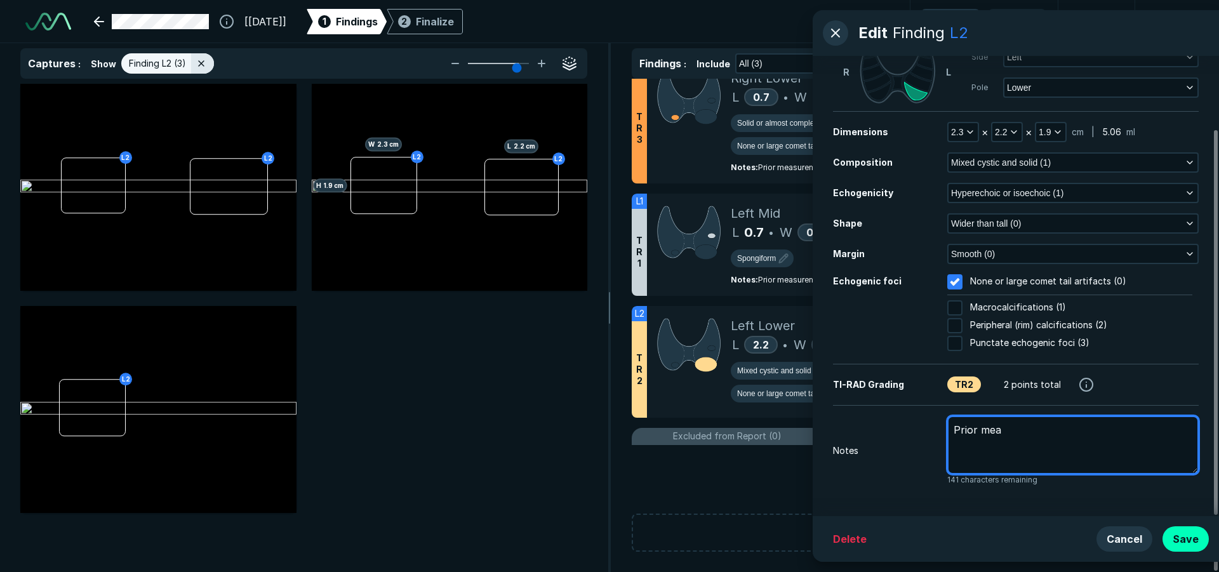
type textarea "Prior meas"
type textarea "x"
type textarea "Prior measu"
type textarea "x"
type textarea "Prior measur"
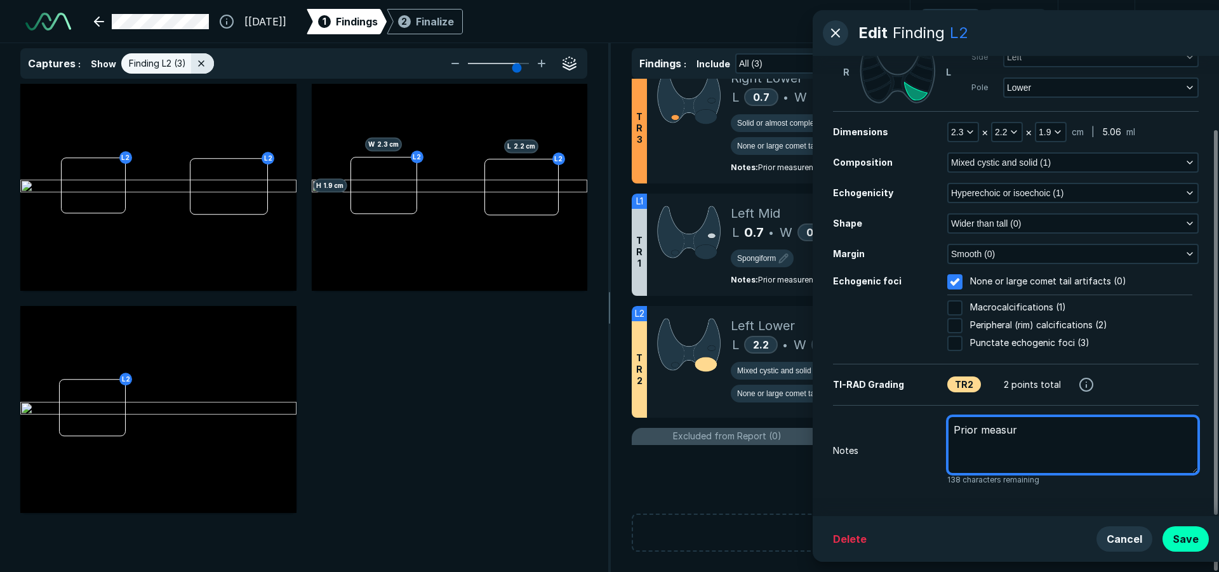
type textarea "x"
type textarea "Prior measurm"
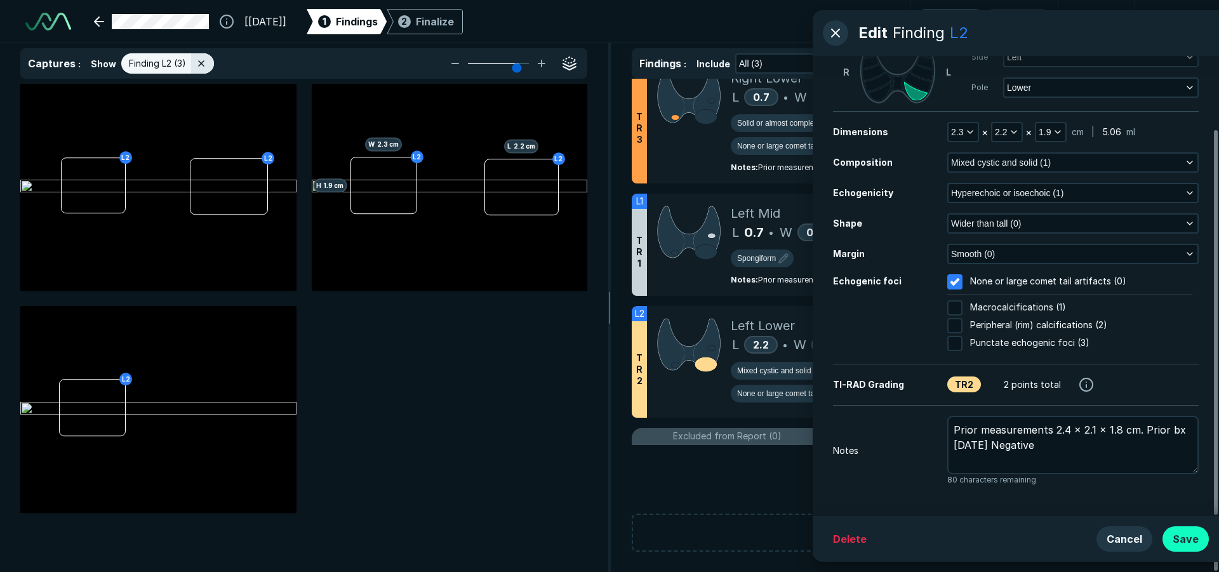
click at [1187, 534] on button "Save" at bounding box center [1185, 538] width 46 height 25
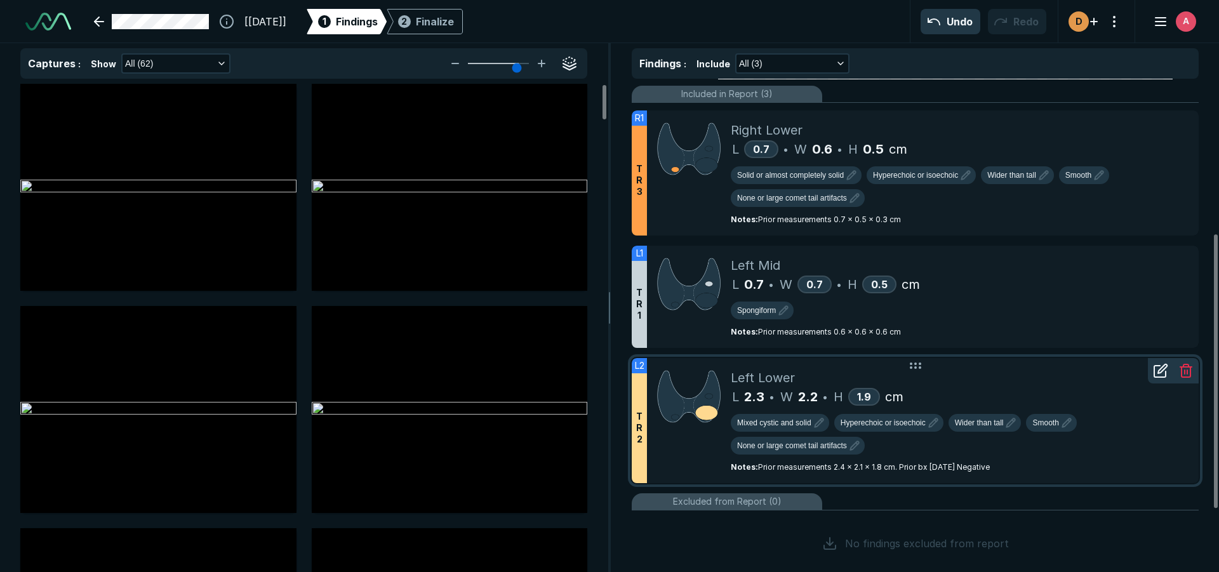
scroll to position [263, 0]
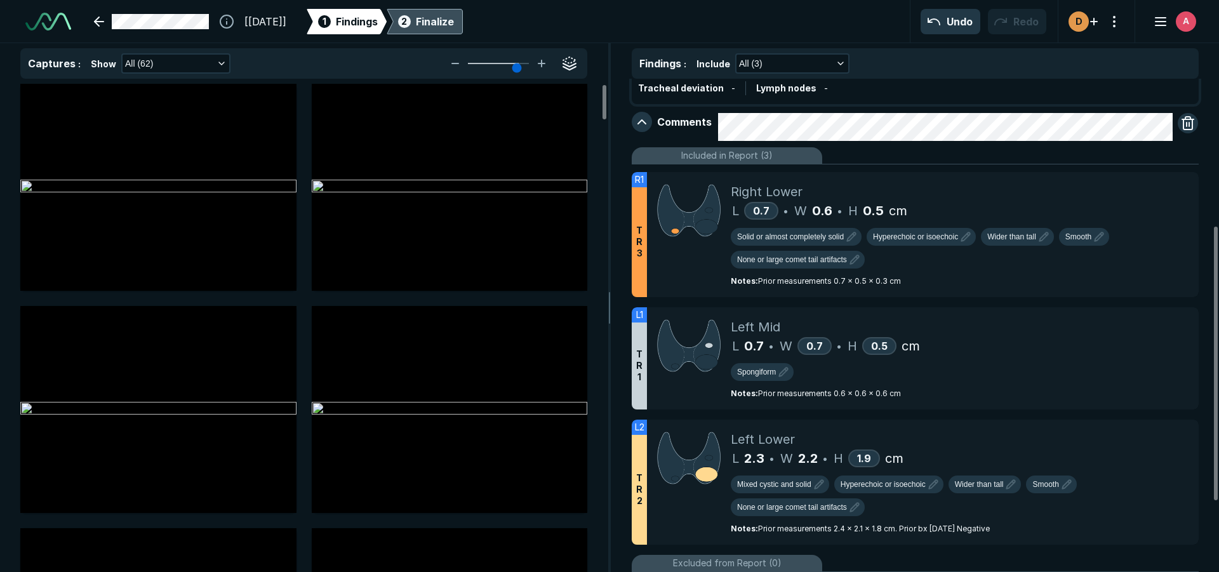
click at [454, 21] on div "Finalize" at bounding box center [435, 21] width 38 height 15
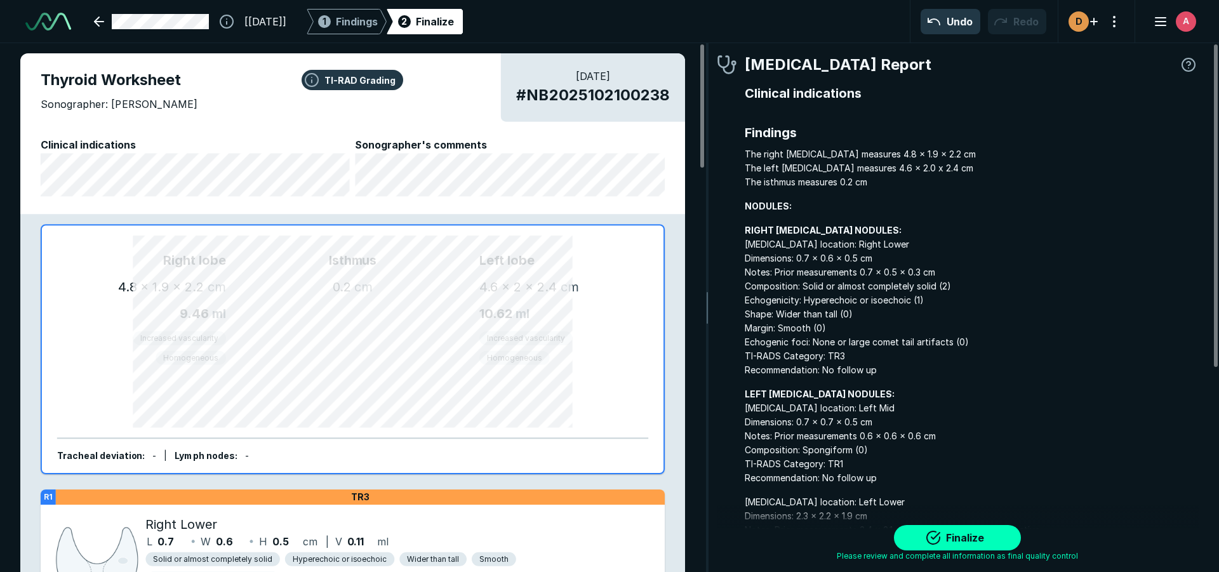
scroll to position [3938, 3779]
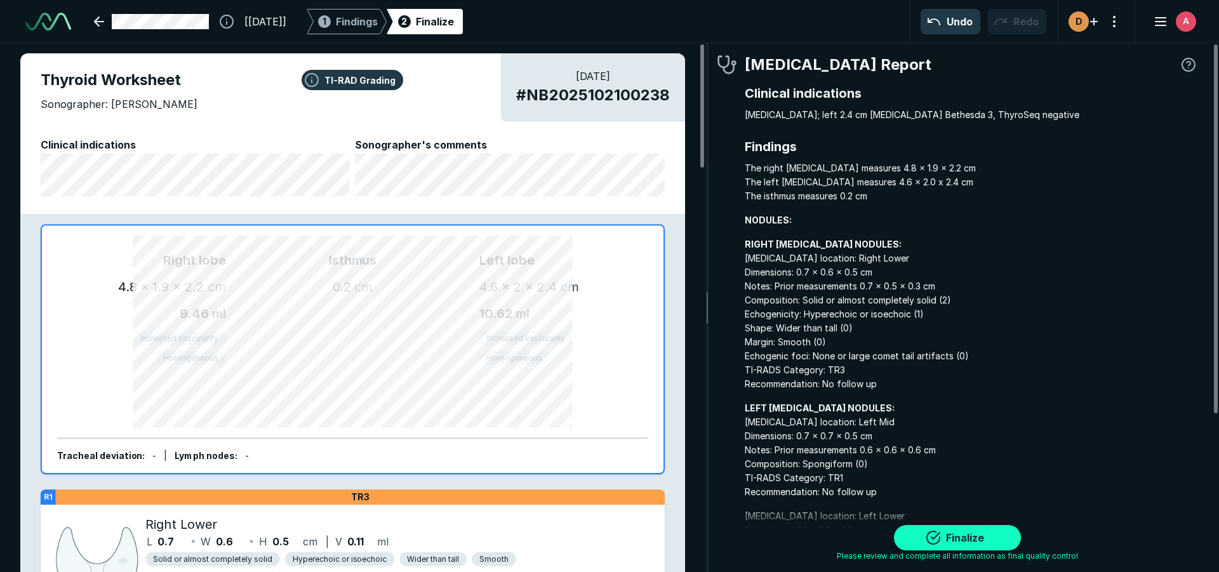
click at [932, 541] on button "Finalize" at bounding box center [957, 537] width 127 height 25
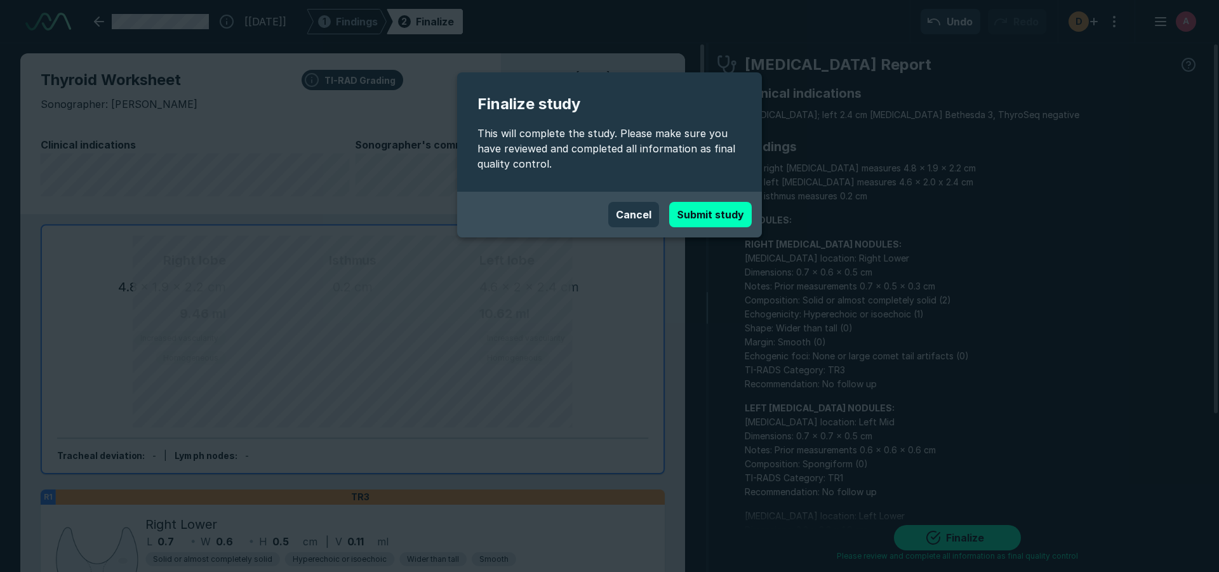
drag, startPoint x: 710, startPoint y: 210, endPoint x: 698, endPoint y: 214, distance: 12.6
click at [710, 211] on button "Submit study" at bounding box center [710, 214] width 83 height 25
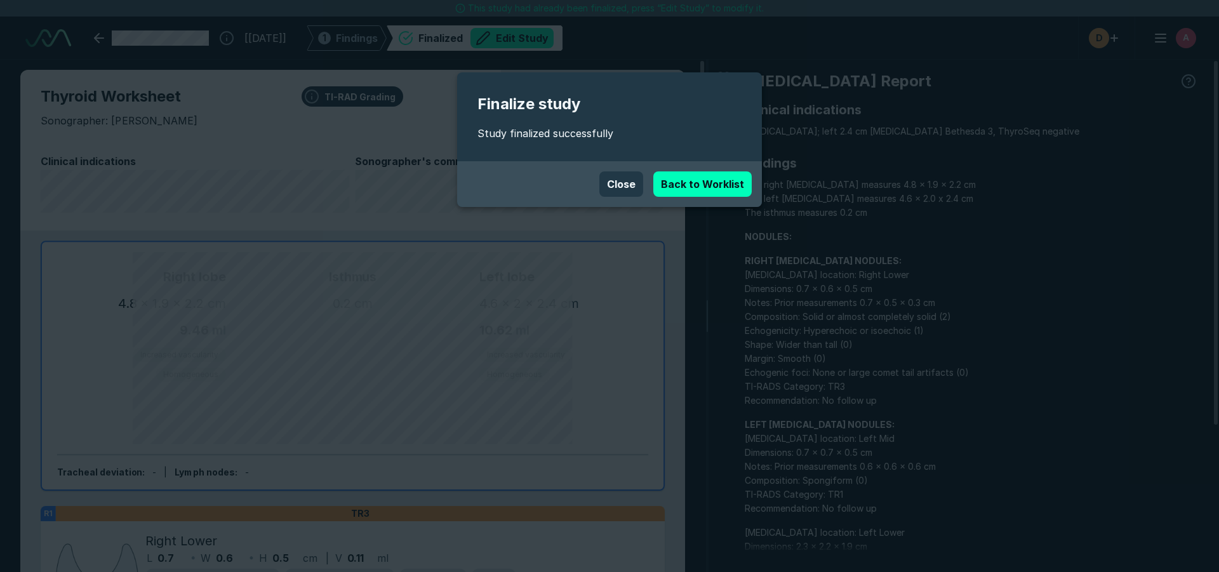
scroll to position [3910, 7116]
click at [677, 185] on link "Back to Worklist" at bounding box center [702, 183] width 98 height 25
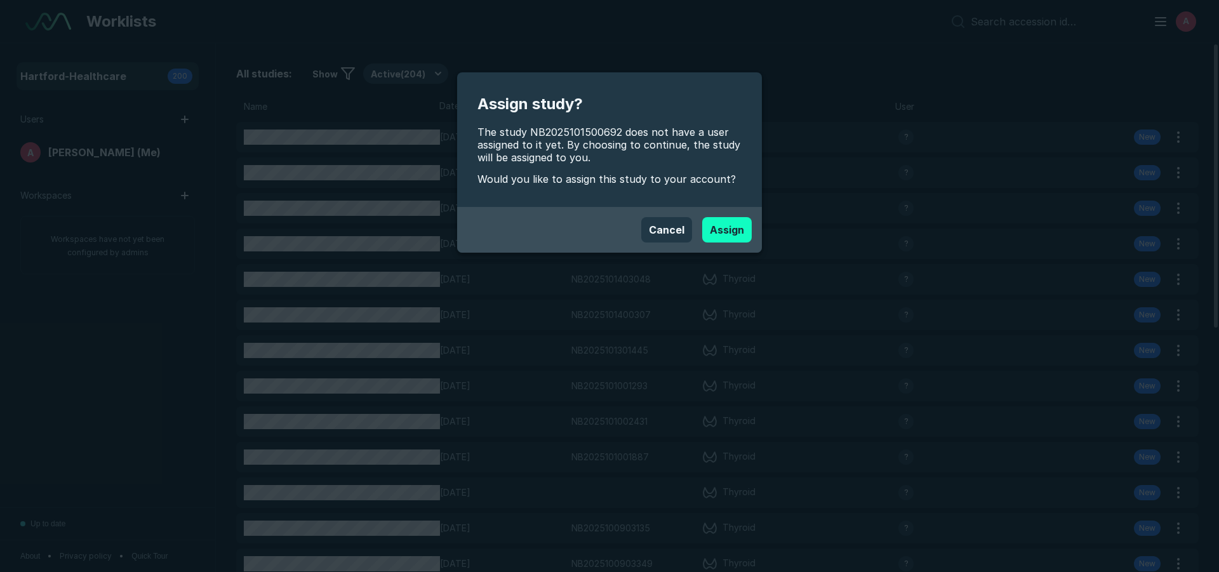
click at [724, 227] on button "Assign" at bounding box center [727, 229] width 50 height 25
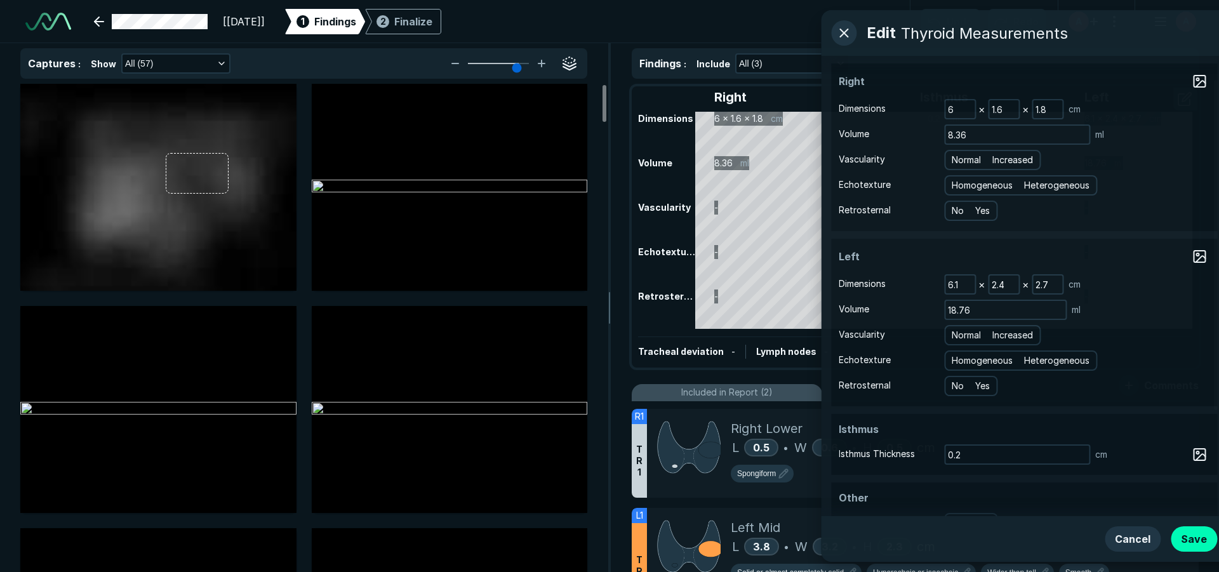
scroll to position [2858, 4171]
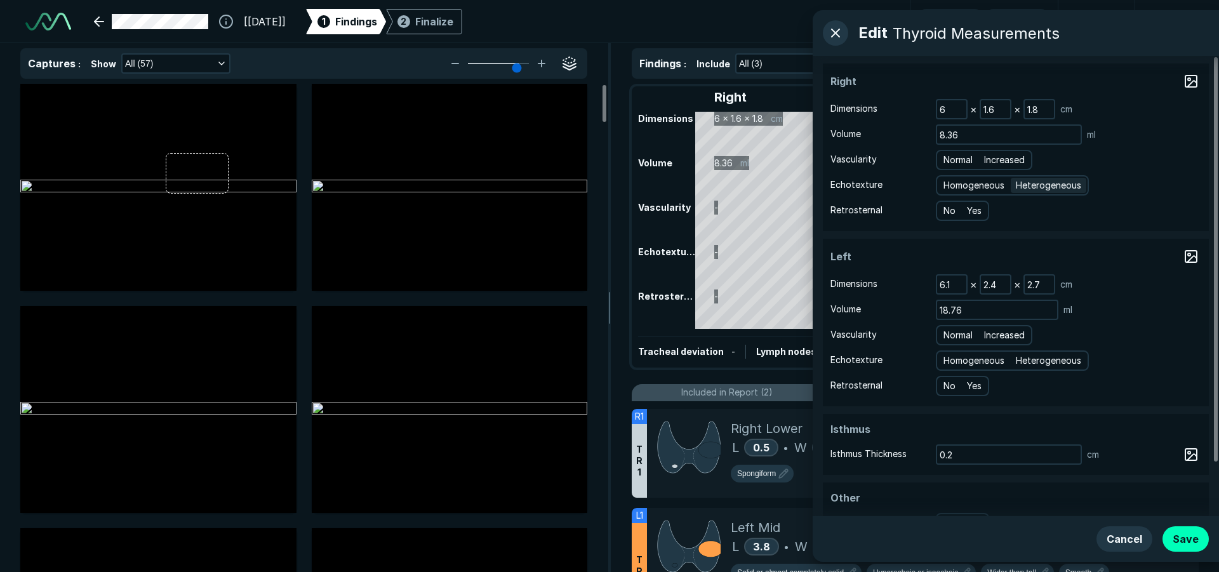
click at [1053, 185] on span "Heterogeneous" at bounding box center [1048, 185] width 65 height 14
click at [1022, 185] on input "Heterogeneous" at bounding box center [1018, 184] width 8 height 8
click at [1054, 361] on span "Heterogeneous" at bounding box center [1048, 361] width 65 height 14
click at [1022, 361] on input "Heterogeneous" at bounding box center [1018, 359] width 8 height 8
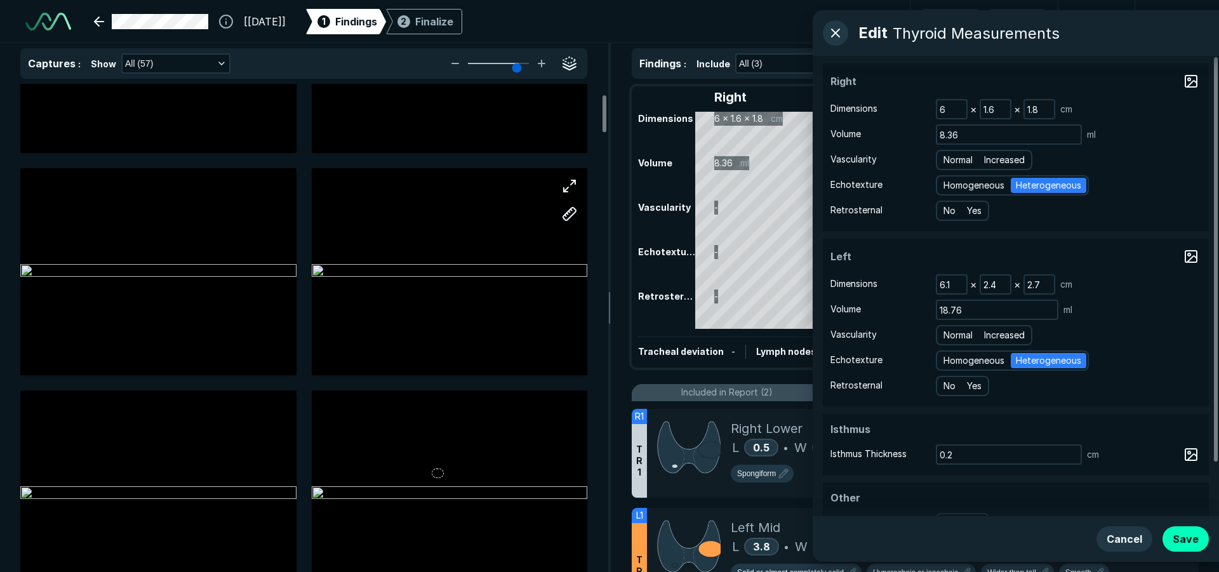
scroll to position [0, 0]
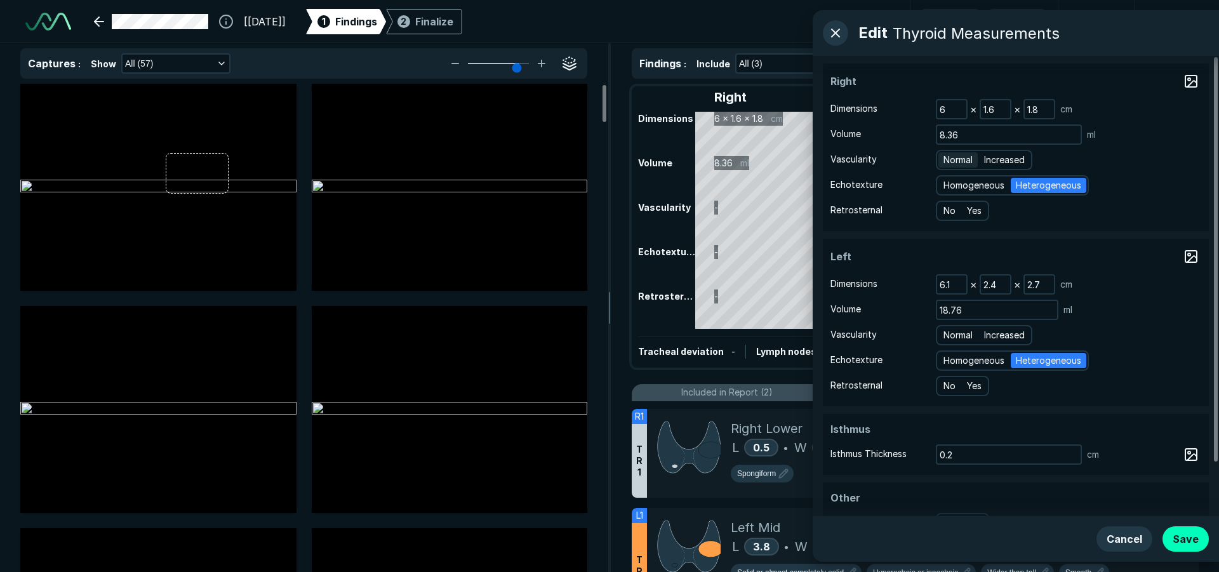
click at [959, 160] on span "Normal" at bounding box center [957, 160] width 29 height 14
click at [950, 160] on input "Normal" at bounding box center [945, 158] width 8 height 8
click at [953, 333] on span "Normal" at bounding box center [957, 335] width 29 height 14
click at [950, 333] on input "Normal" at bounding box center [945, 333] width 8 height 8
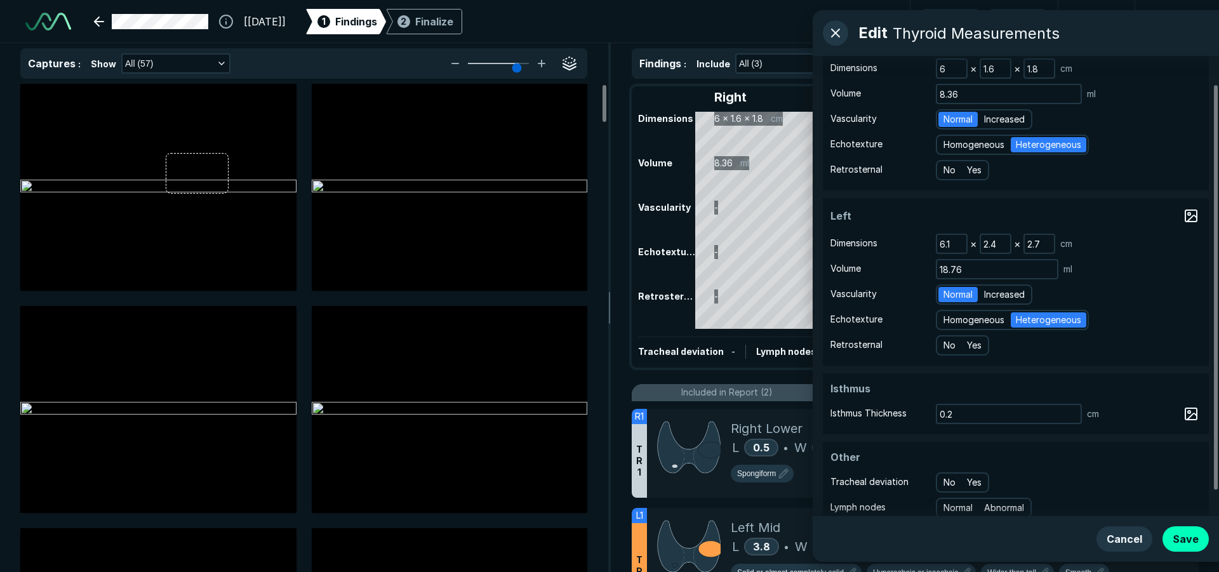
scroll to position [60, 0]
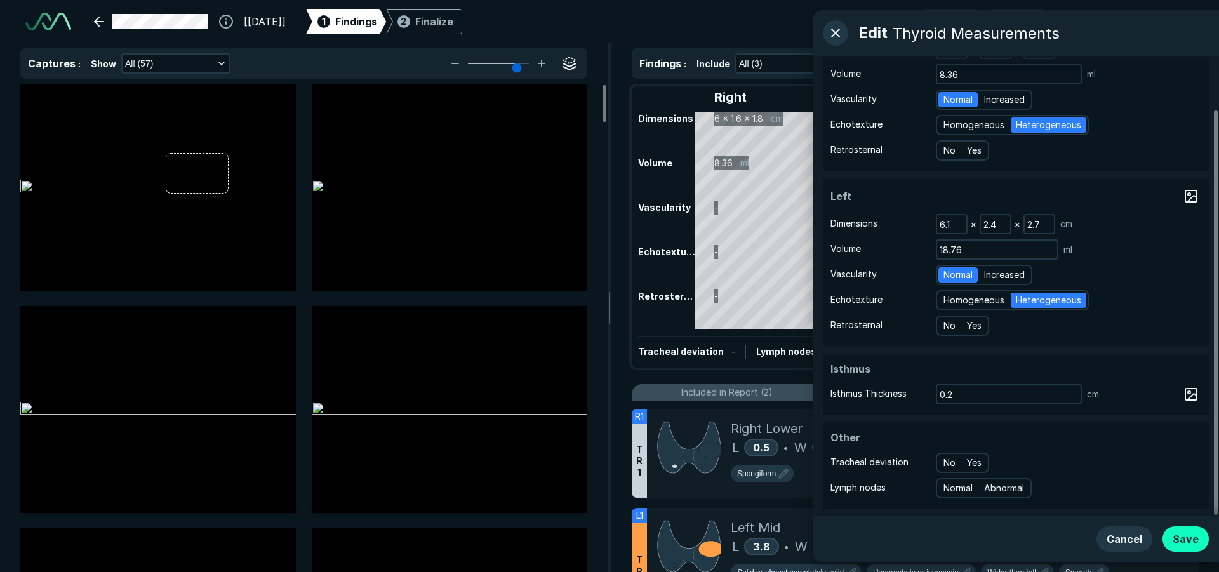
click at [1188, 545] on button "Save" at bounding box center [1185, 538] width 46 height 25
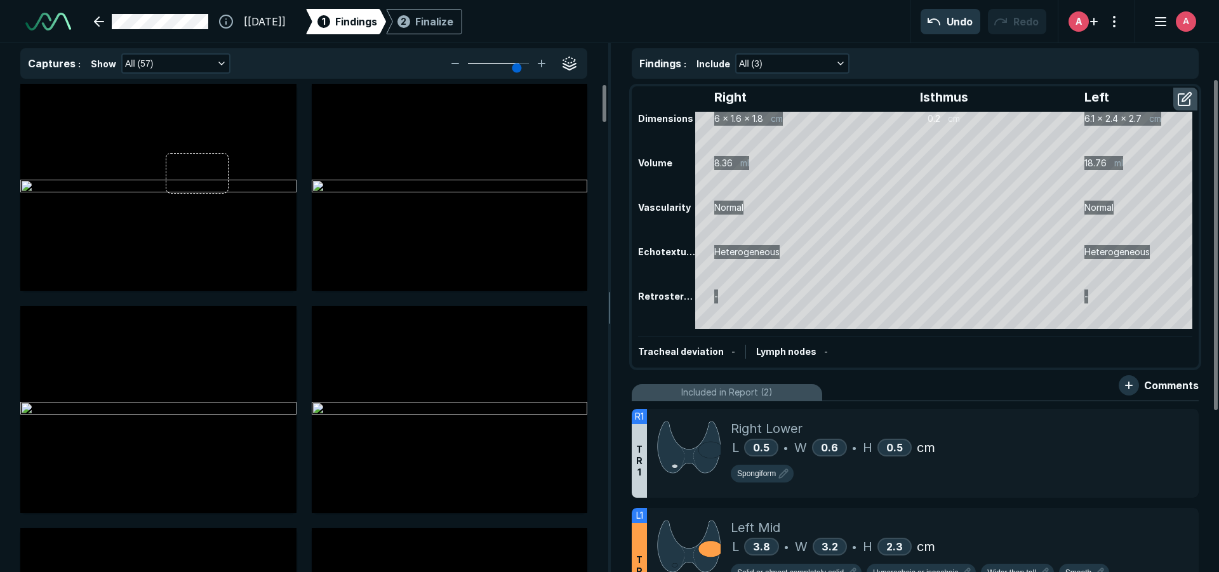
click at [1176, 386] on span "Comments" at bounding box center [1171, 385] width 55 height 15
click at [1129, 385] on button "button" at bounding box center [1128, 385] width 20 height 20
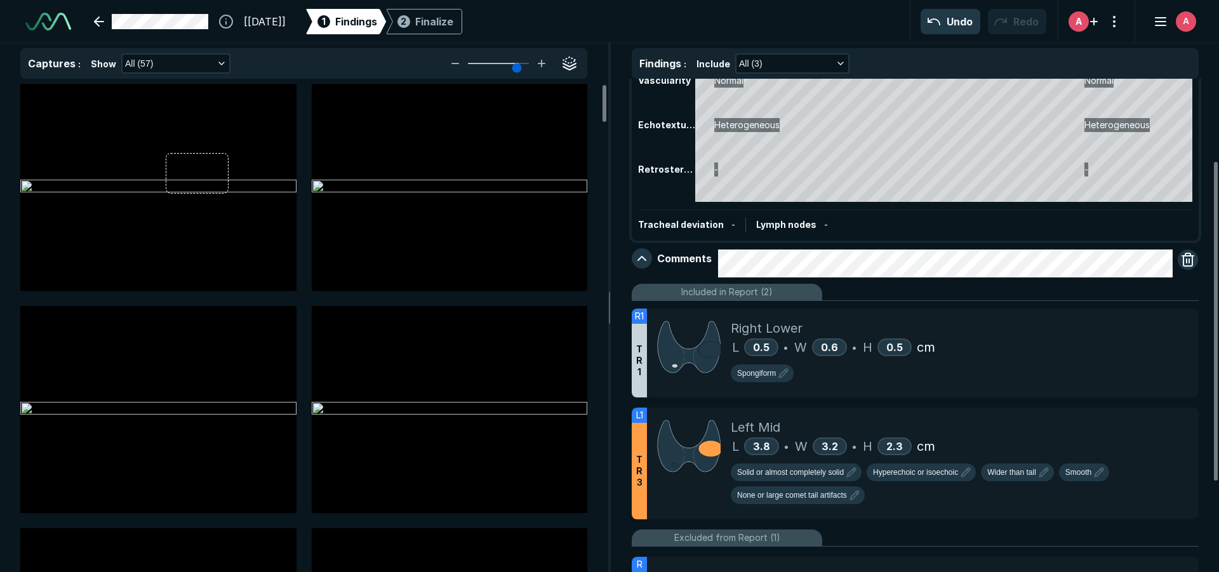
scroll to position [190, 0]
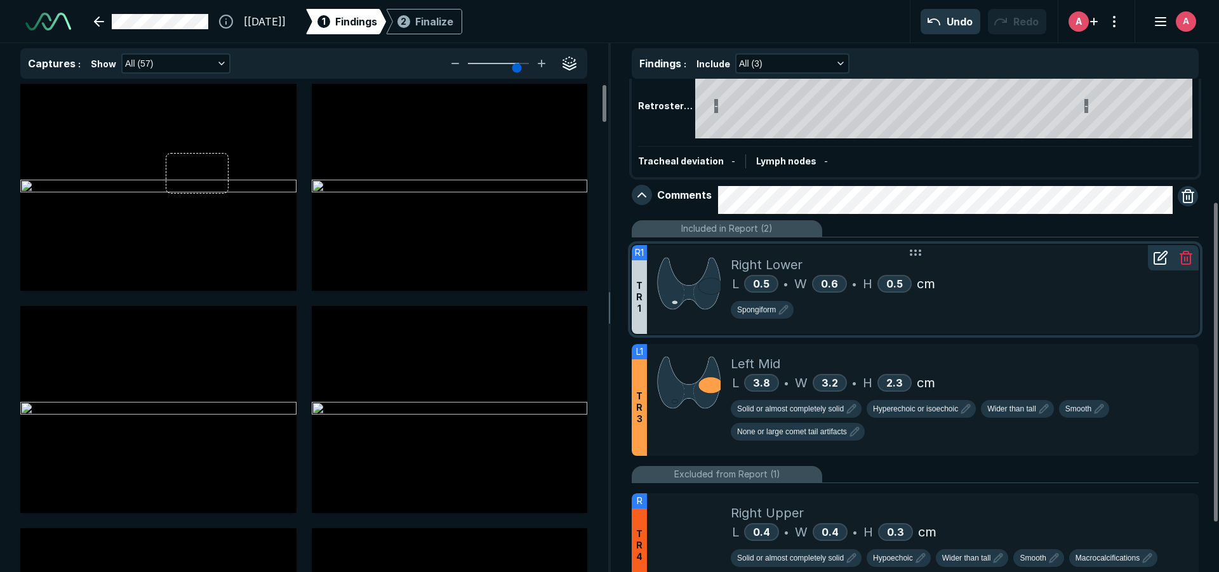
click at [1046, 319] on div "Spongiform" at bounding box center [960, 312] width 458 height 23
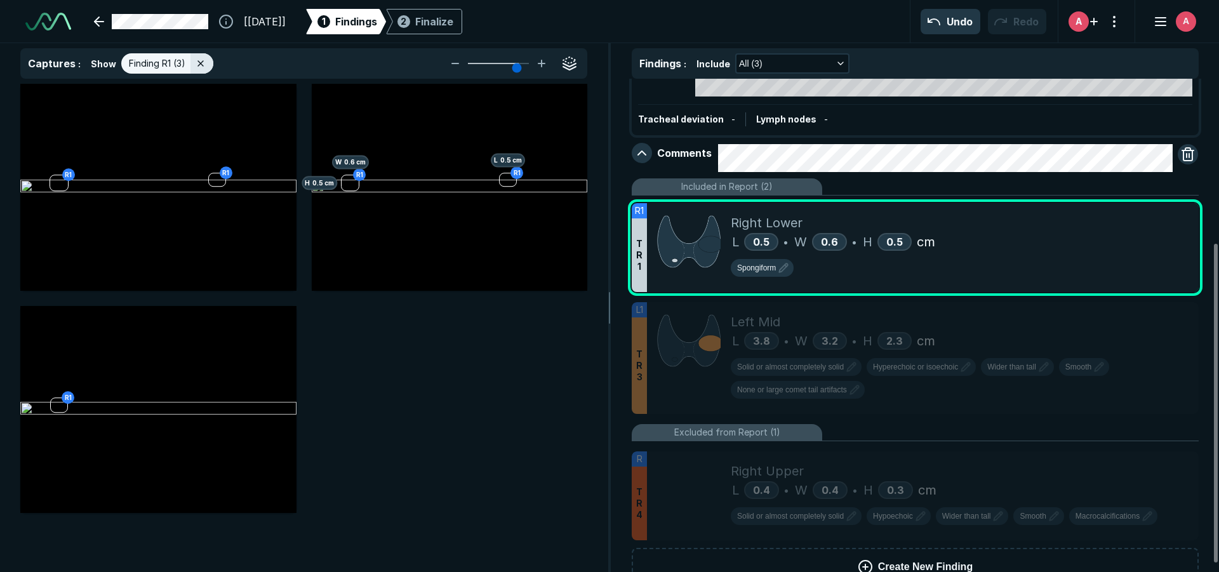
scroll to position [254, 0]
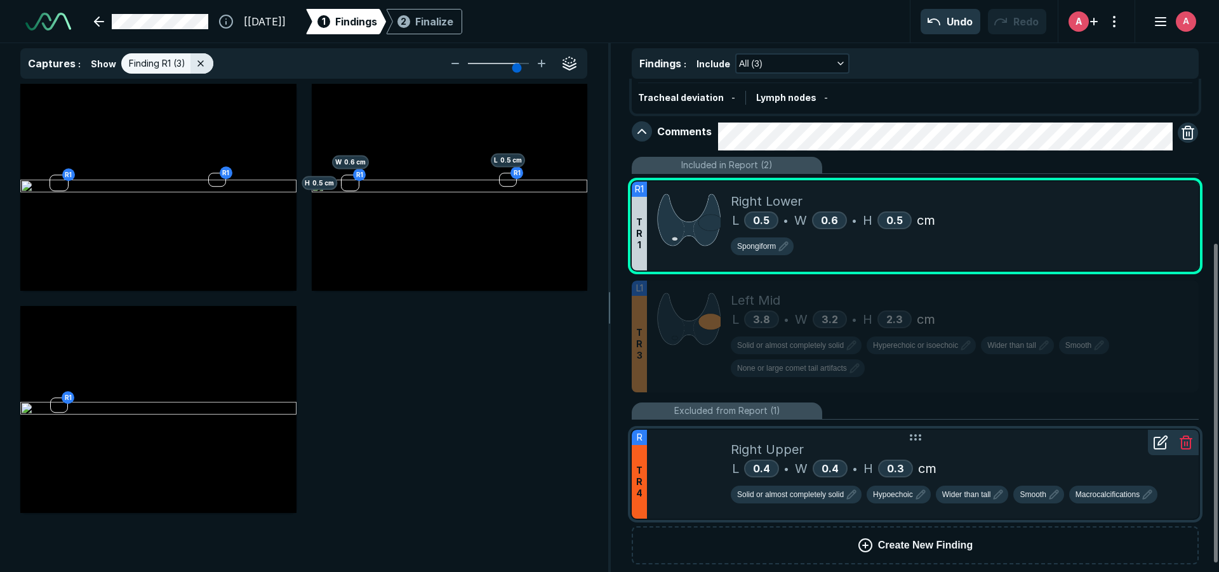
click at [1157, 444] on icon at bounding box center [1160, 442] width 15 height 15
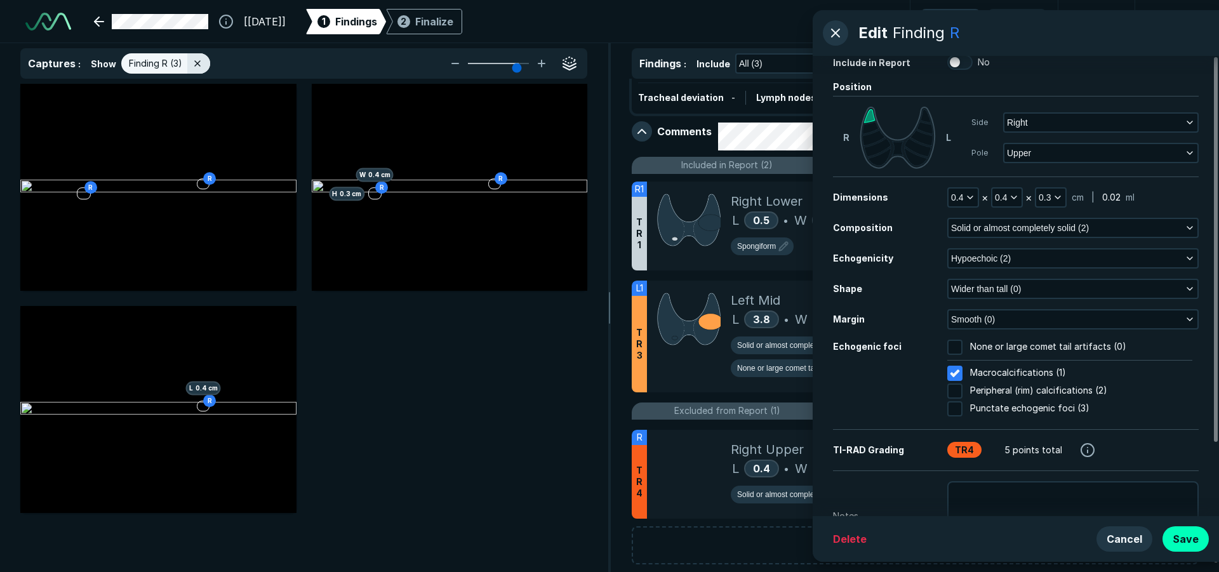
scroll to position [0, 0]
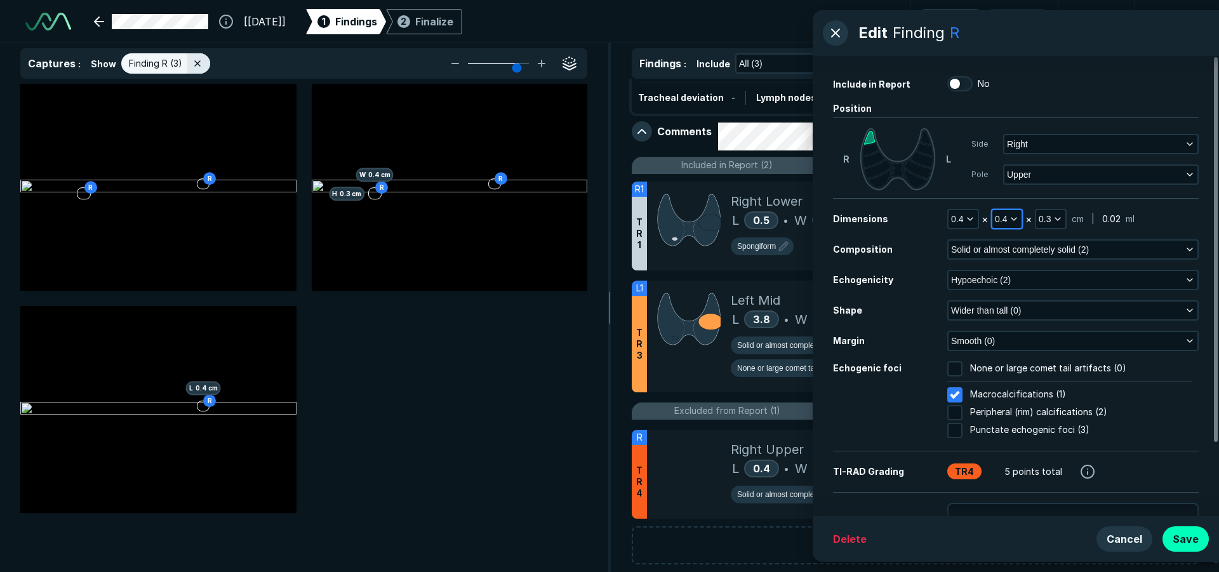
click at [1007, 222] on span "0.4" at bounding box center [1001, 219] width 12 height 14
click at [1018, 305] on input "text" at bounding box center [1024, 300] width 50 height 18
click at [1025, 331] on button "Done" at bounding box center [1024, 328] width 52 height 20
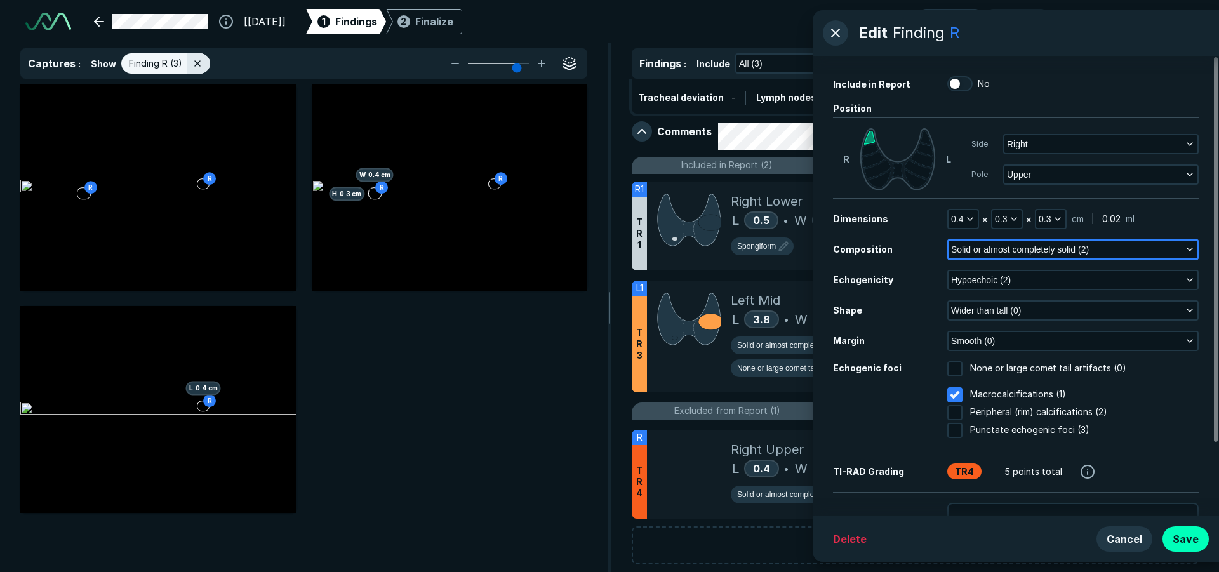
click at [1192, 248] on icon "button" at bounding box center [1189, 249] width 10 height 10
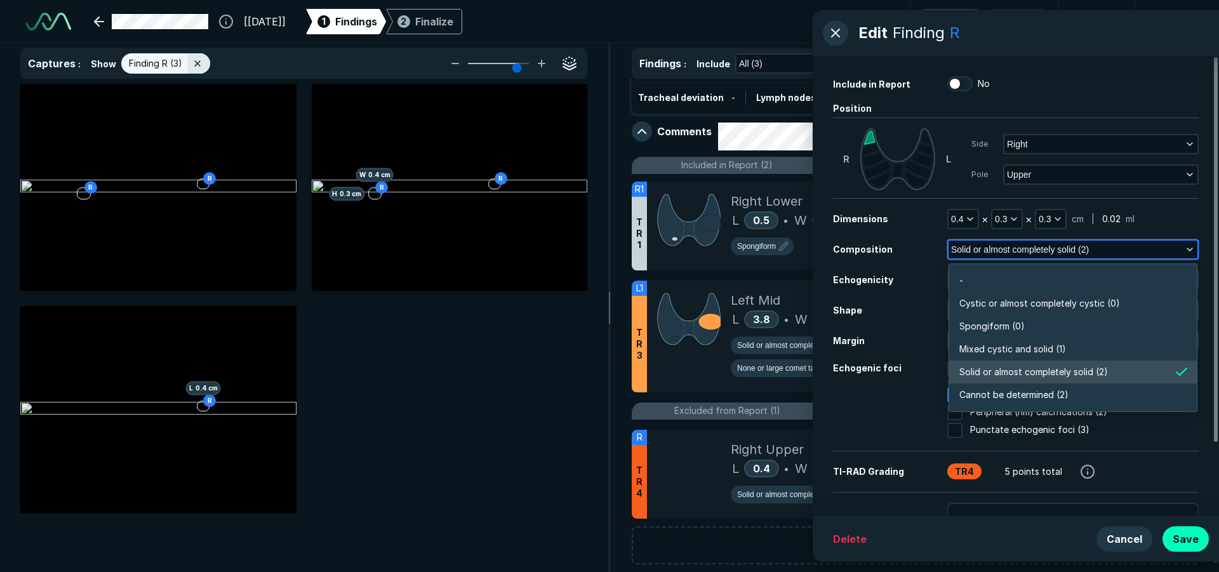
scroll to position [2221, 2745]
click at [1007, 352] on span "Mixed cystic and solid (1)" at bounding box center [1012, 349] width 107 height 14
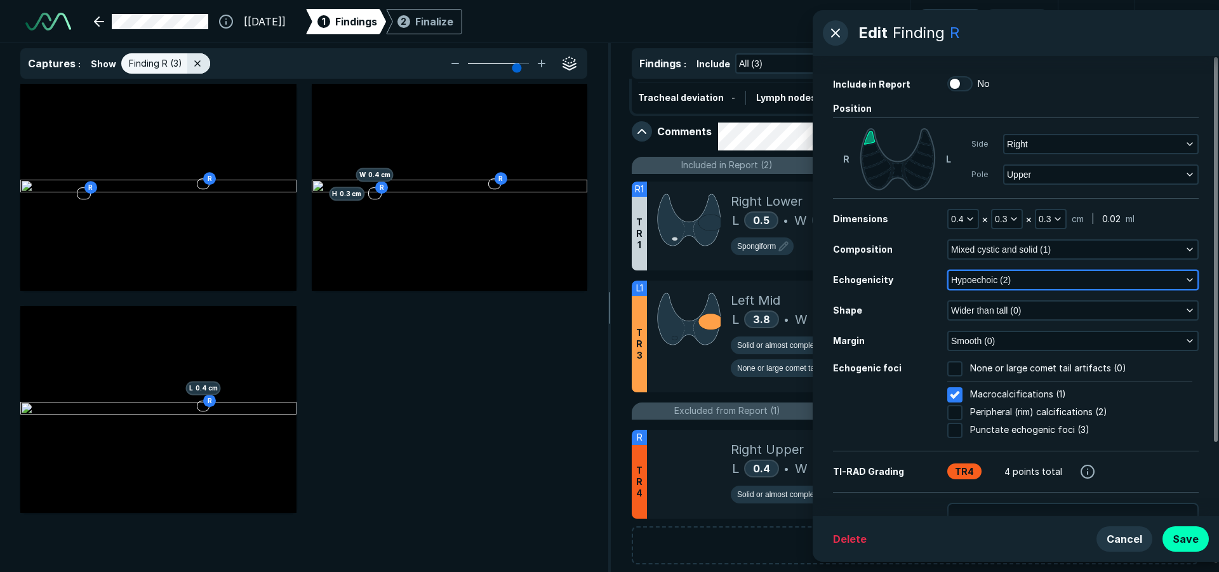
click at [1186, 281] on icon "button" at bounding box center [1189, 280] width 10 height 10
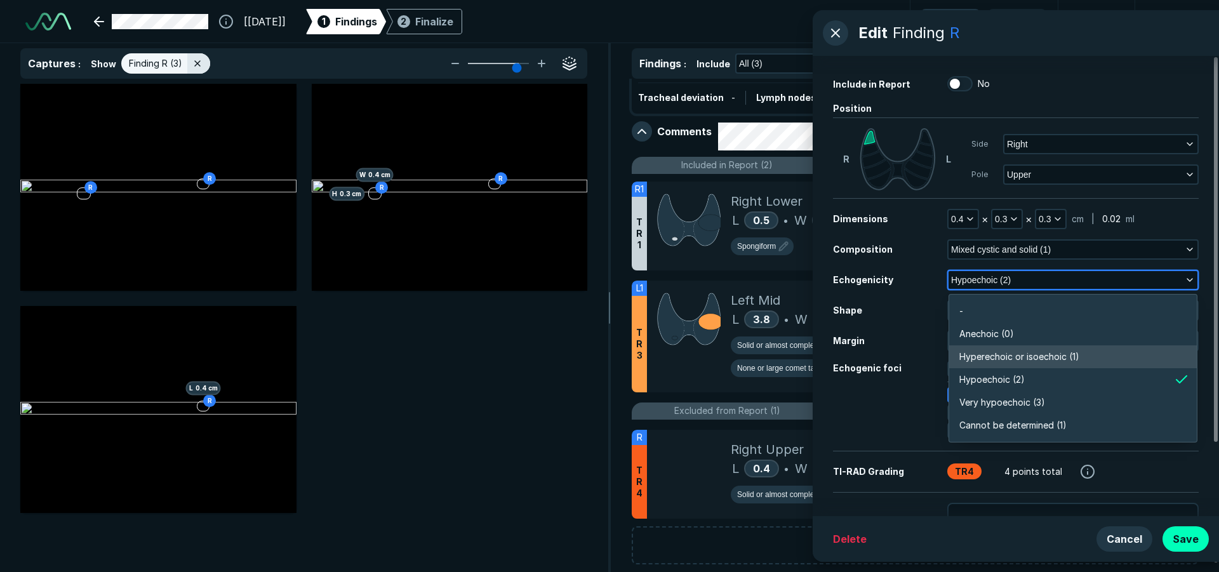
click at [1061, 360] on span "Hyperechoic or isoechoic (1)" at bounding box center [1019, 357] width 120 height 14
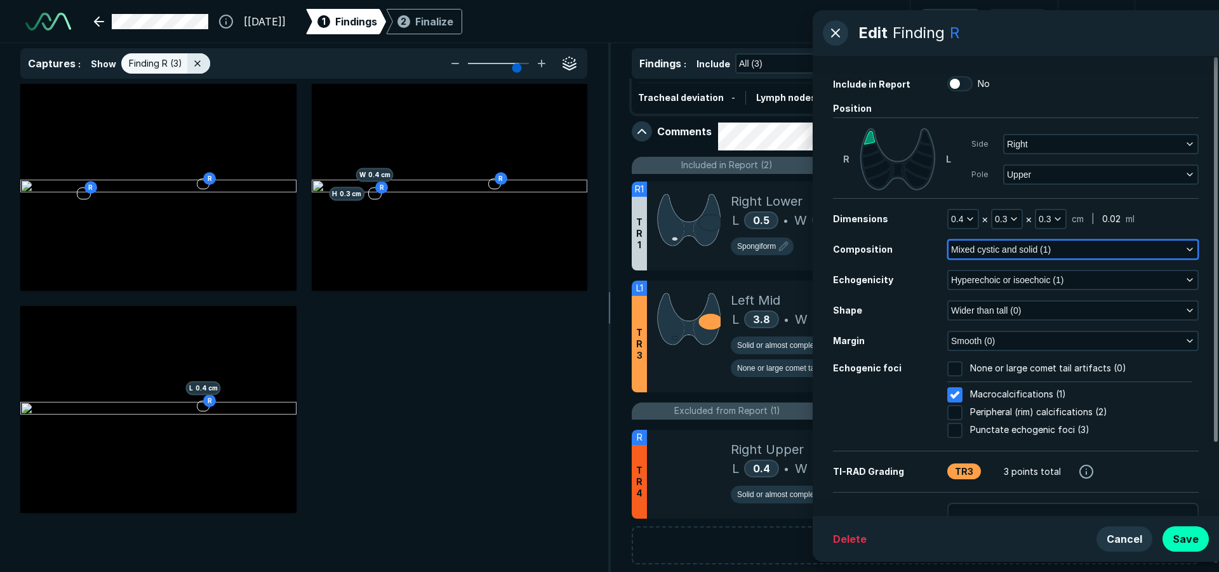
click at [1186, 249] on icon "button" at bounding box center [1189, 249] width 10 height 10
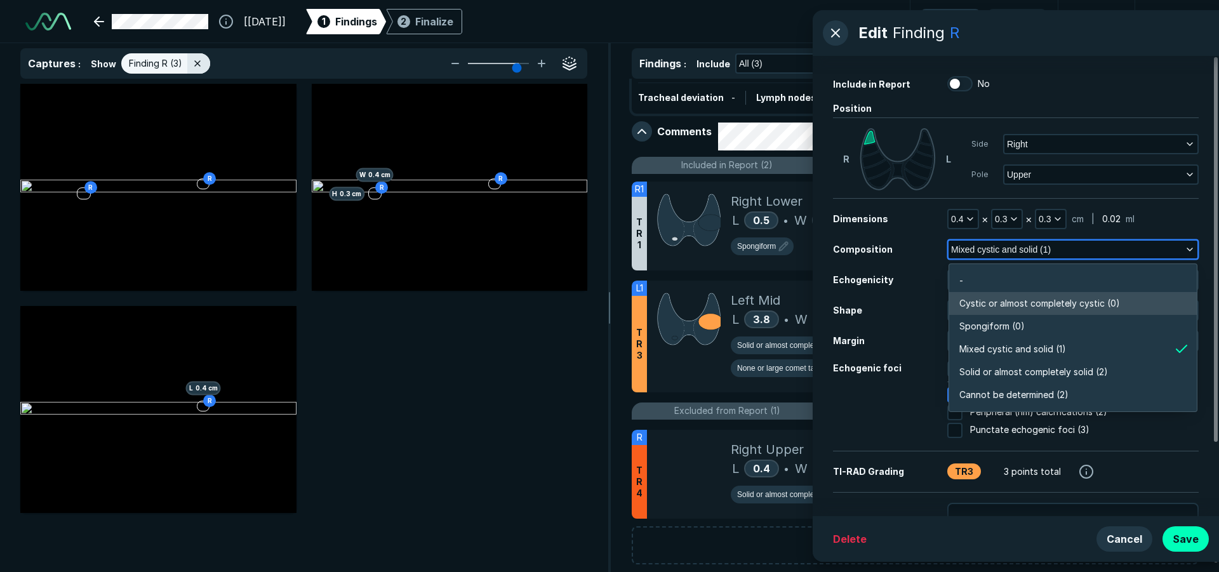
click at [1142, 302] on li "Cystic or almost completely cystic (0)" at bounding box center [1073, 303] width 248 height 23
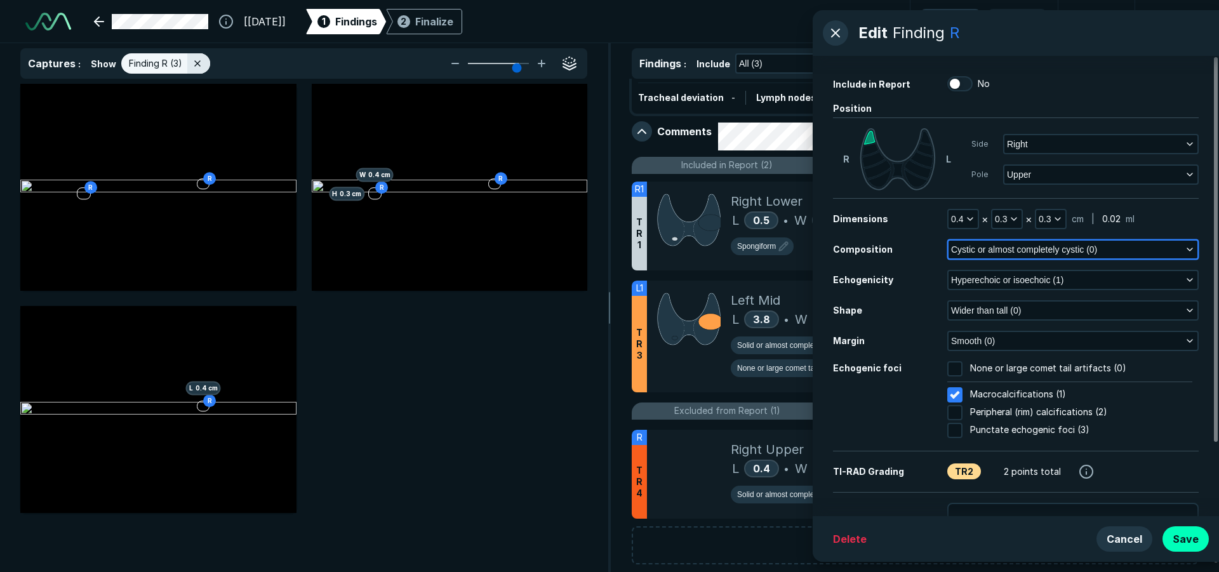
click at [1187, 248] on polyline "button" at bounding box center [1189, 249] width 5 height 3
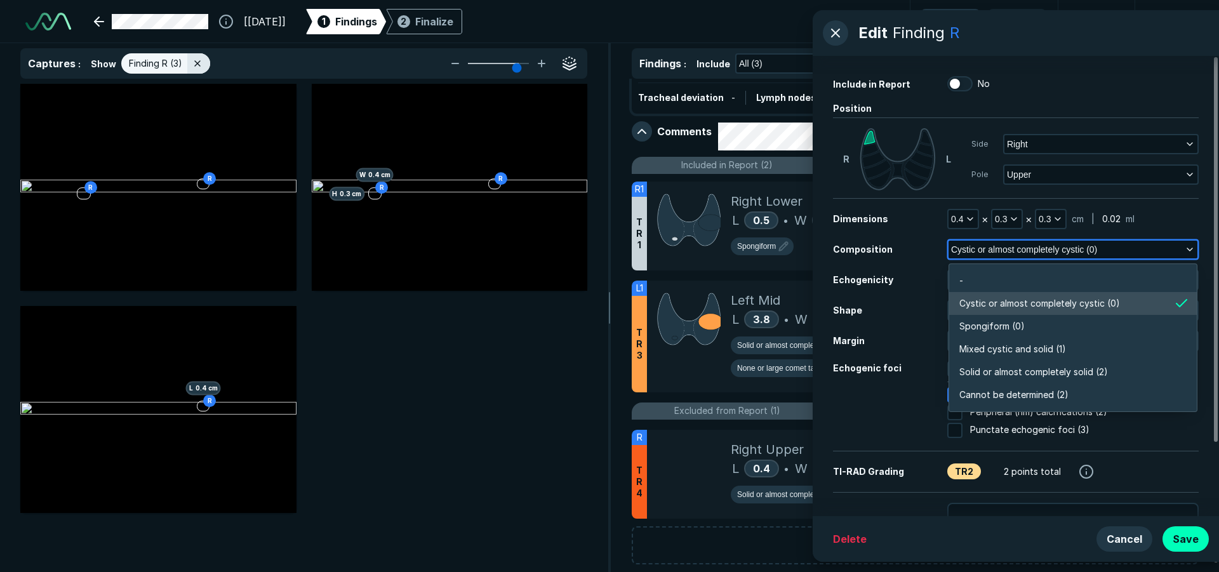
click at [1158, 295] on li "Cystic or almost completely cystic (0)" at bounding box center [1073, 303] width 248 height 23
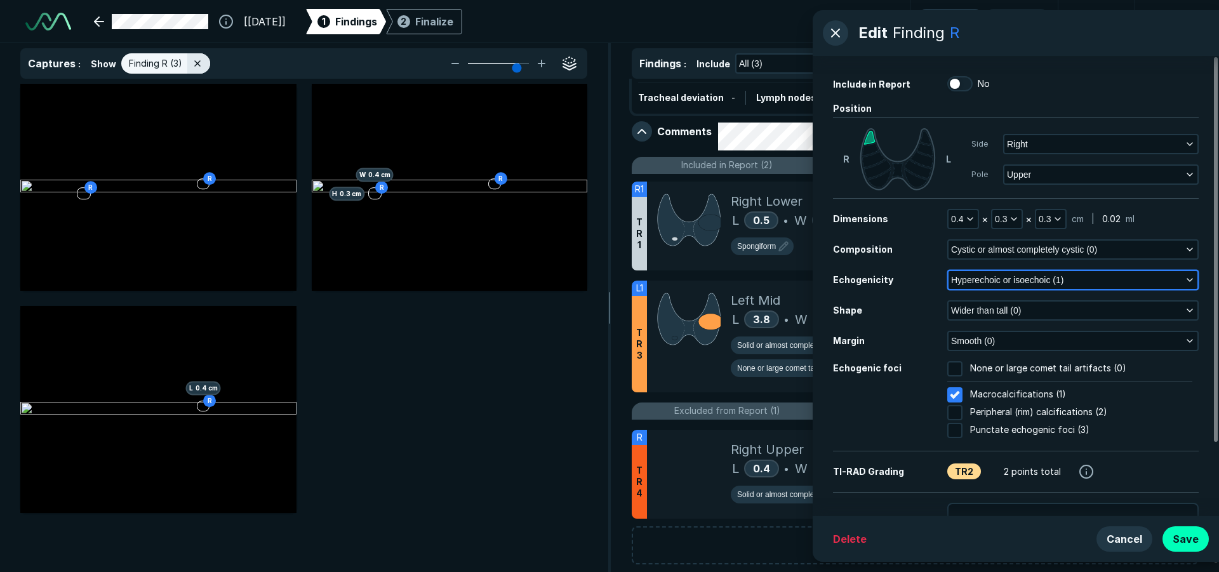
click at [1184, 282] on button "Hyperechoic or isoechoic (1)" at bounding box center [1072, 280] width 249 height 18
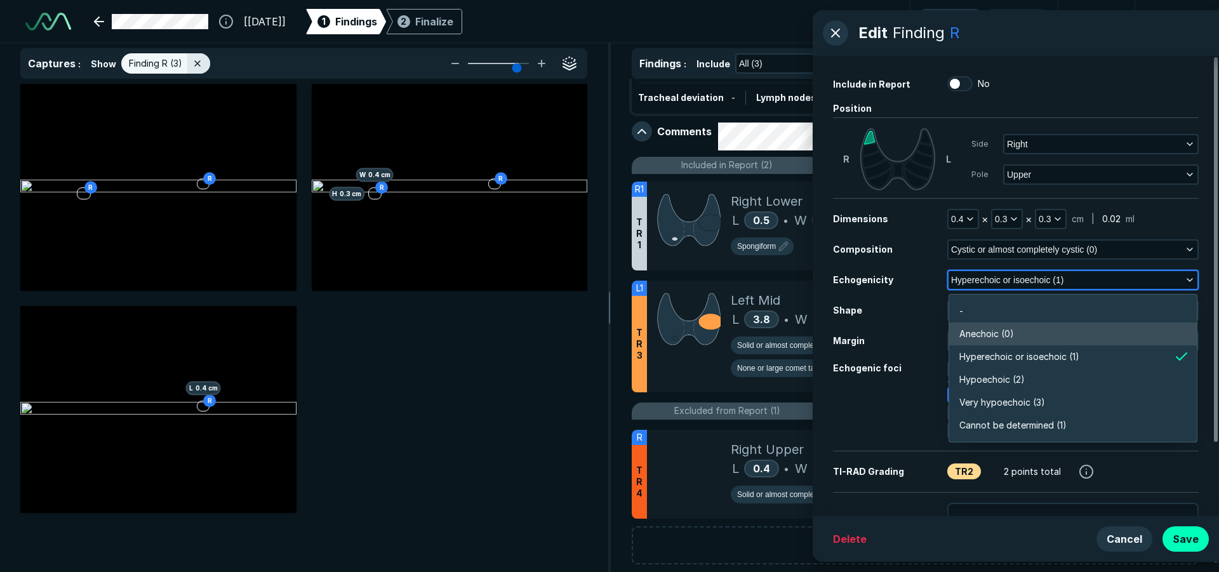
click at [1103, 329] on li "Anechoic (0)" at bounding box center [1073, 333] width 248 height 23
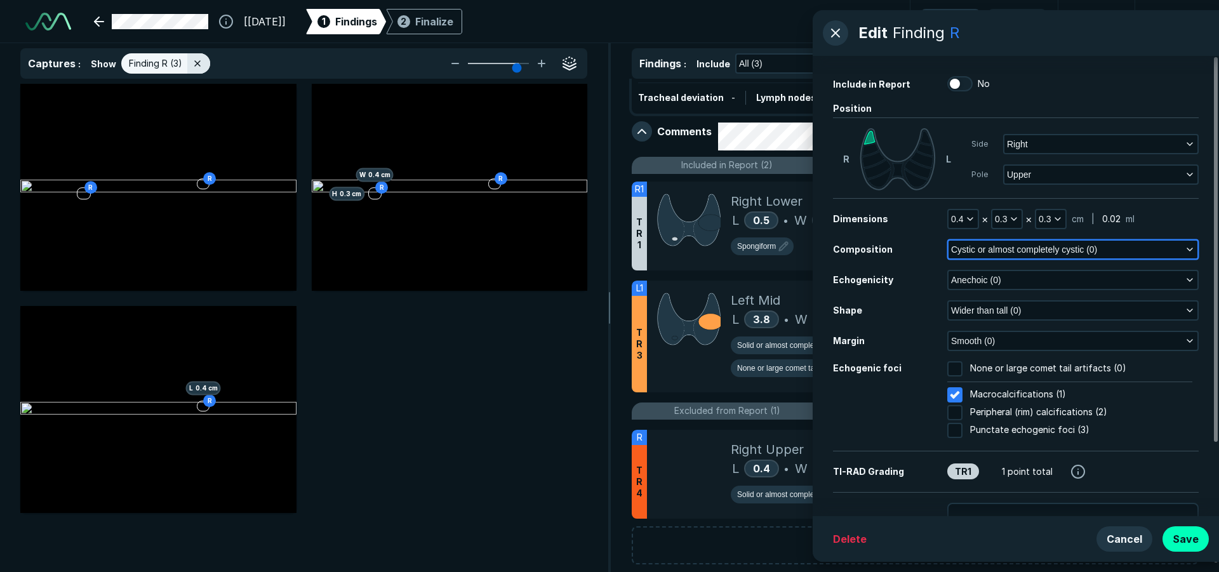
click at [1190, 247] on icon "button" at bounding box center [1189, 249] width 10 height 10
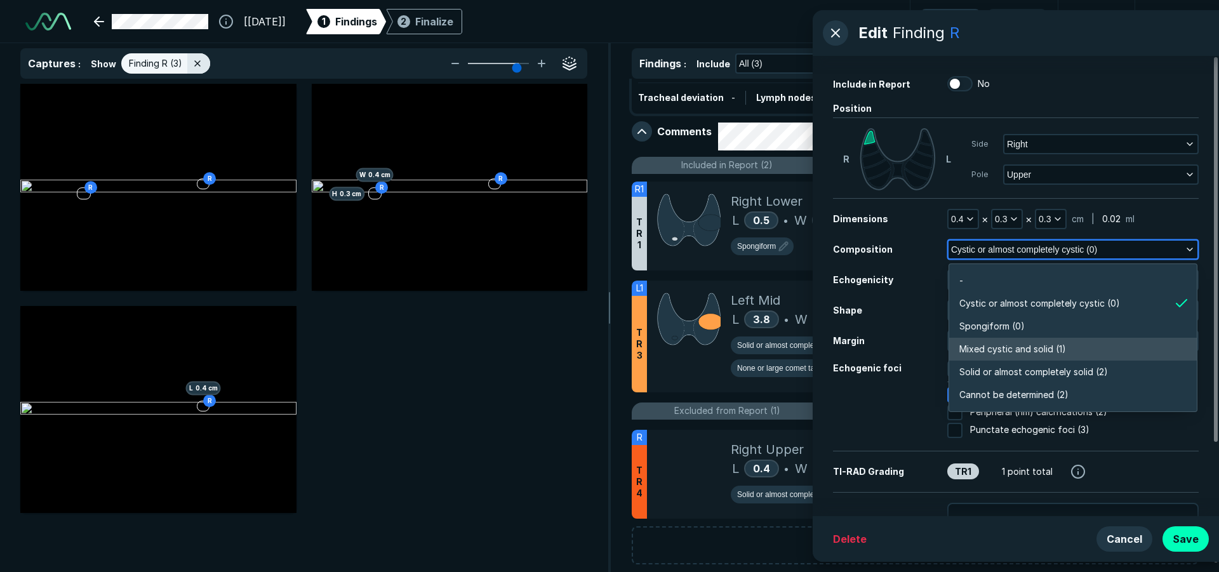
click at [1090, 355] on li "Mixed cystic and solid (1)" at bounding box center [1073, 349] width 248 height 23
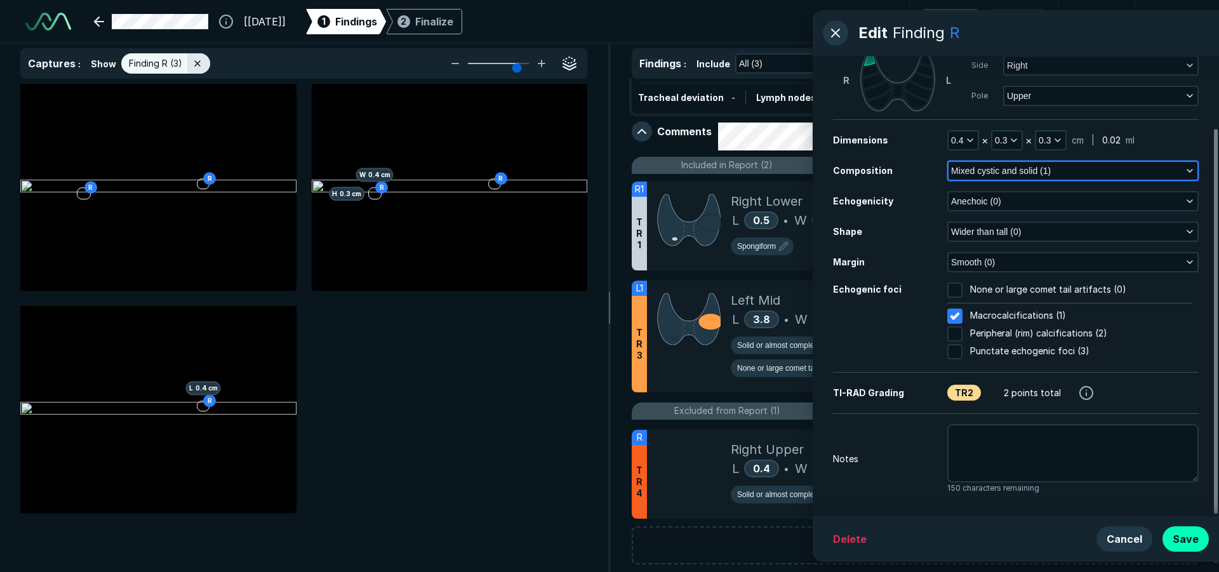
scroll to position [87, 0]
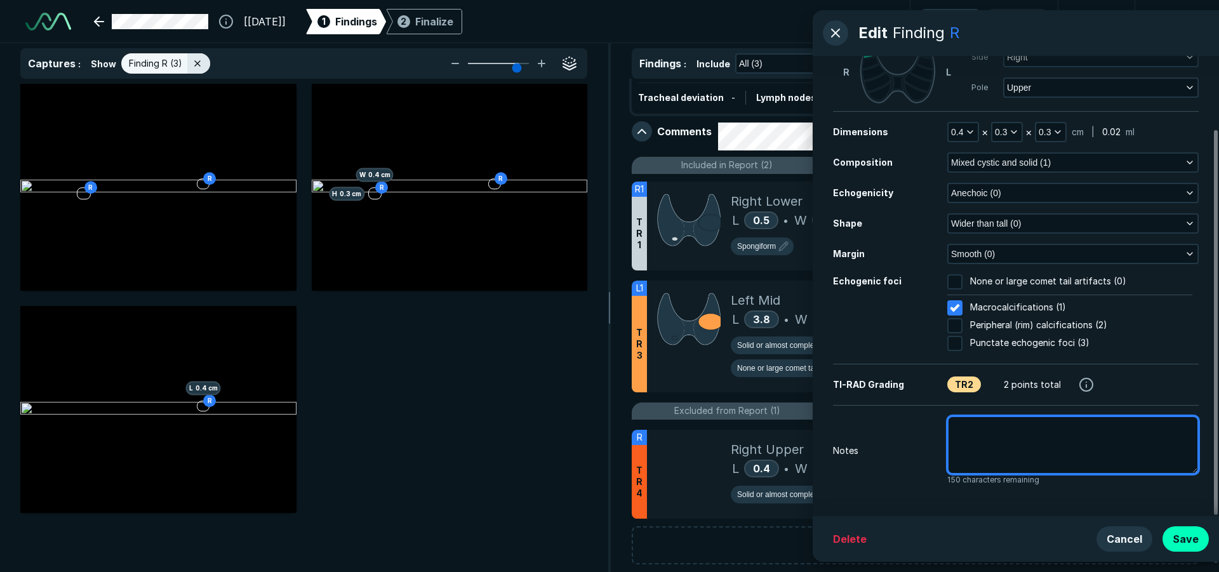
click at [1087, 443] on textarea at bounding box center [1072, 445] width 251 height 58
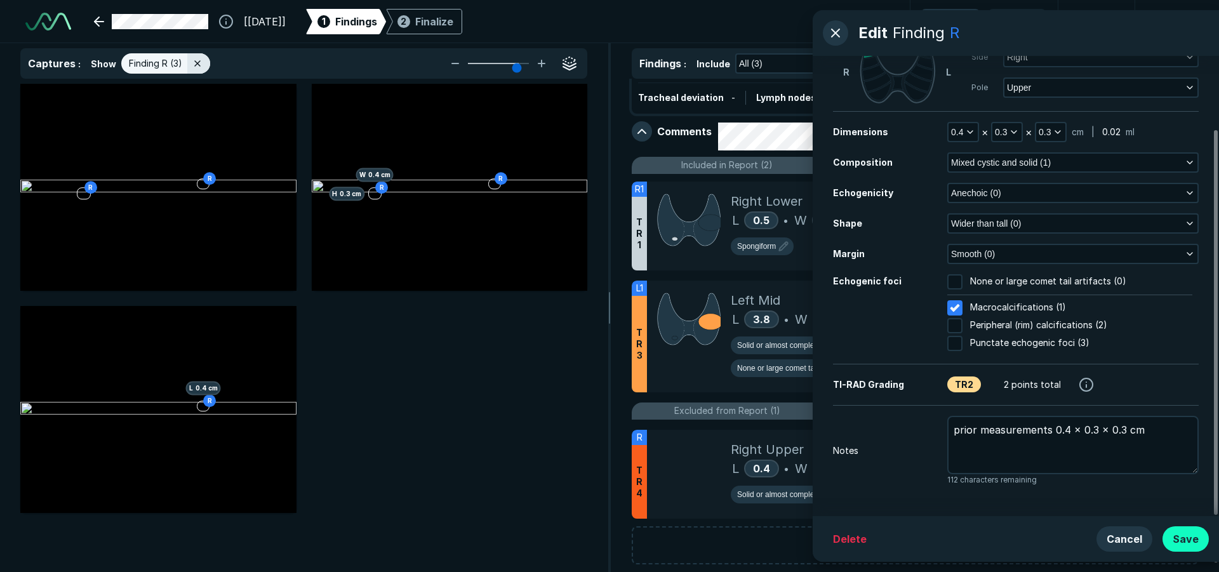
click at [1192, 539] on button "Save" at bounding box center [1185, 538] width 46 height 25
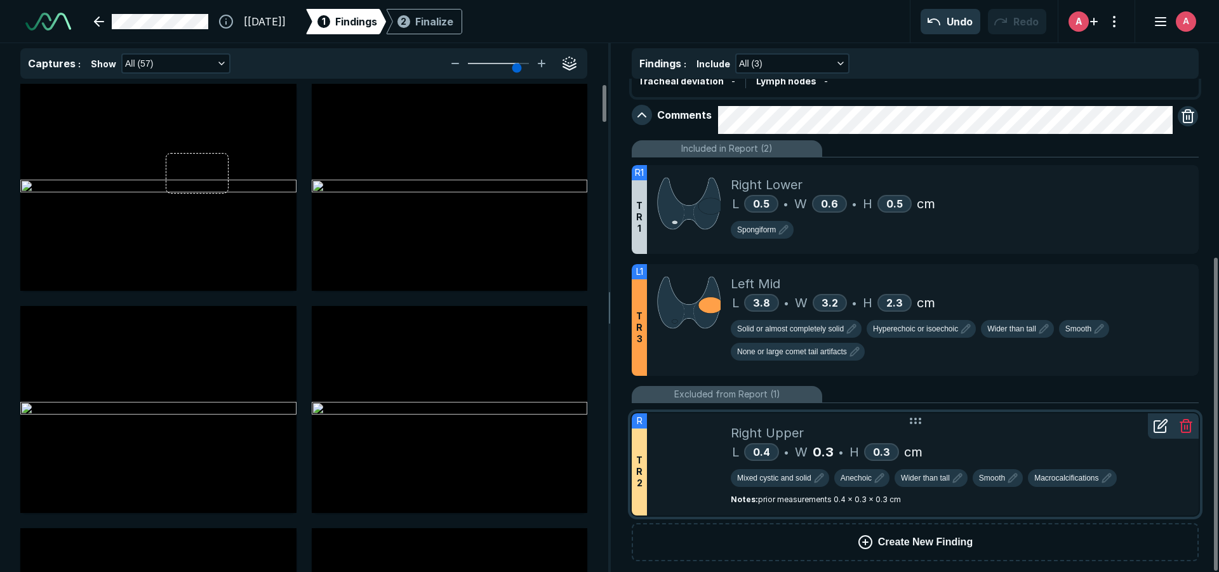
scroll to position [280, 0]
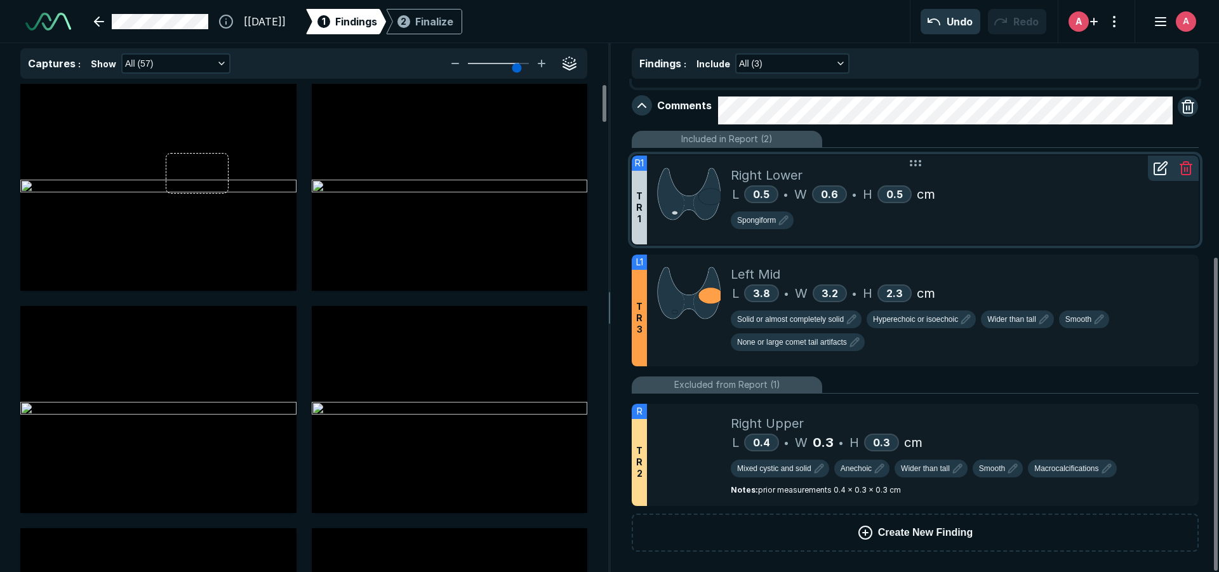
click at [1158, 172] on icon at bounding box center [1160, 168] width 15 height 15
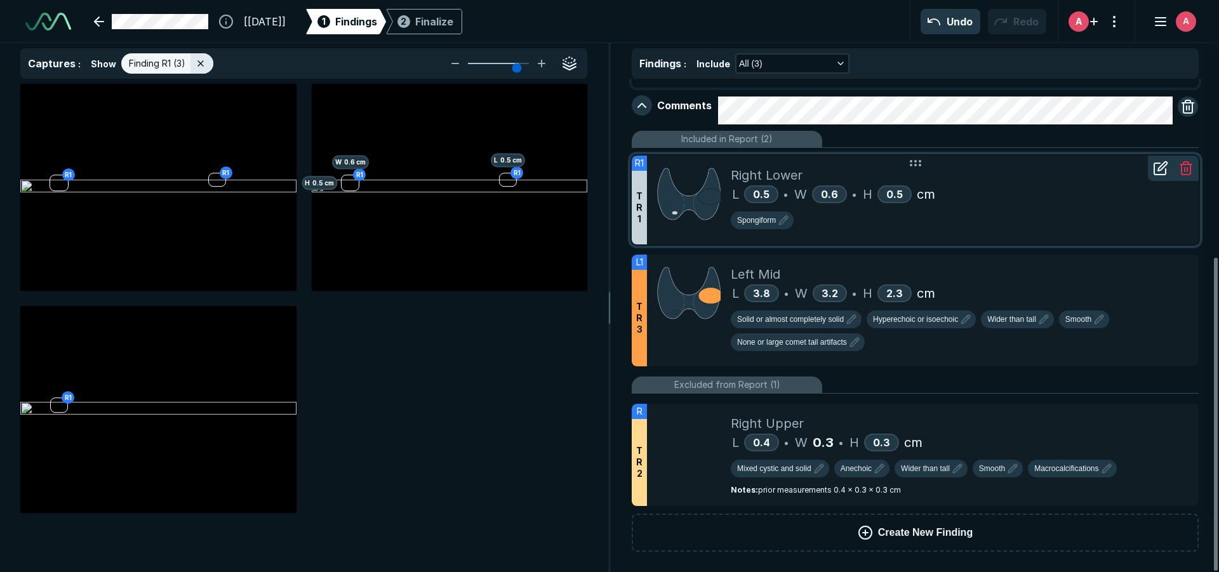
scroll to position [3472, 3256]
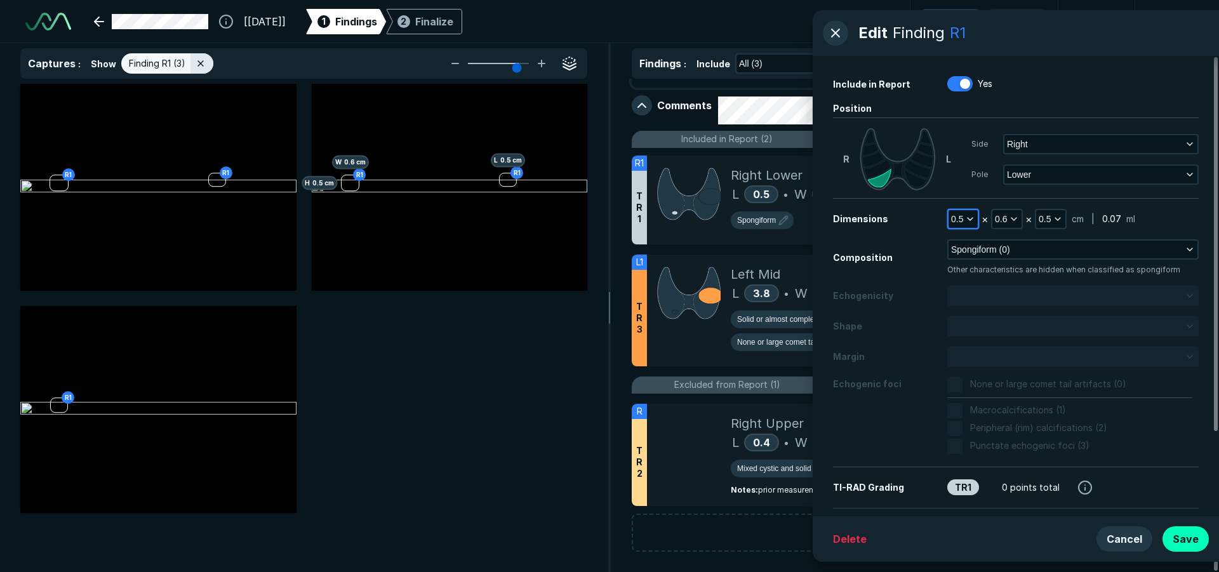
click at [960, 218] on span "0.5" at bounding box center [957, 219] width 12 height 14
click at [984, 270] on li "0.6" at bounding box center [980, 273] width 62 height 23
click at [1003, 222] on span "0.6" at bounding box center [1001, 219] width 12 height 14
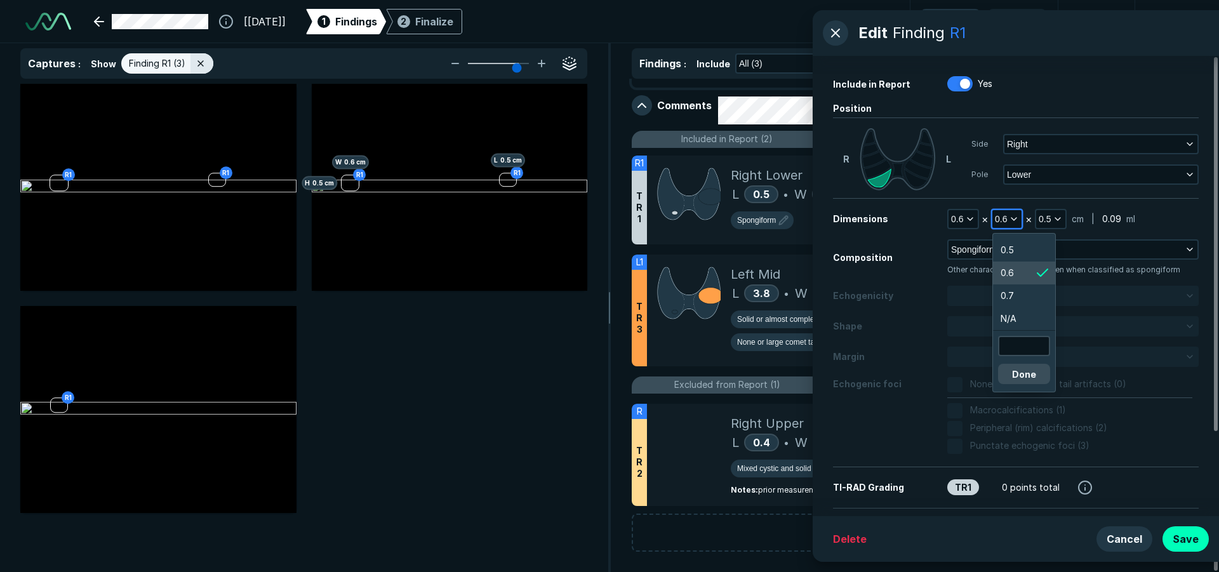
scroll to position [2270, 1911]
click at [1007, 245] on span "0.5" at bounding box center [1006, 250] width 13 height 14
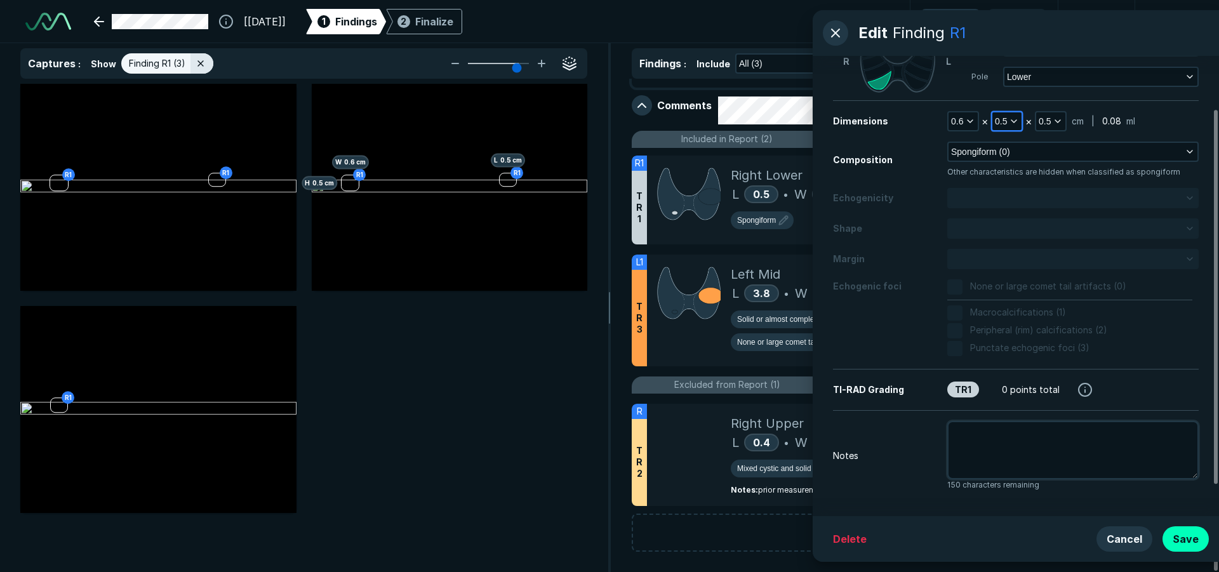
scroll to position [103, 0]
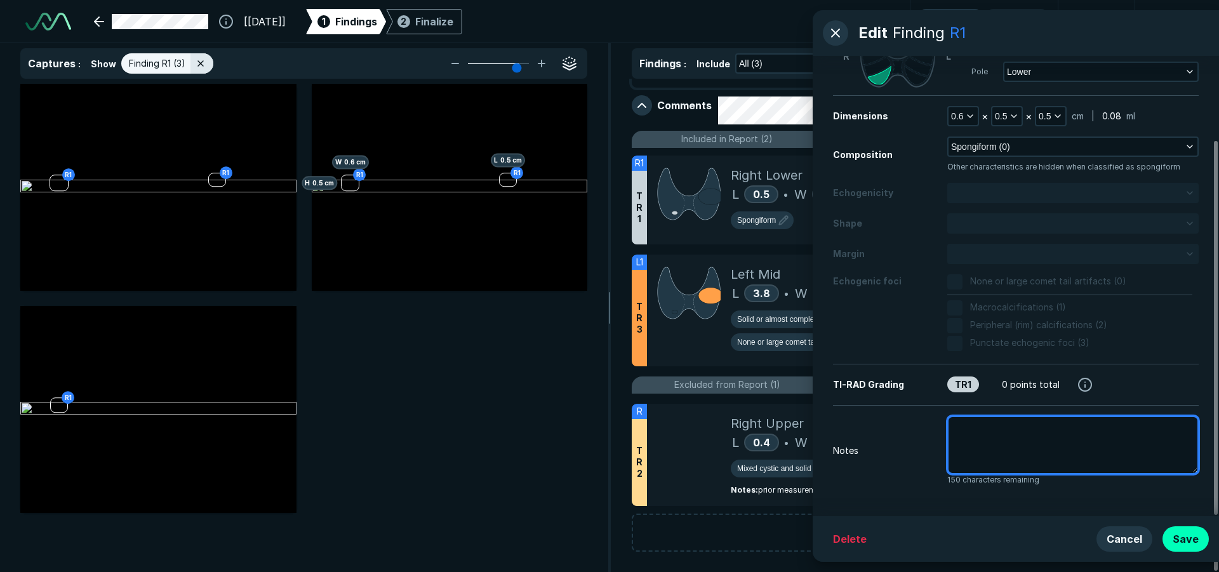
click at [1064, 424] on textarea at bounding box center [1072, 445] width 251 height 58
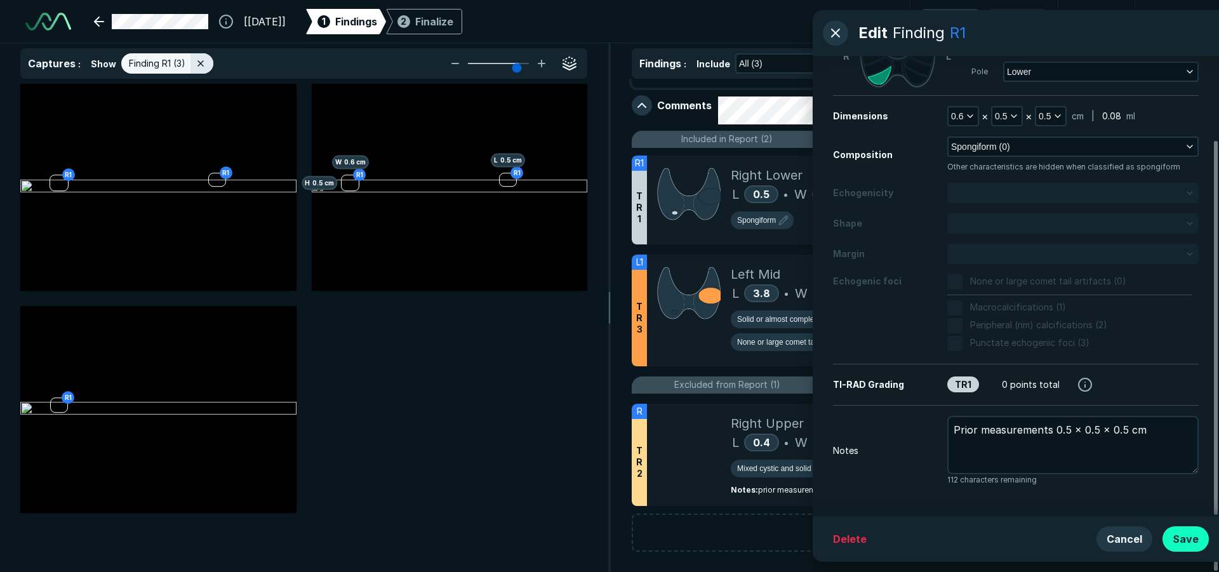
click at [1190, 538] on button "Save" at bounding box center [1185, 538] width 46 height 25
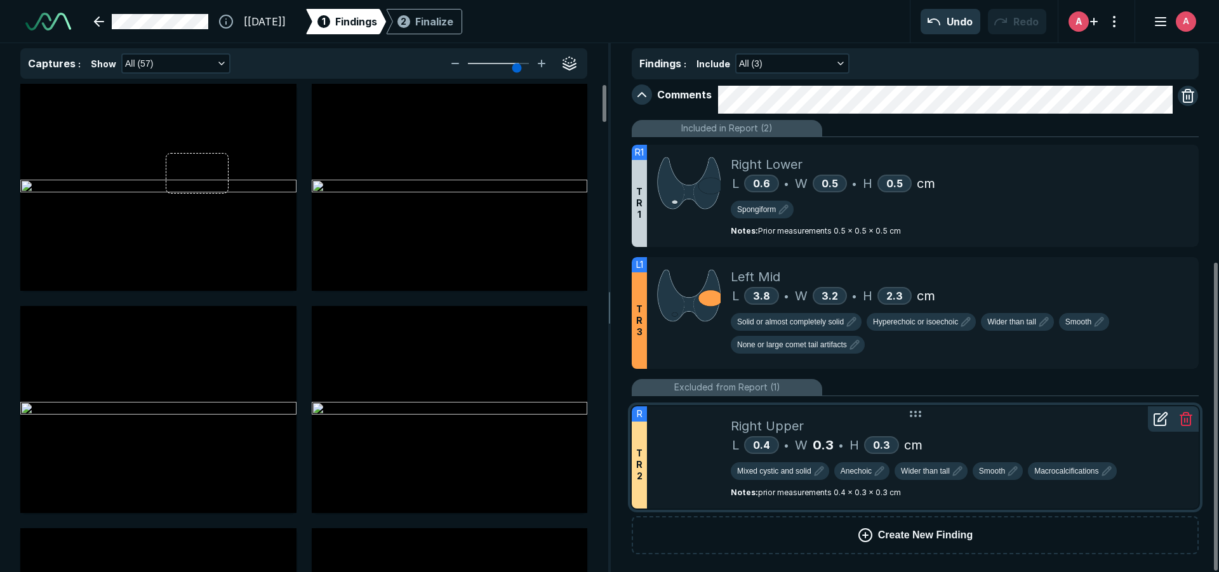
scroll to position [293, 0]
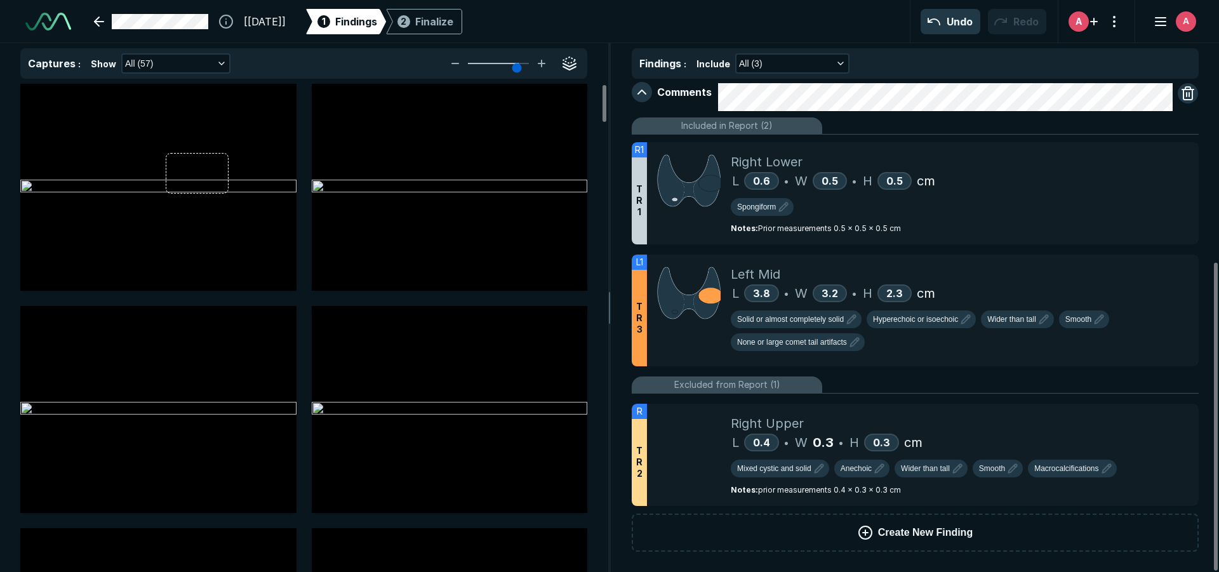
click at [1159, 249] on icon at bounding box center [1160, 241] width 15 height 15
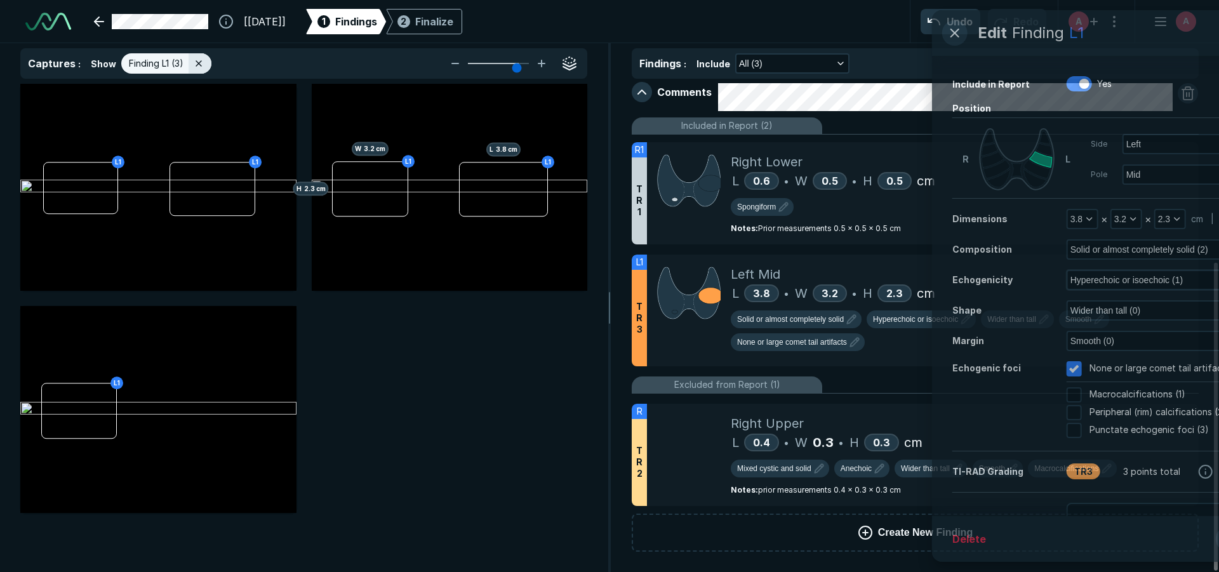
scroll to position [3689, 4162]
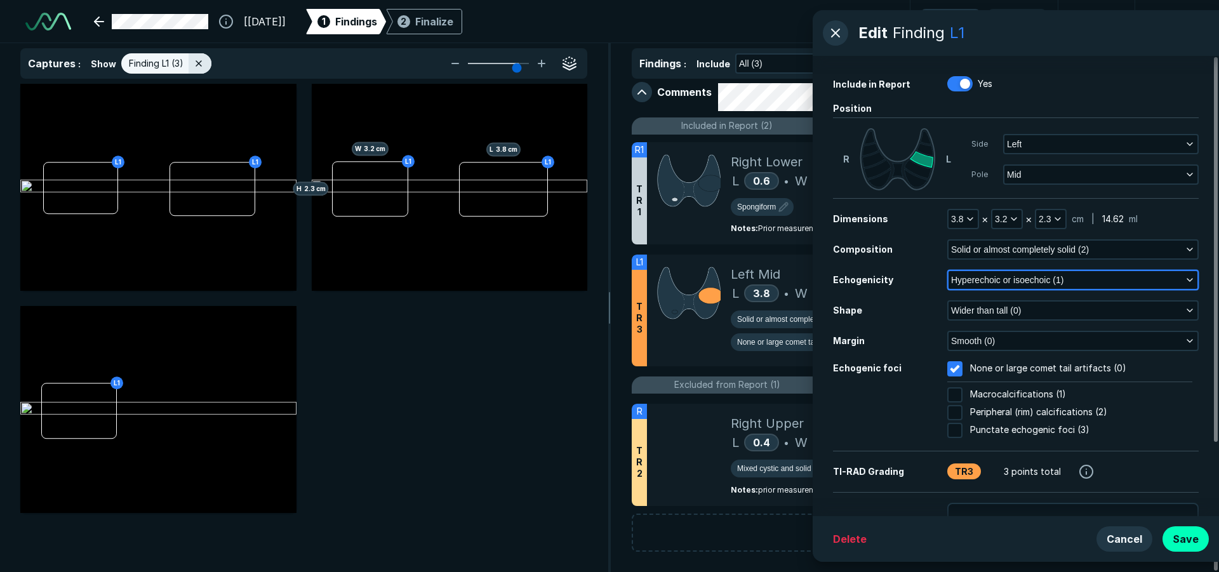
click at [1186, 278] on icon "button" at bounding box center [1189, 280] width 10 height 10
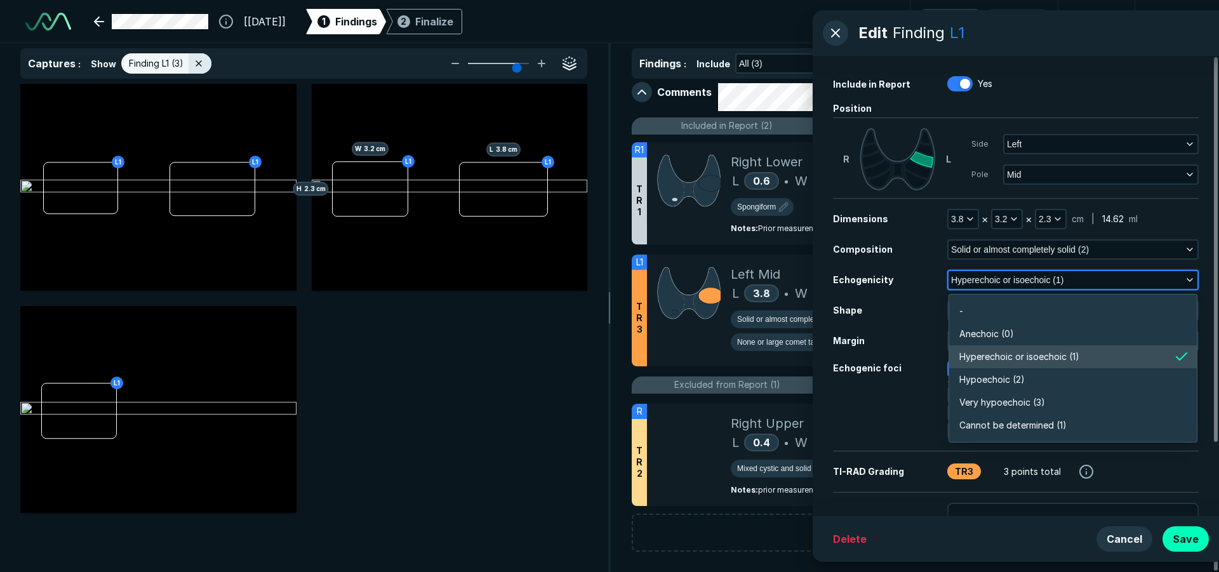
scroll to position [2221, 2745]
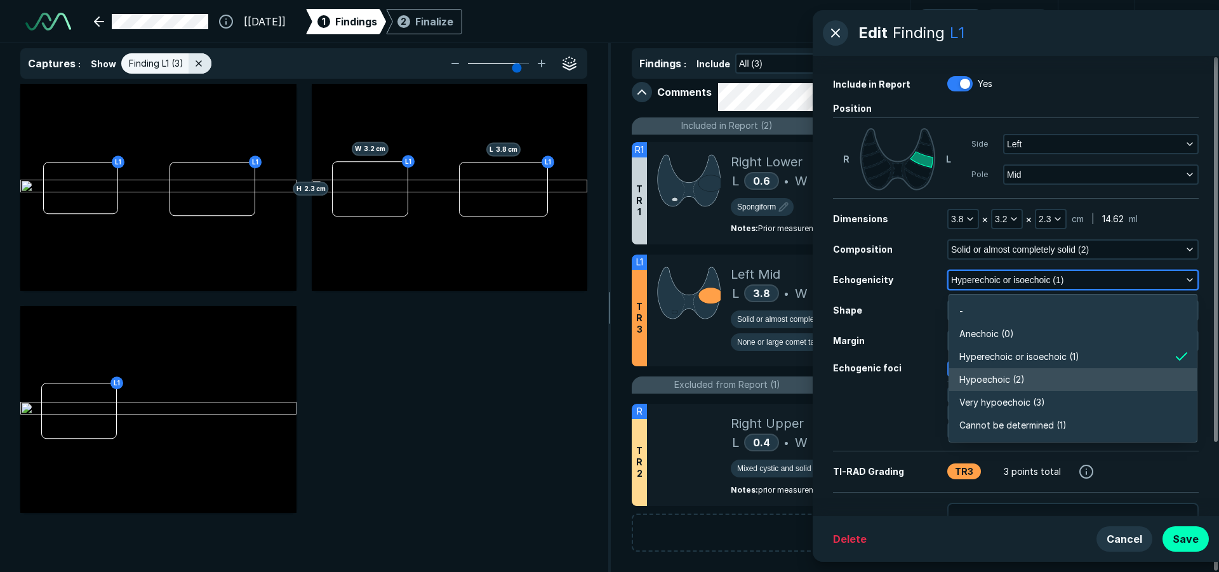
click at [1068, 379] on li "Hypoechoic (2)" at bounding box center [1073, 379] width 248 height 23
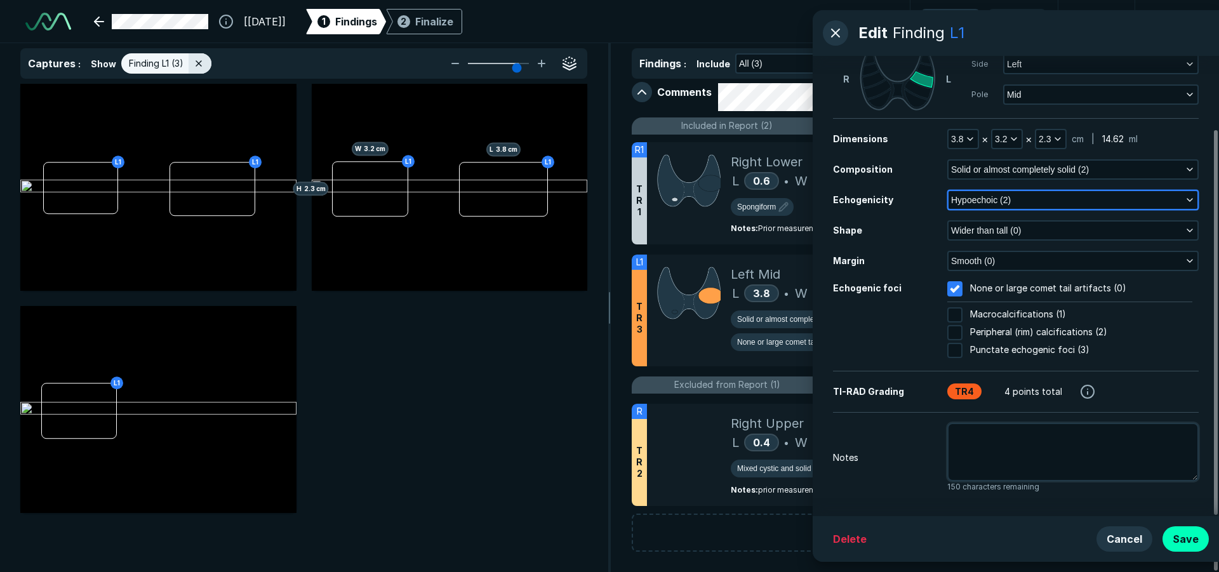
scroll to position [87, 0]
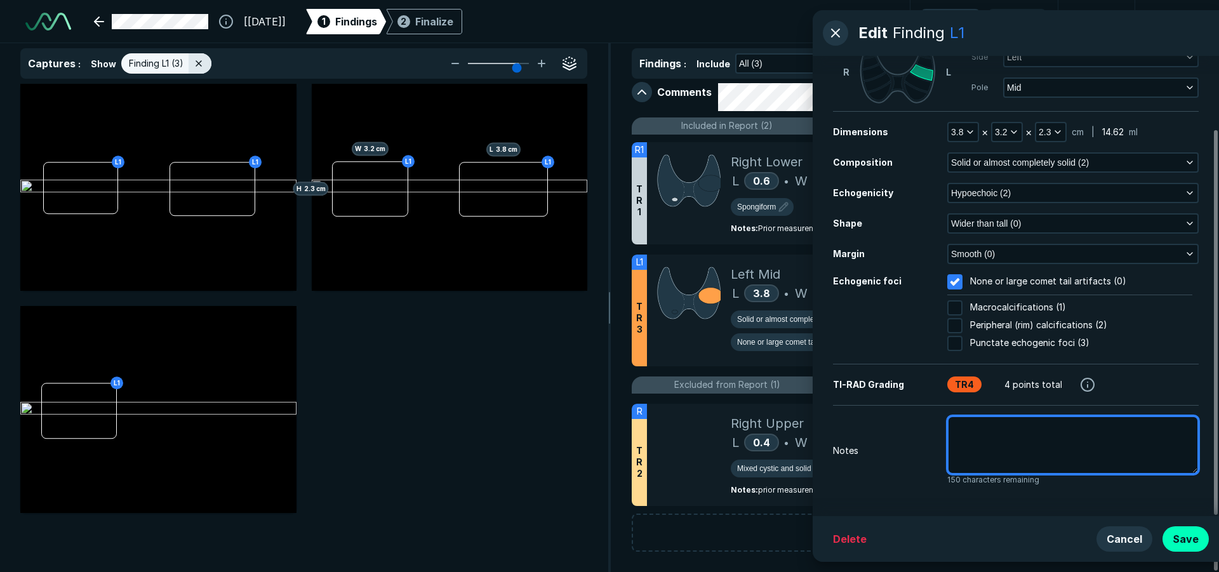
click at [1065, 444] on textarea at bounding box center [1072, 445] width 251 height 58
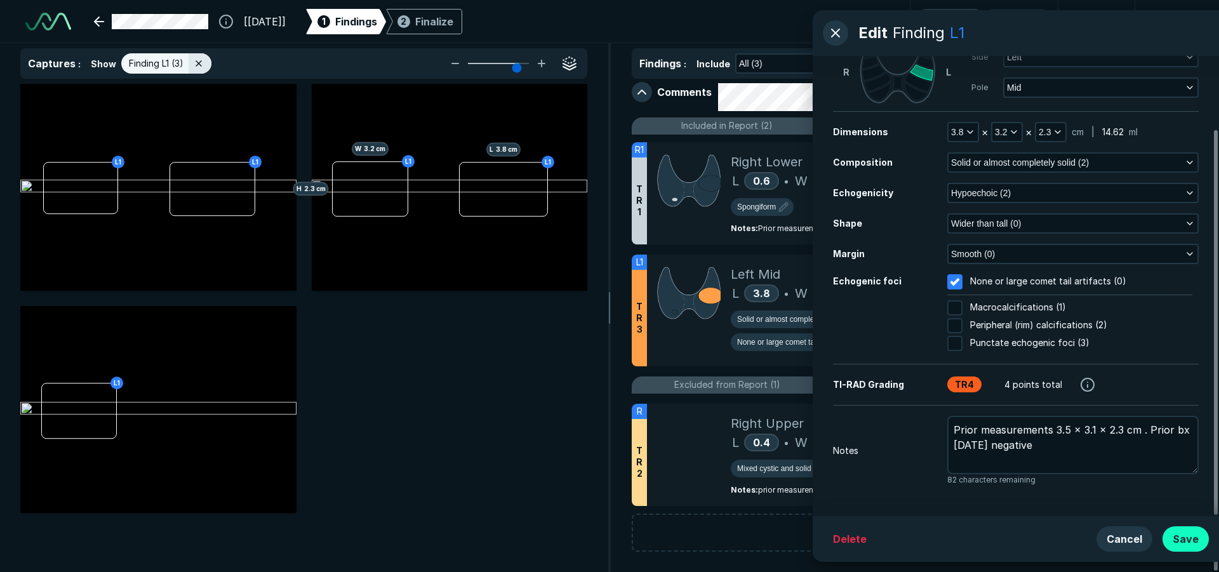
click at [1197, 538] on button "Save" at bounding box center [1185, 538] width 46 height 25
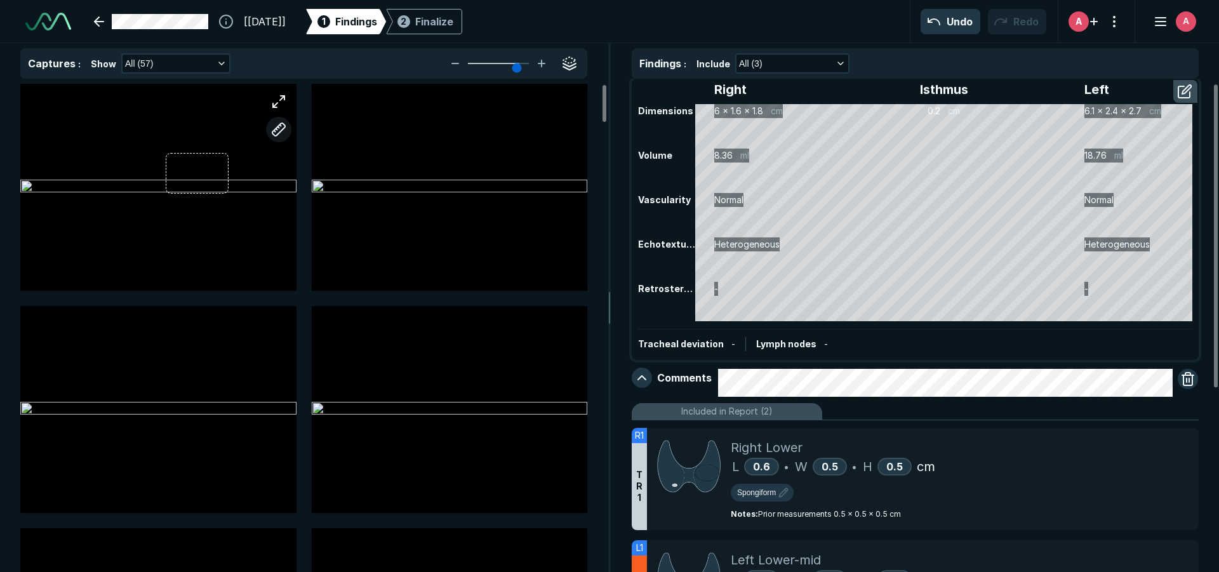
scroll to position [0, 0]
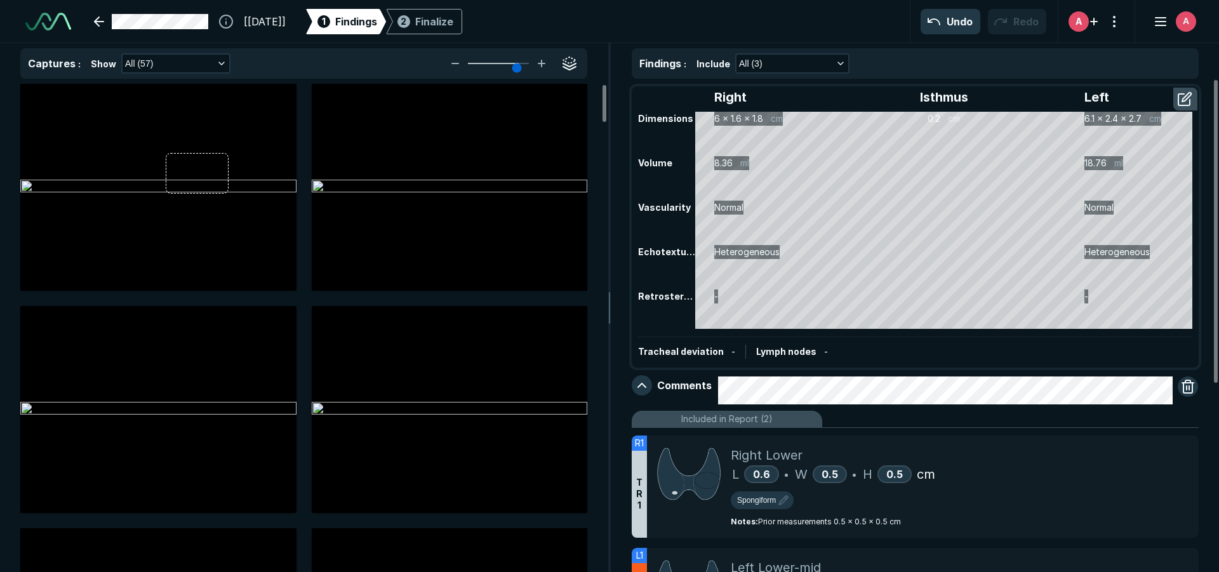
drag, startPoint x: 474, startPoint y: 23, endPoint x: 465, endPoint y: 41, distance: 19.3
click at [453, 23] on div "Finalize" at bounding box center [434, 21] width 38 height 15
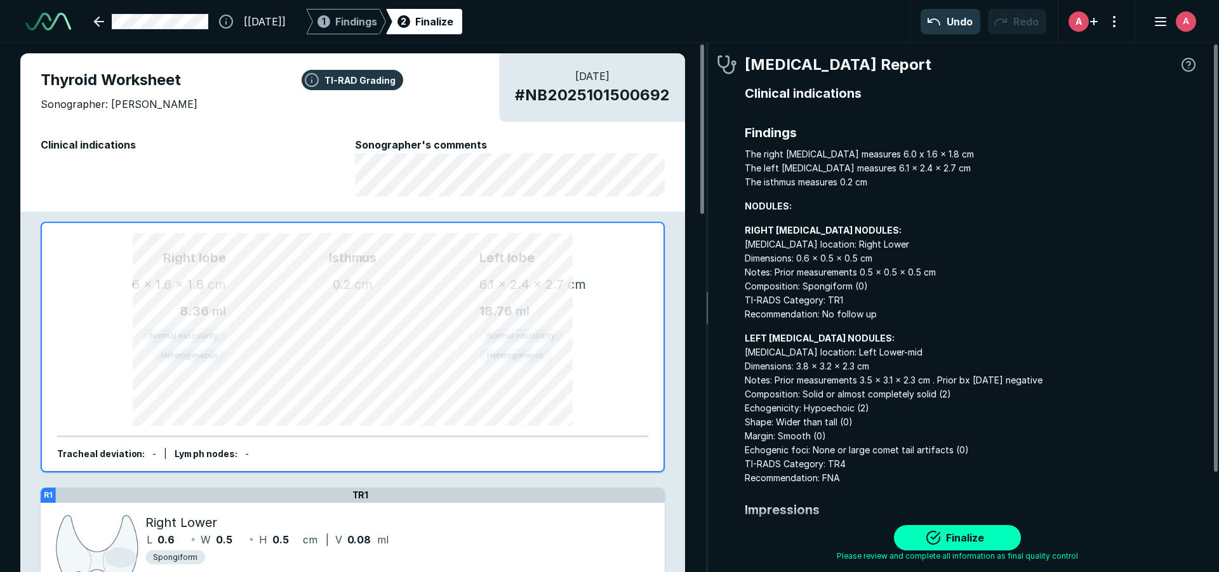
scroll to position [3938, 3779]
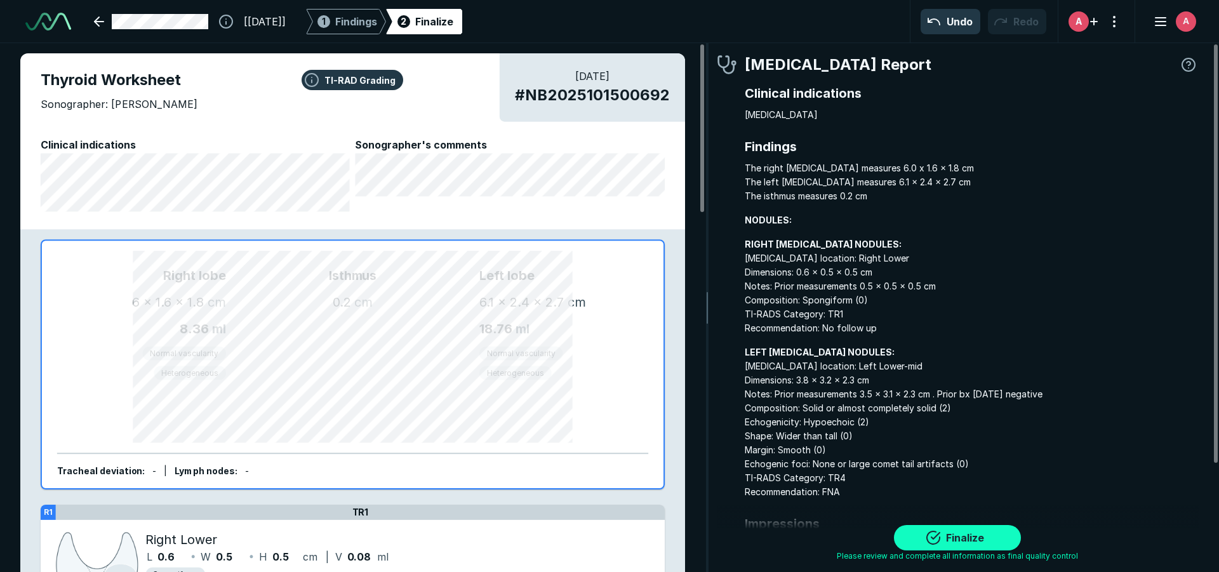
click at [953, 538] on button "Finalize" at bounding box center [957, 537] width 127 height 25
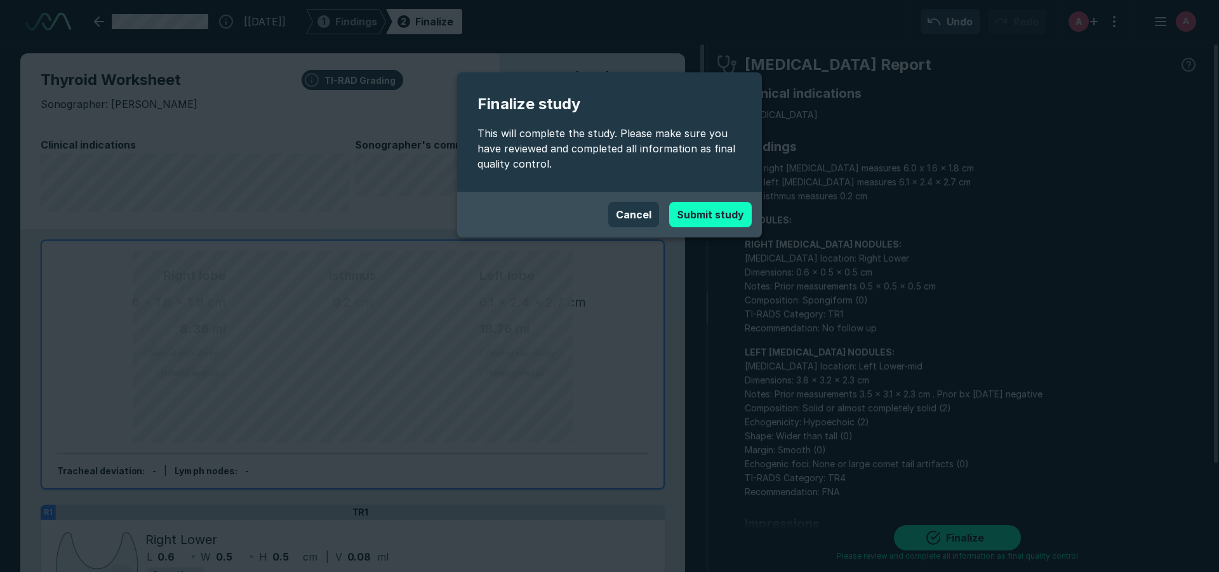
click at [710, 218] on button "Submit study" at bounding box center [710, 214] width 83 height 25
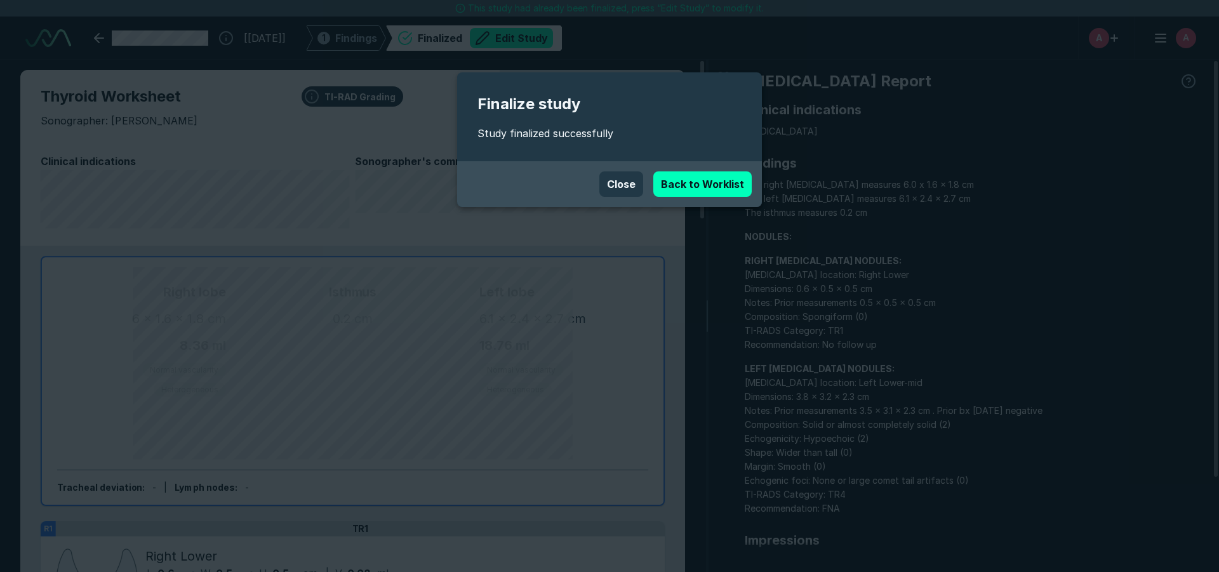
scroll to position [3910, 7116]
click at [694, 187] on link "Back to Worklist" at bounding box center [702, 183] width 98 height 25
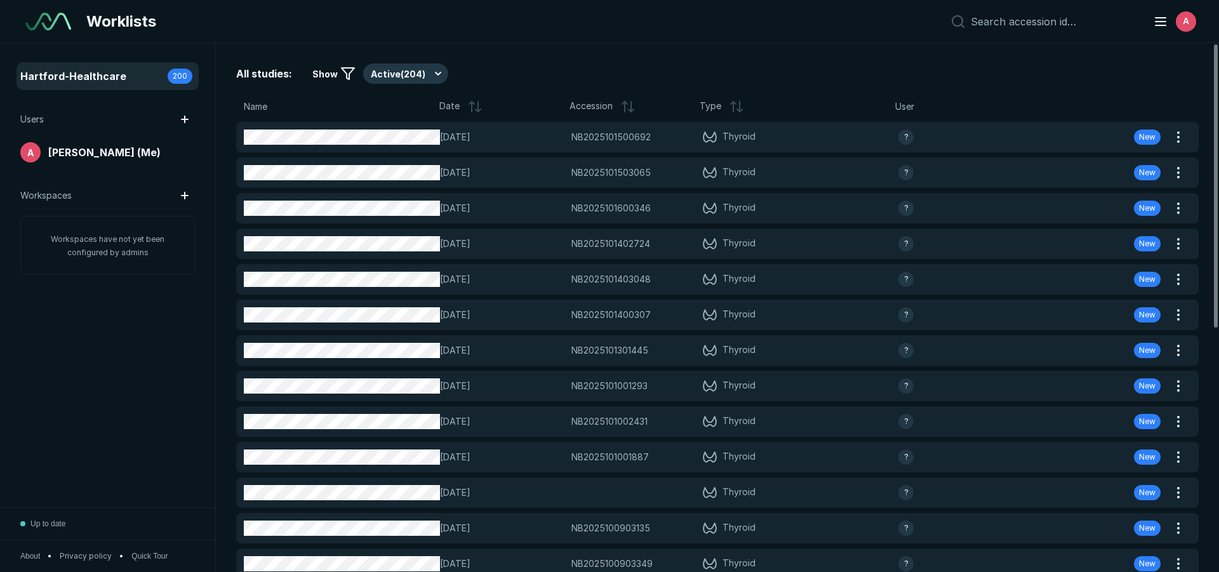
scroll to position [3781, 5941]
